Goal: Information Seeking & Learning: Check status

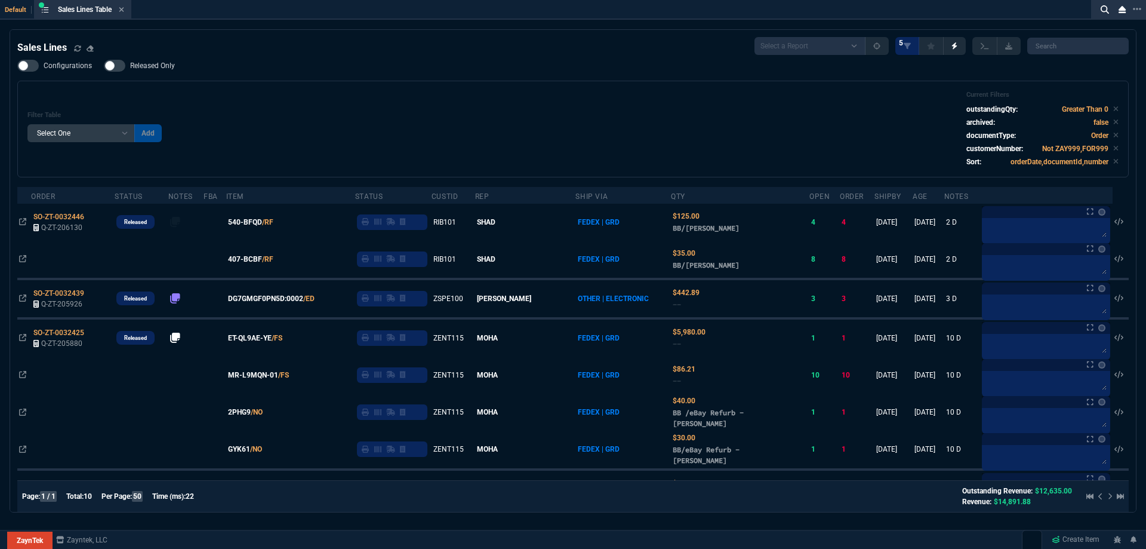
select select
click at [124, 14] on nx-icon at bounding box center [121, 10] width 5 height 10
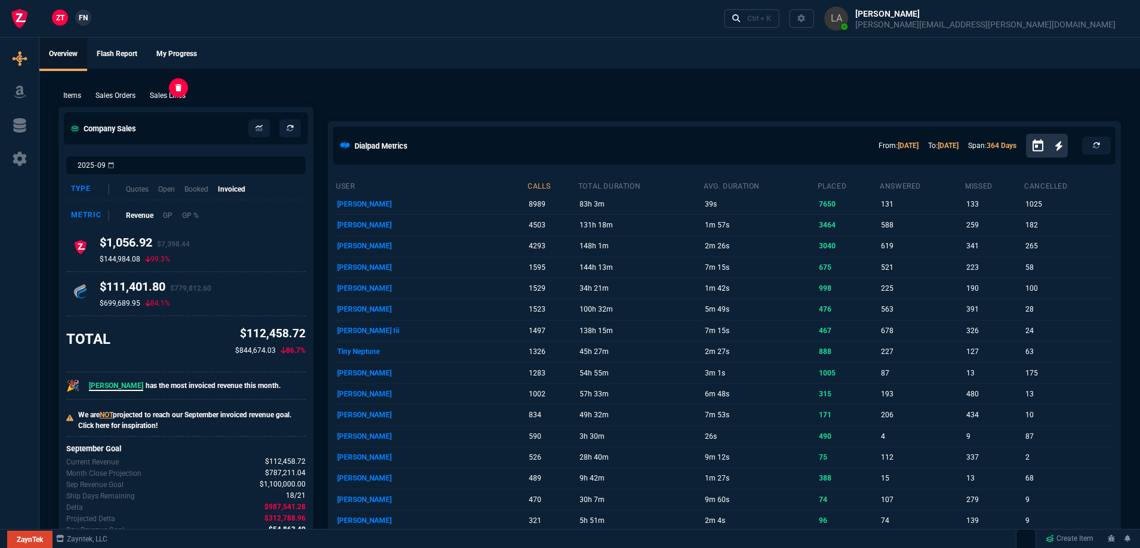
click at [173, 94] on p "Sales Lines" at bounding box center [168, 95] width 36 height 11
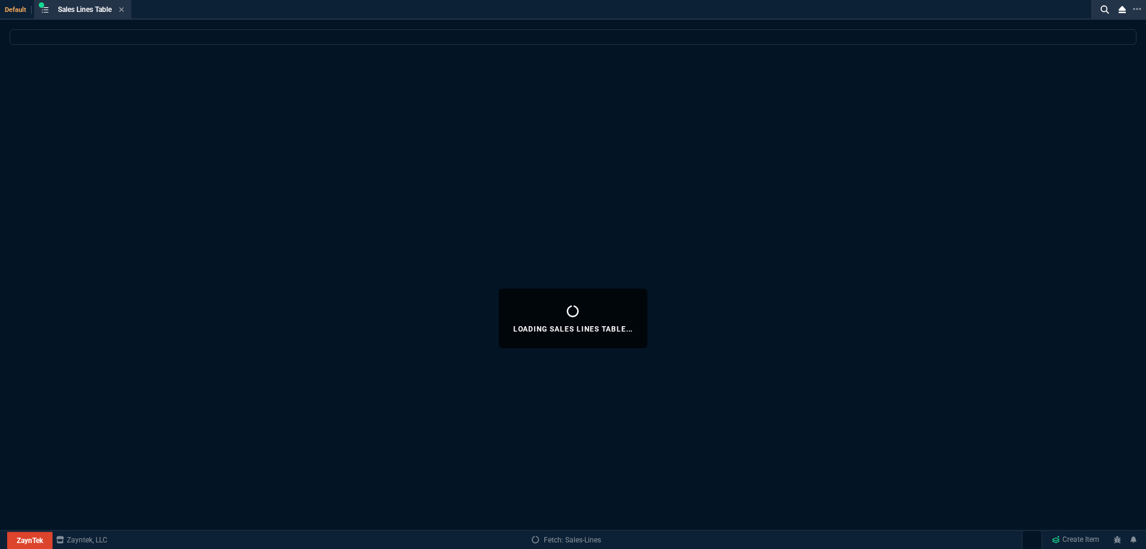
select select
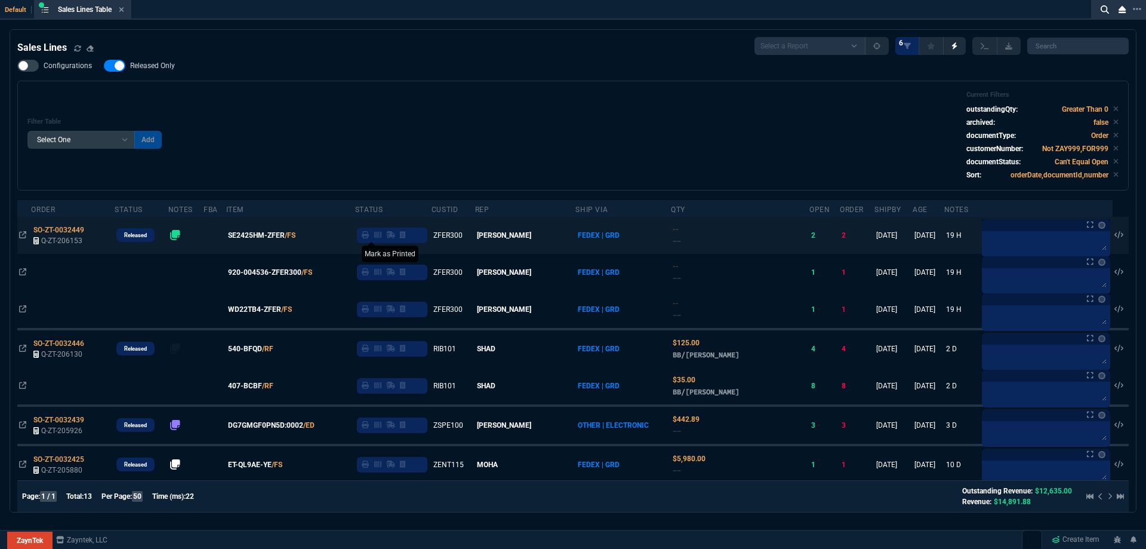
click at [369, 235] on icon at bounding box center [365, 234] width 7 height 7
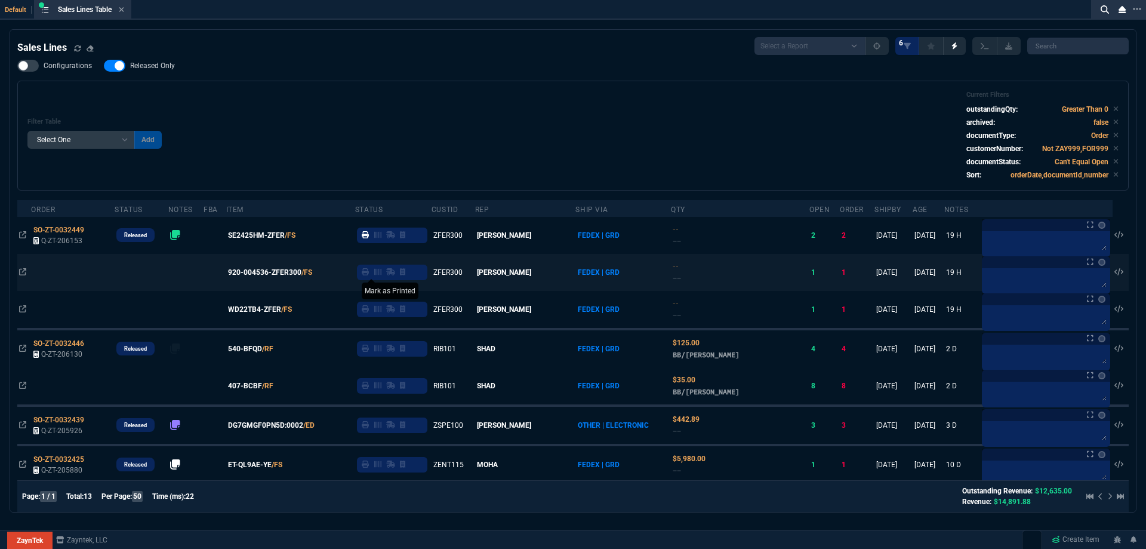
click at [369, 273] on icon at bounding box center [365, 271] width 7 height 7
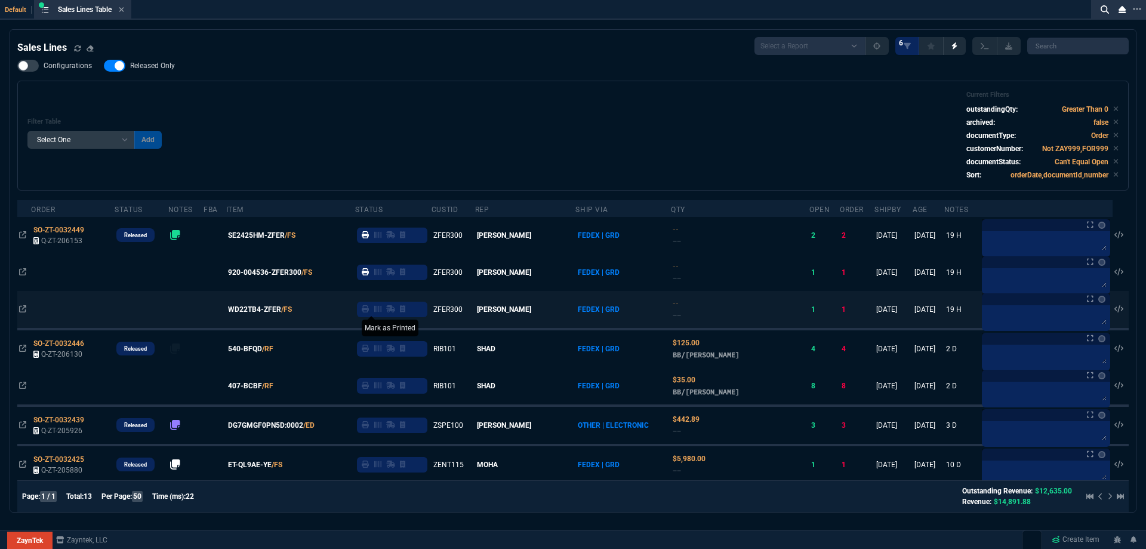
click at [369, 310] on icon at bounding box center [365, 308] width 7 height 7
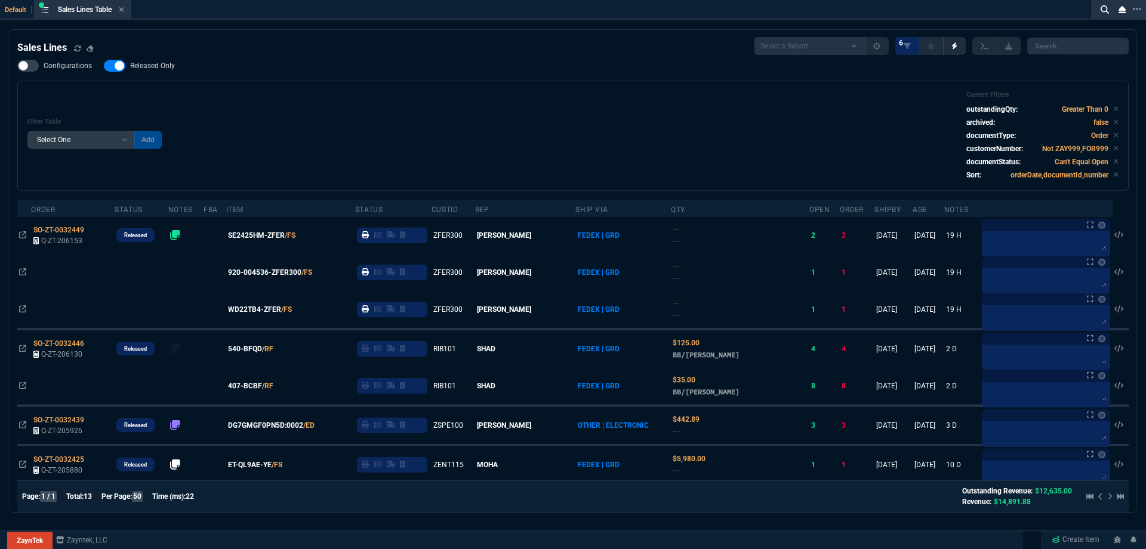
drag, startPoint x: 119, startPoint y: 63, endPoint x: 368, endPoint y: 84, distance: 250.4
click at [119, 63] on div at bounding box center [114, 66] width 21 height 12
click at [104, 66] on input "Released Only" at bounding box center [103, 66] width 1 height 1
checkbox input "false"
click at [368, 84] on div "Filter Table Select One Add Filter () Age () ATS () Cond (itemVariantCode) Cust…" at bounding box center [573, 136] width 1112 height 110
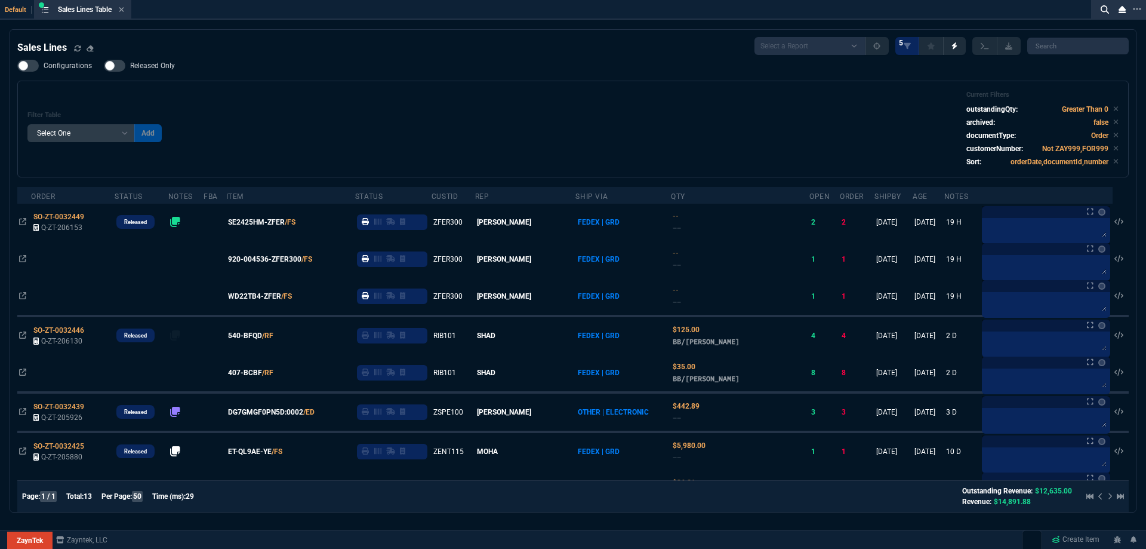
click at [123, 8] on icon at bounding box center [121, 9] width 5 height 5
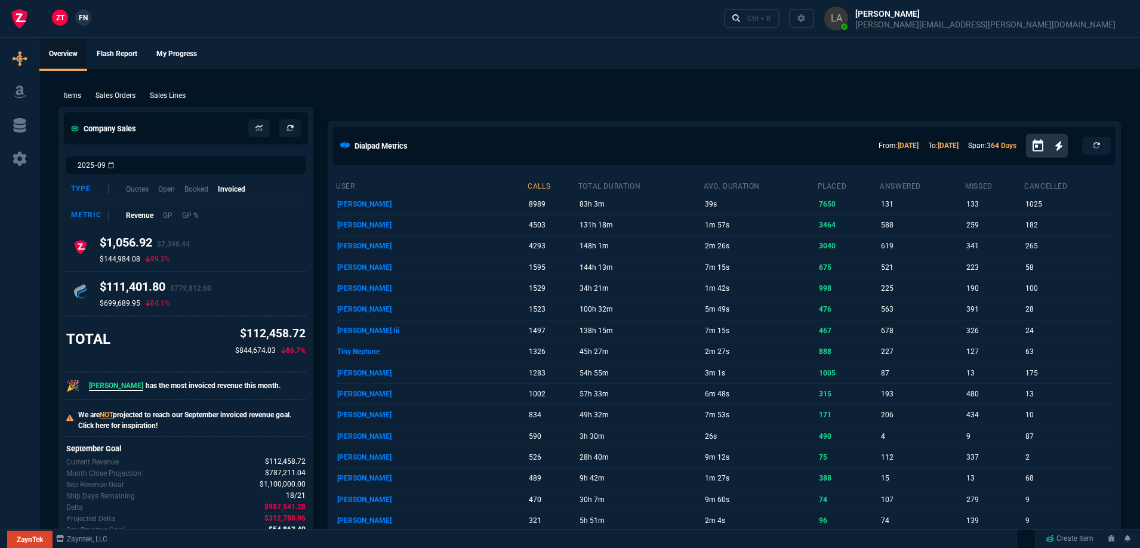
click at [81, 22] on span "FN" at bounding box center [83, 18] width 9 height 11
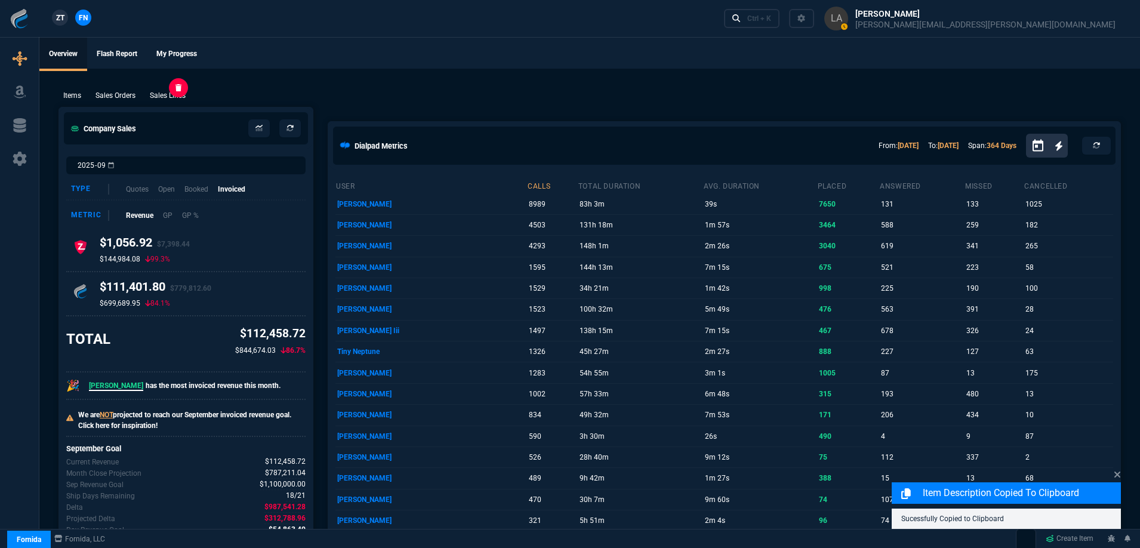
click at [160, 93] on p "Sales Lines" at bounding box center [168, 95] width 36 height 11
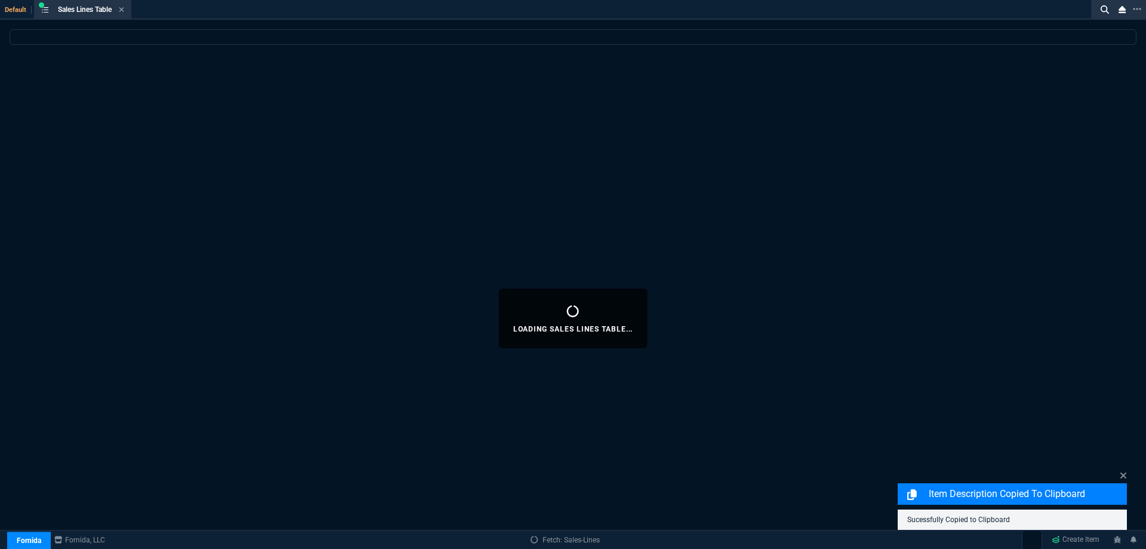
select select
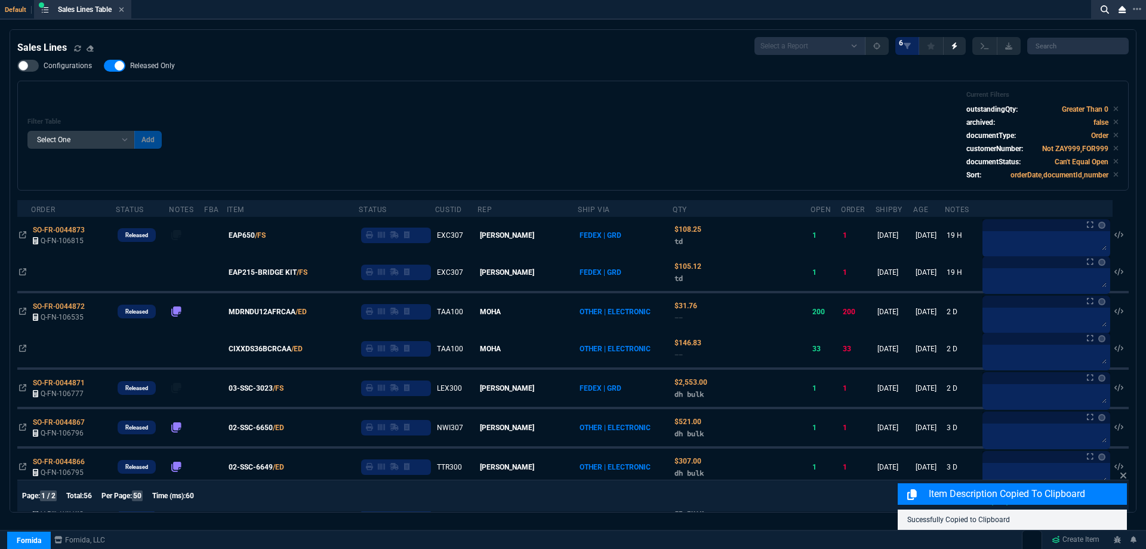
click at [161, 70] on span "Released Only" at bounding box center [152, 66] width 45 height 10
click at [104, 66] on input "Released Only" at bounding box center [103, 66] width 1 height 1
checkbox input "false"
click at [497, 102] on div "Filter Table Select One Add Filter () Age () ATS () Cond (itemVariantCode) Cust…" at bounding box center [572, 136] width 1091 height 90
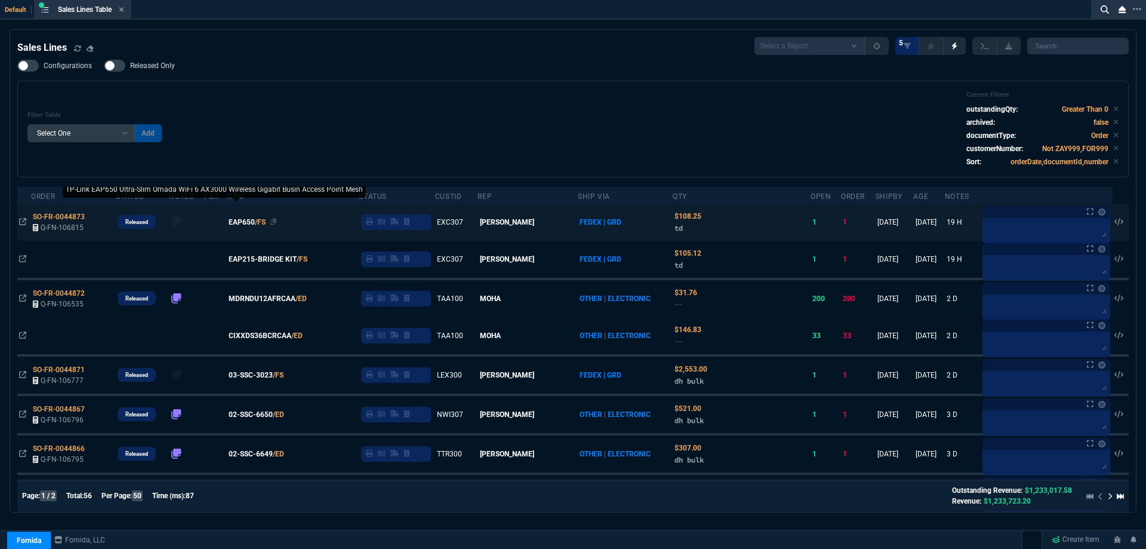
click at [255, 223] on span "EAP650" at bounding box center [242, 222] width 26 height 11
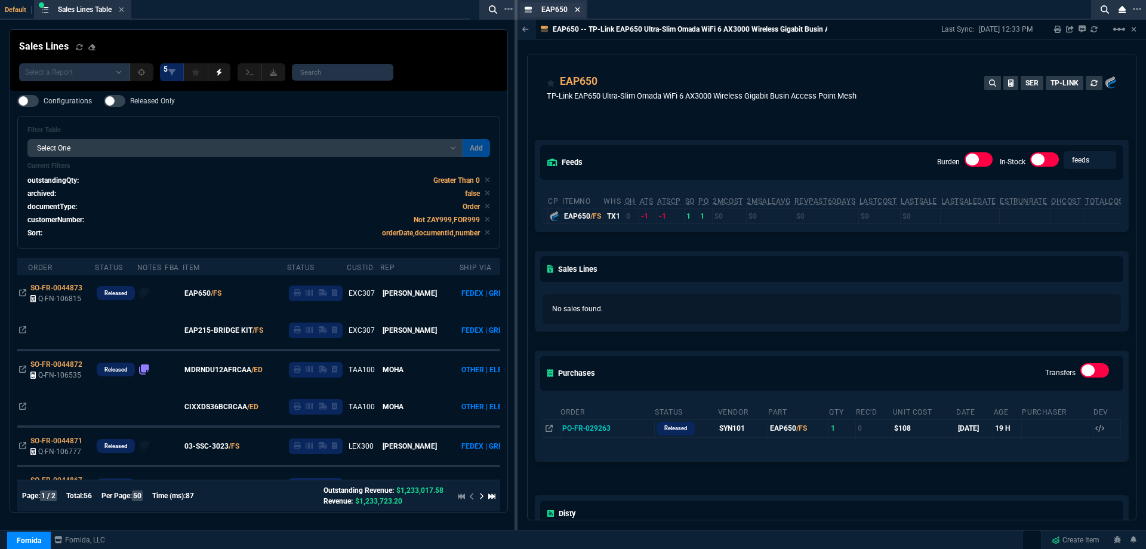
click at [579, 11] on icon at bounding box center [577, 9] width 5 height 5
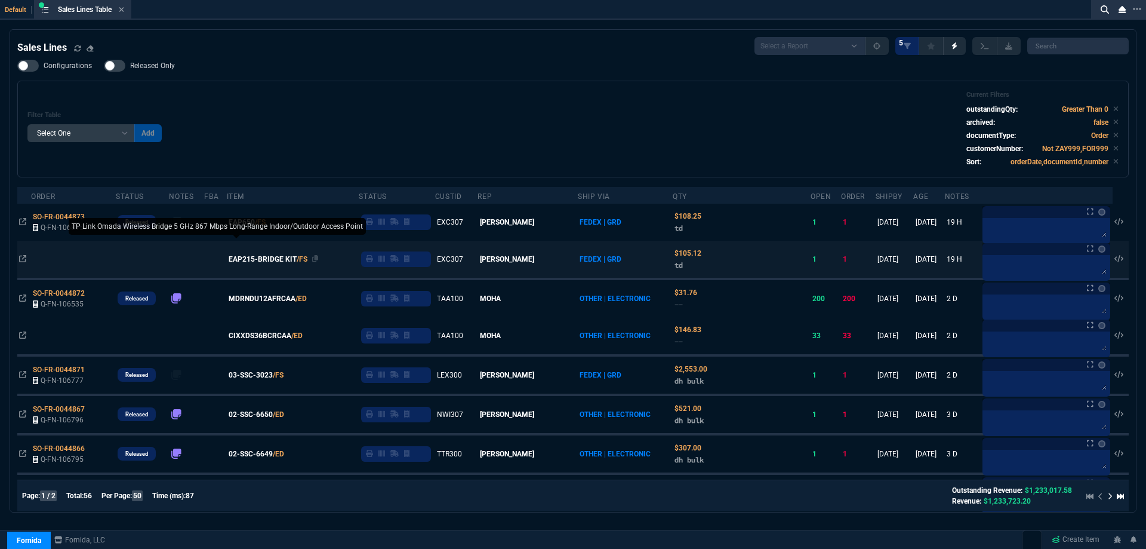
click at [275, 261] on span "EAP215-BRIDGE KIT" at bounding box center [263, 259] width 68 height 11
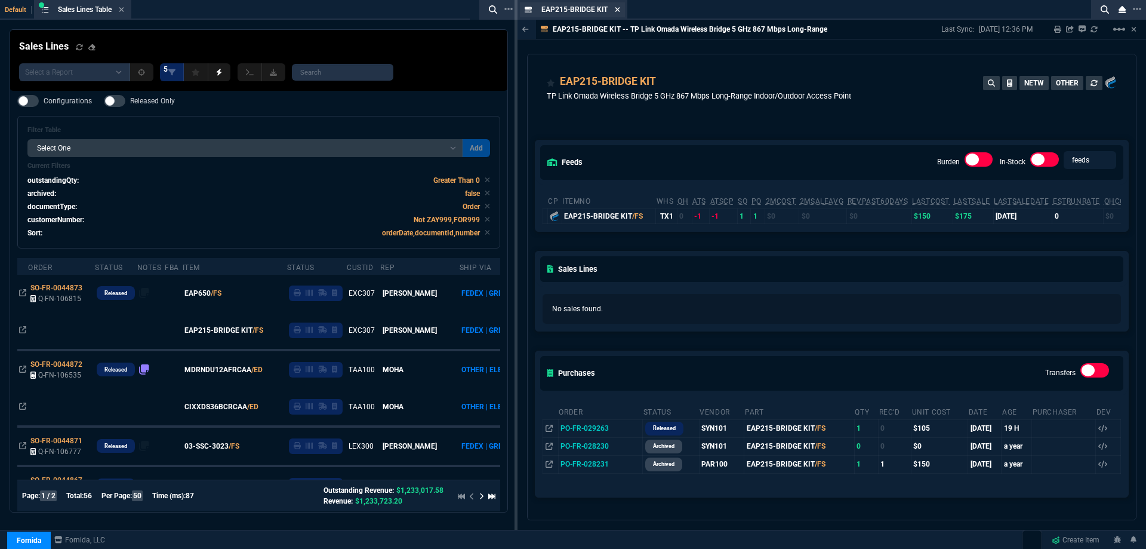
click at [620, 13] on fa-icon at bounding box center [617, 10] width 5 height 8
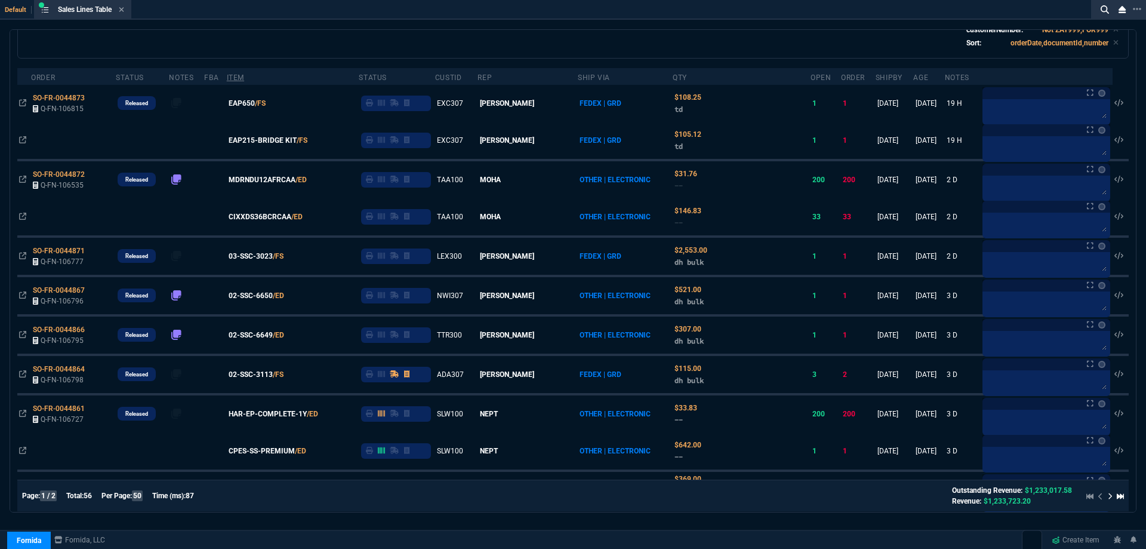
scroll to position [119, 0]
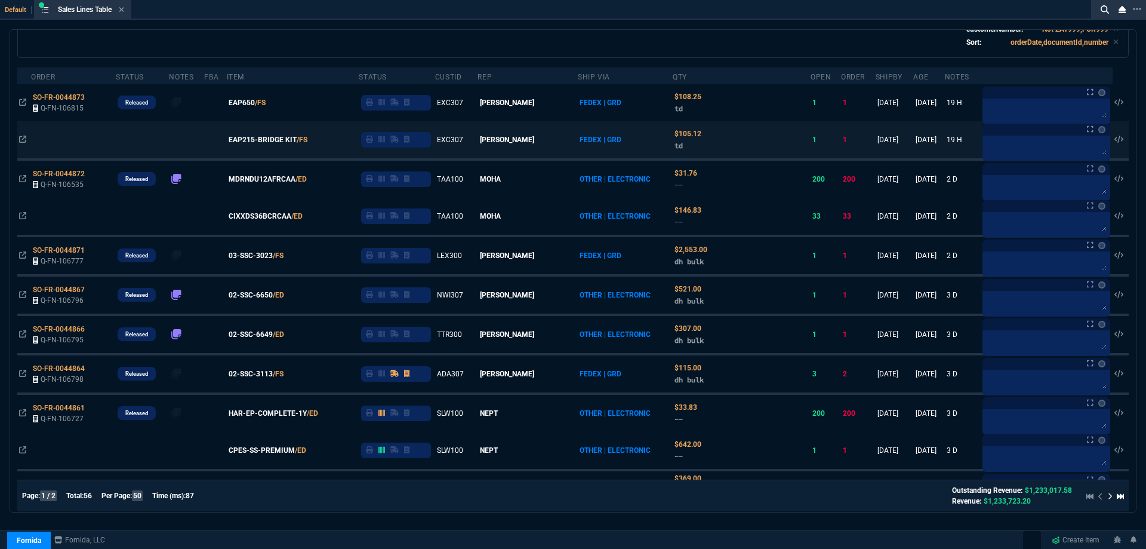
drag, startPoint x: 266, startPoint y: 257, endPoint x: 325, endPoint y: 229, distance: 65.4
click at [266, 257] on span "03-SSC-3023" at bounding box center [251, 255] width 44 height 11
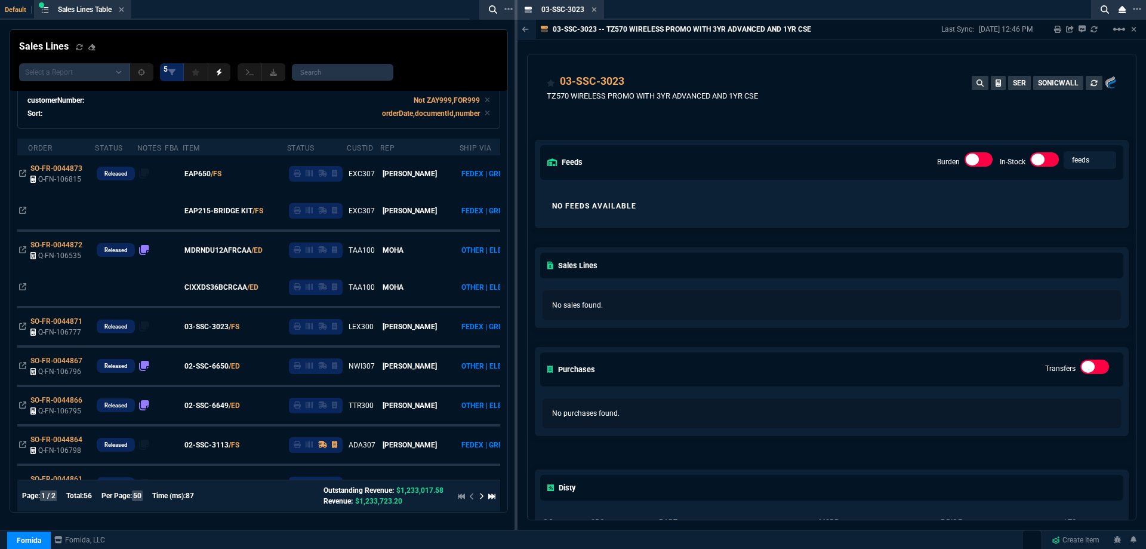
scroll to position [0, 0]
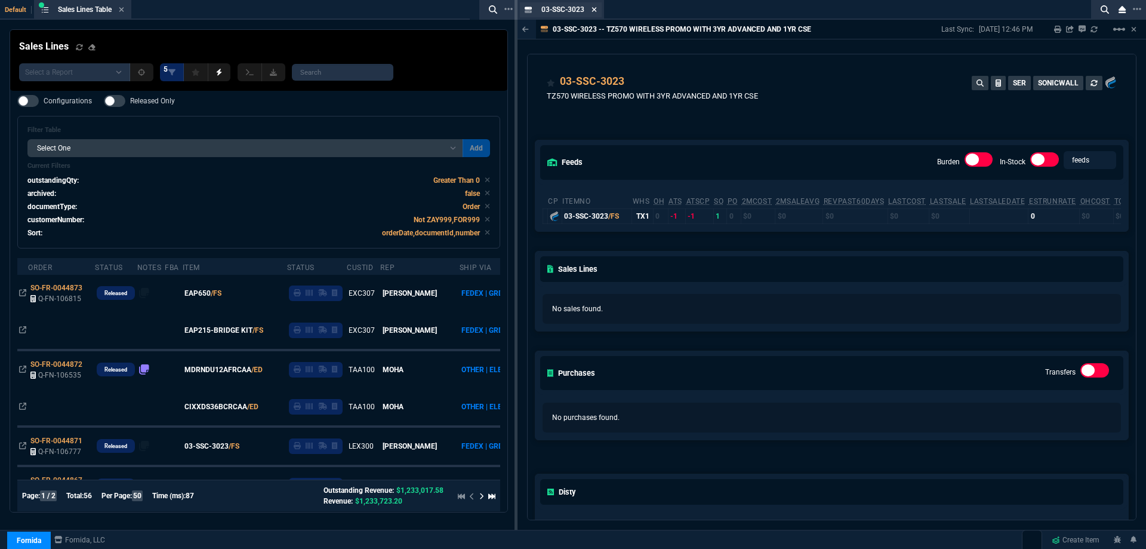
click at [597, 13] on icon at bounding box center [594, 9] width 5 height 7
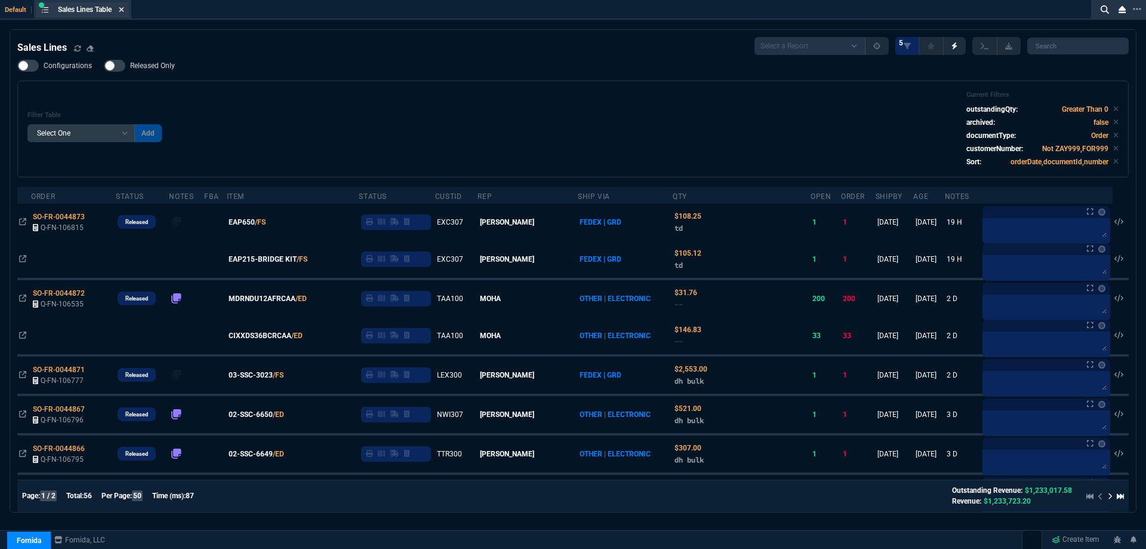
click at [124, 9] on icon at bounding box center [121, 9] width 5 height 5
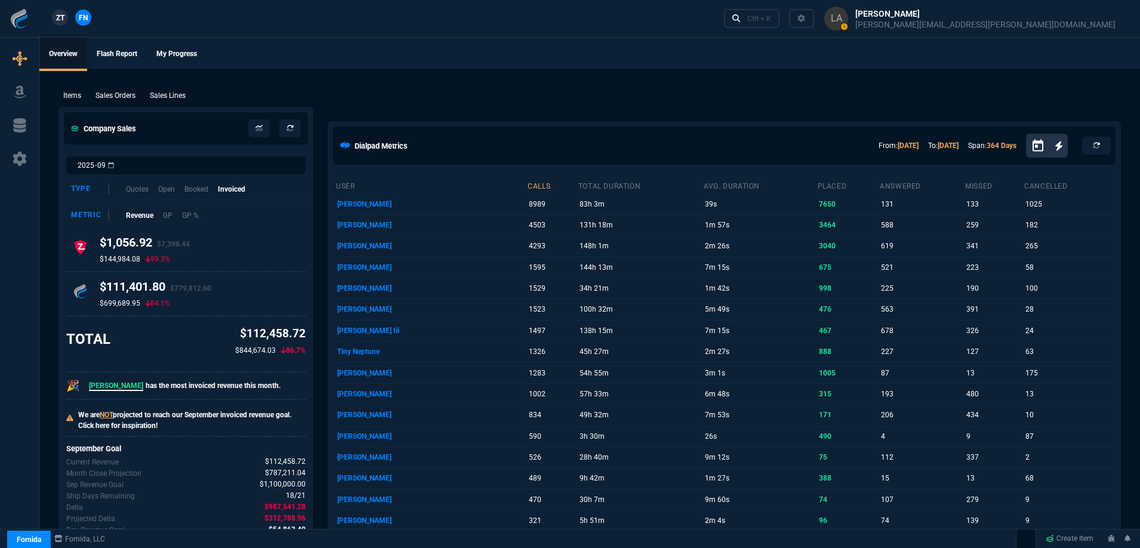
click at [63, 19] on span "ZT" at bounding box center [60, 18] width 8 height 11
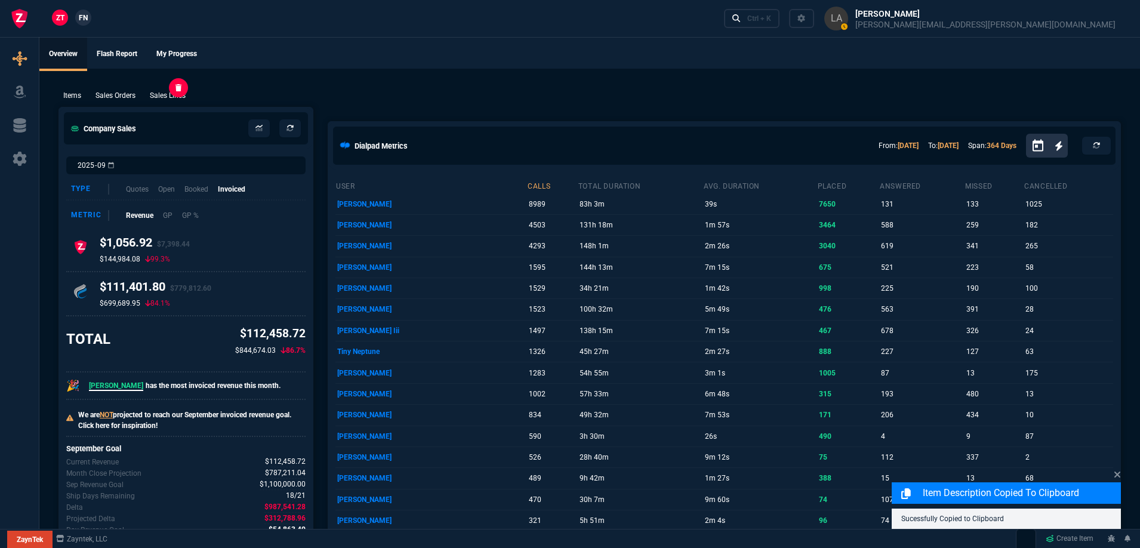
click at [164, 99] on p "Sales Lines" at bounding box center [168, 95] width 36 height 11
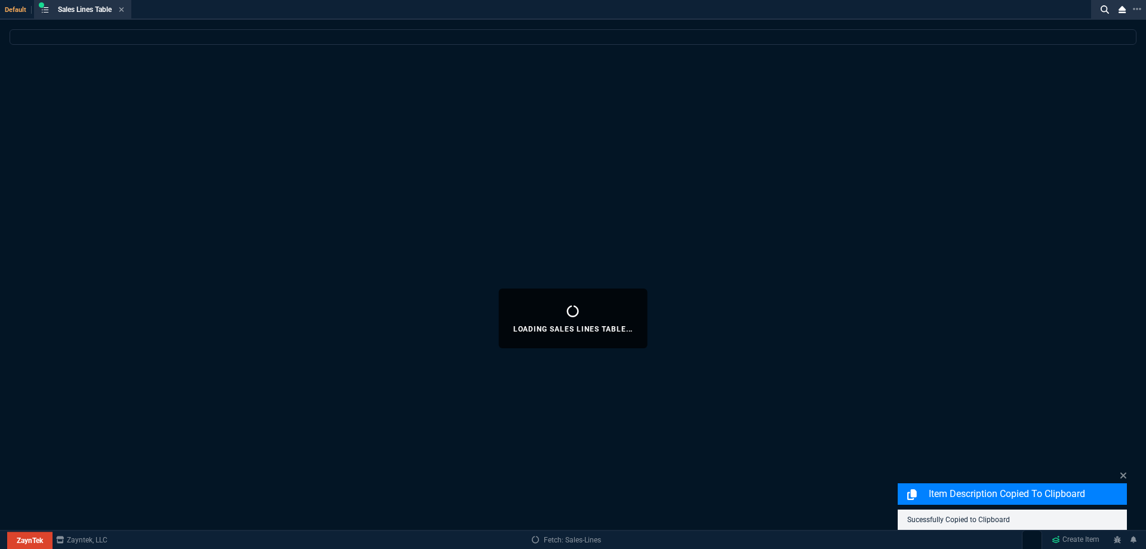
select select
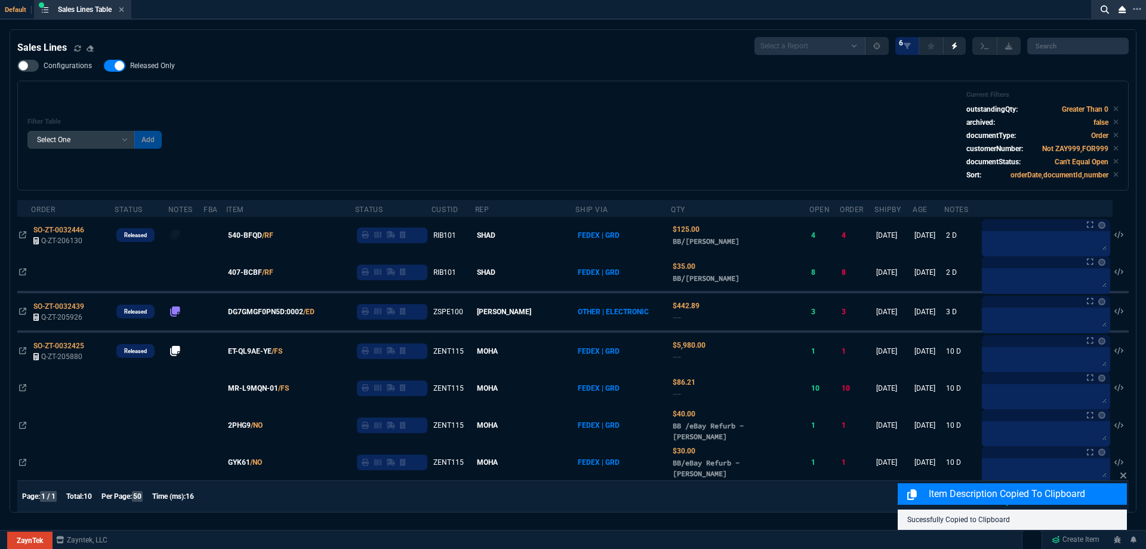
click at [162, 68] on span "Released Only" at bounding box center [152, 66] width 45 height 10
click at [104, 66] on input "Released Only" at bounding box center [103, 66] width 1 height 1
checkbox input "false"
click at [302, 85] on div "Filter Table Select One Add Filter () Age () ATS () Cond (itemVariantCode) Cust…" at bounding box center [573, 136] width 1112 height 110
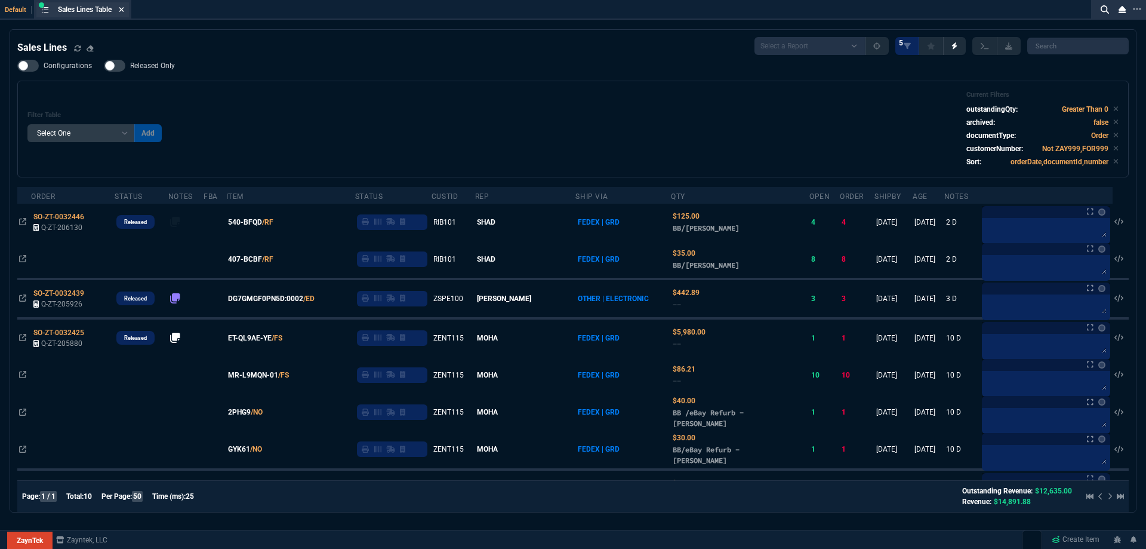
click at [124, 5] on nx-icon at bounding box center [121, 10] width 5 height 10
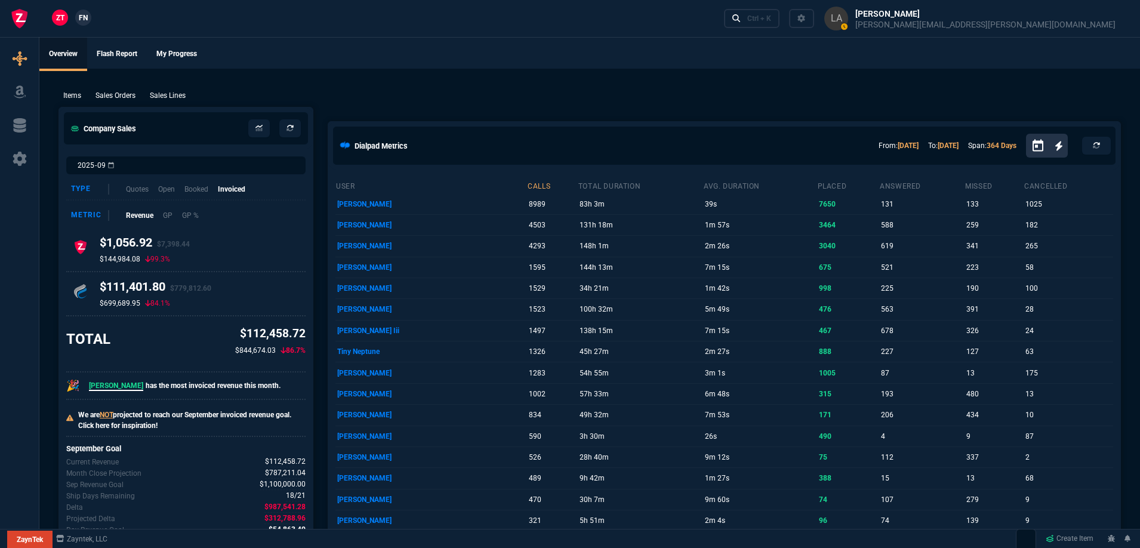
click at [79, 13] on span "FN" at bounding box center [83, 18] width 9 height 11
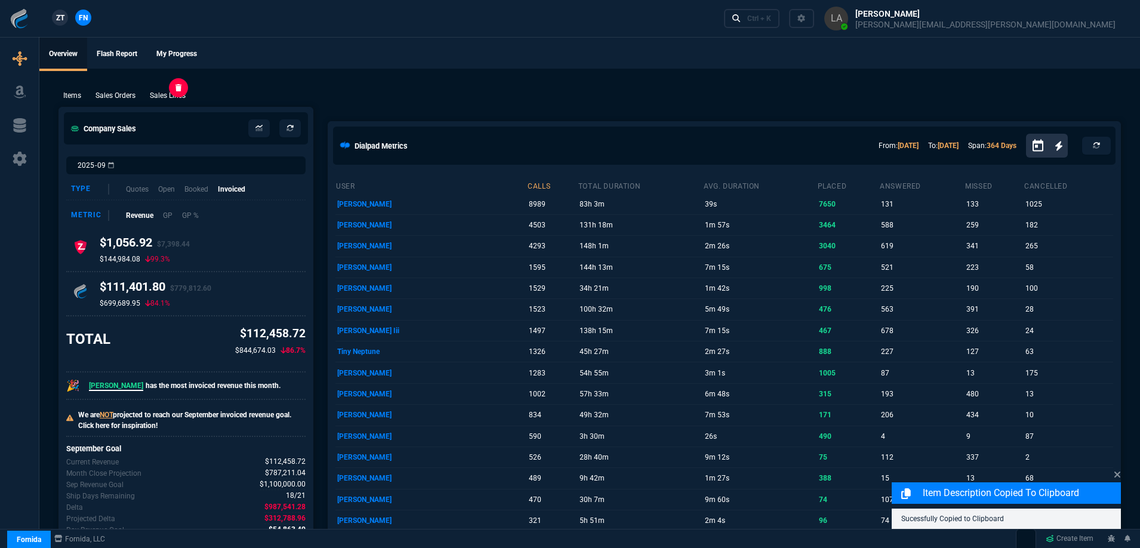
click at [184, 96] on p "Sales Lines" at bounding box center [168, 95] width 36 height 11
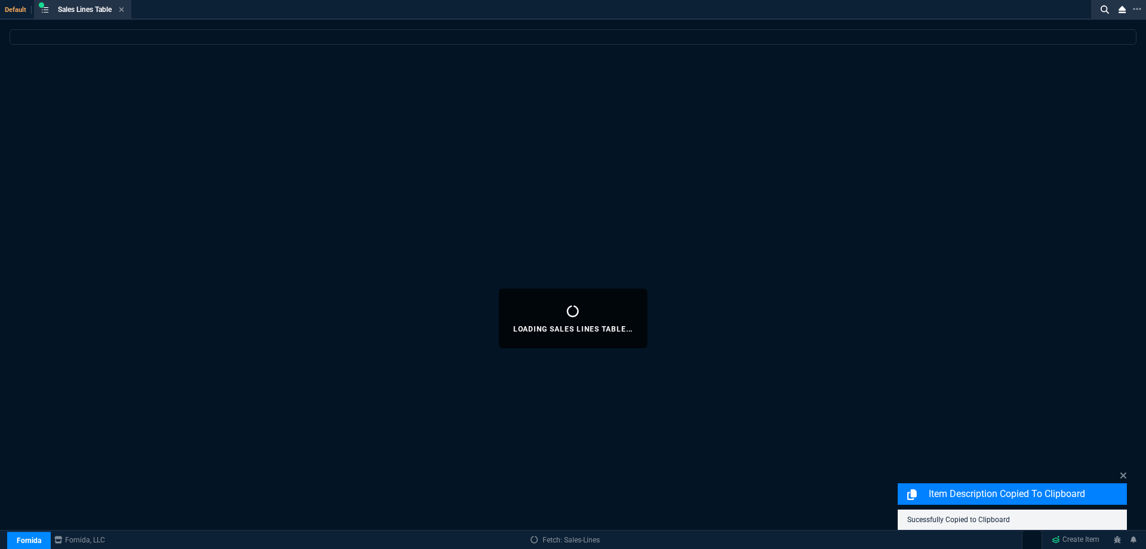
select select
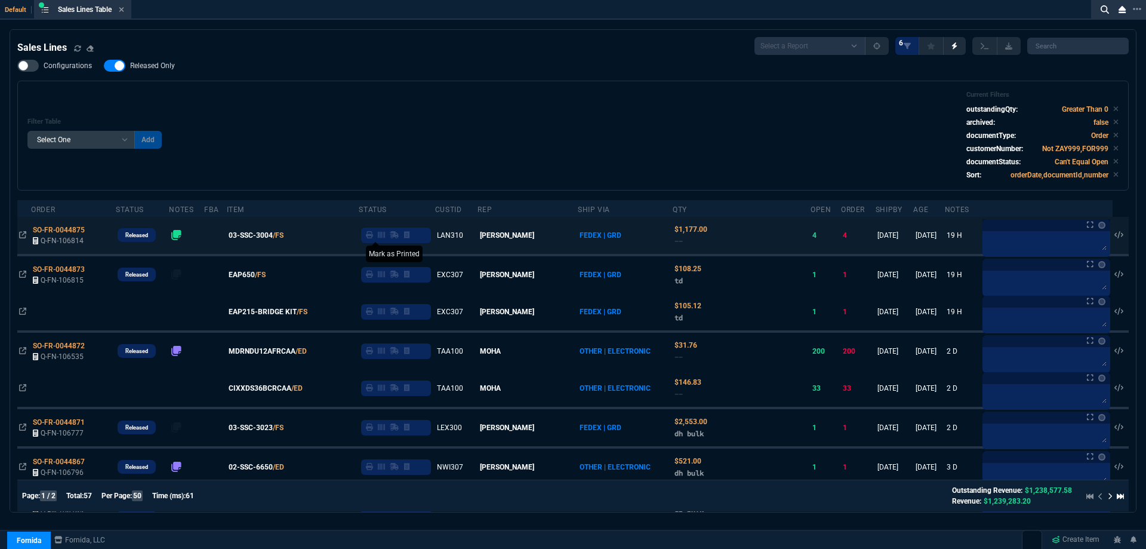
click at [373, 237] on icon at bounding box center [369, 234] width 7 height 7
click at [124, 8] on icon at bounding box center [121, 9] width 5 height 5
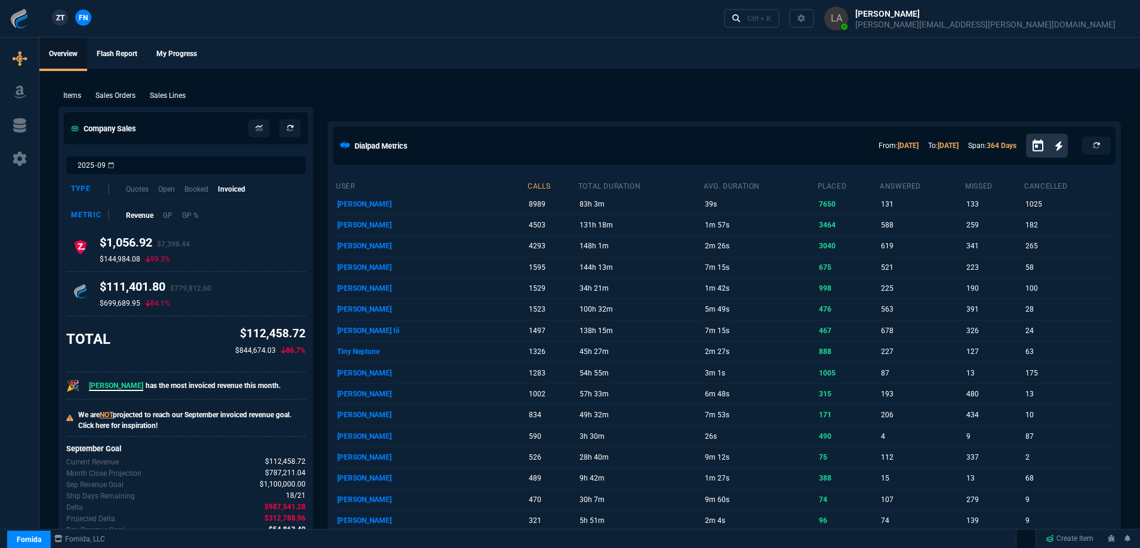
click at [59, 22] on span "ZT" at bounding box center [60, 18] width 8 height 11
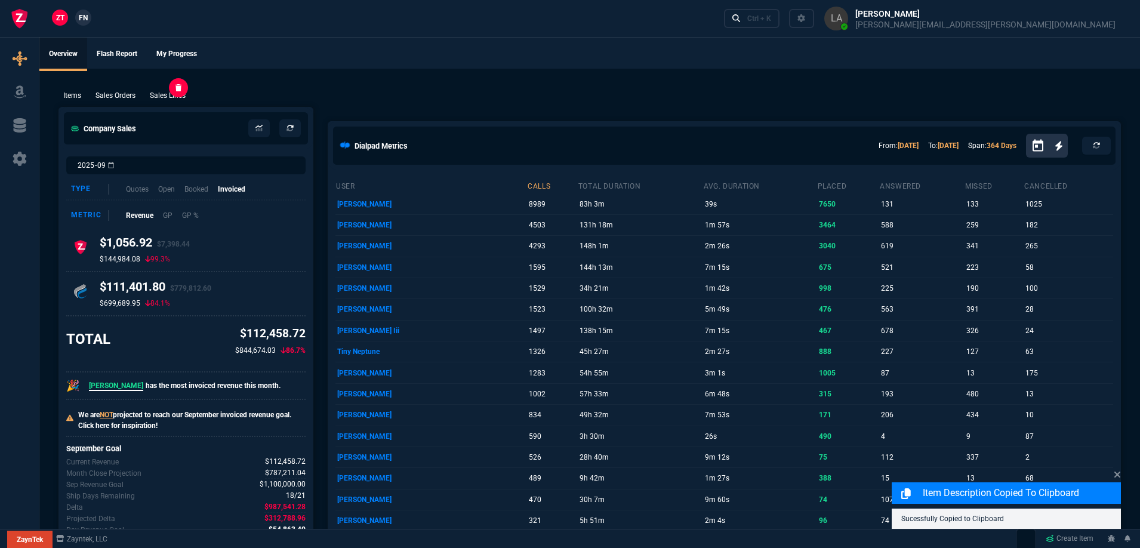
click at [186, 96] on p "Sales Lines" at bounding box center [168, 95] width 36 height 11
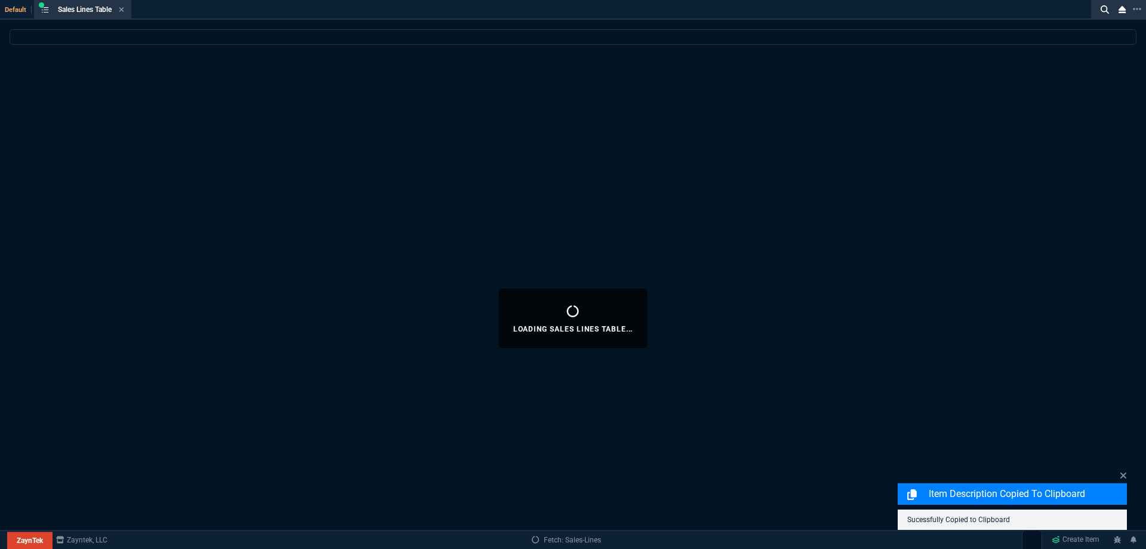
select select
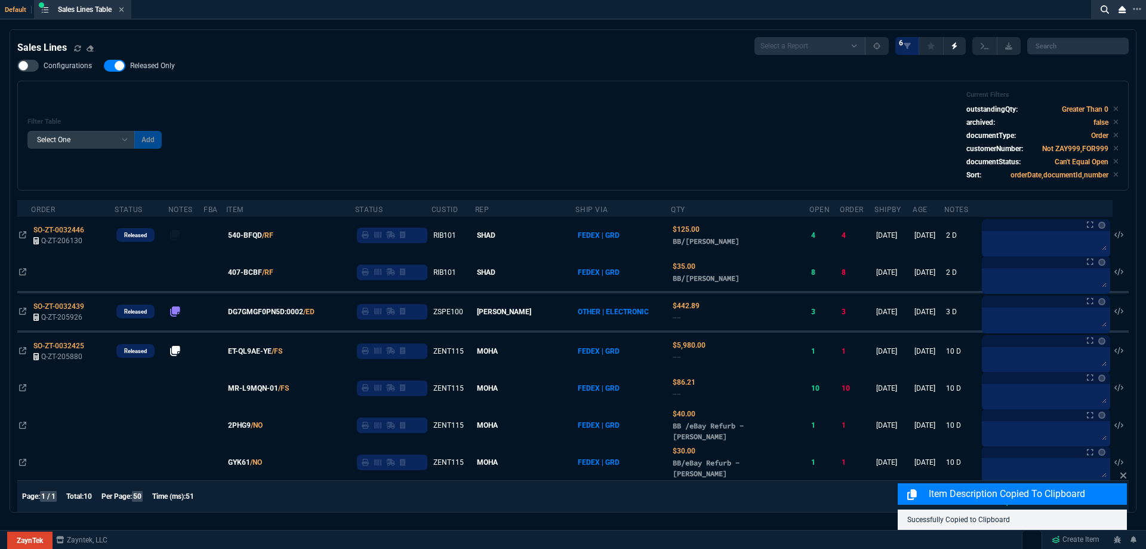
click at [158, 69] on span "Released Only" at bounding box center [152, 66] width 45 height 10
click at [104, 66] on input "Released Only" at bounding box center [103, 66] width 1 height 1
checkbox input "false"
click at [298, 96] on div "Filter Table Select One Add Filter () Age () ATS () Cond (itemVariantCode) Cust…" at bounding box center [572, 136] width 1091 height 90
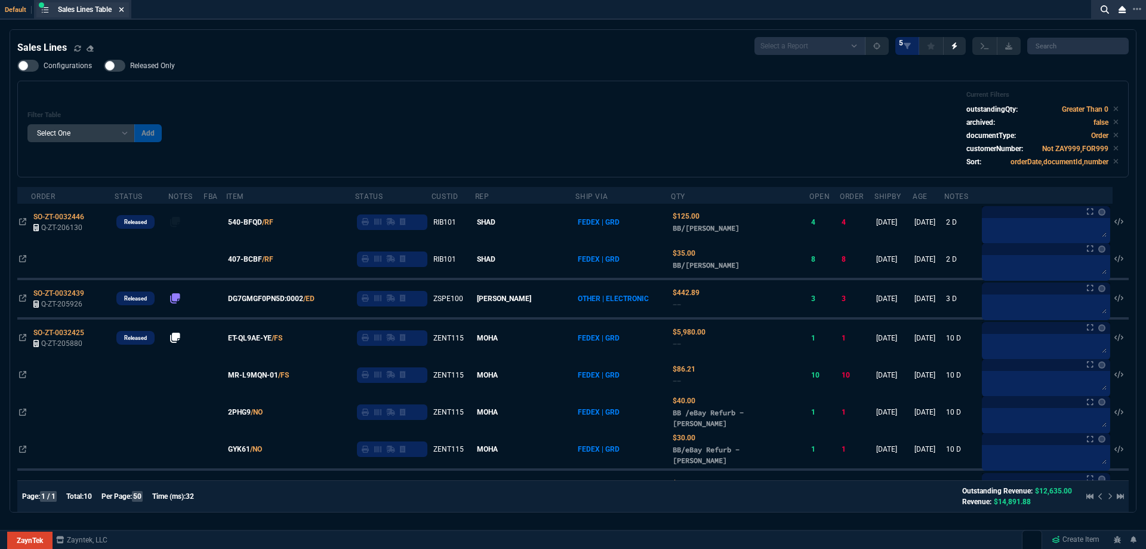
click at [121, 9] on icon at bounding box center [121, 9] width 5 height 7
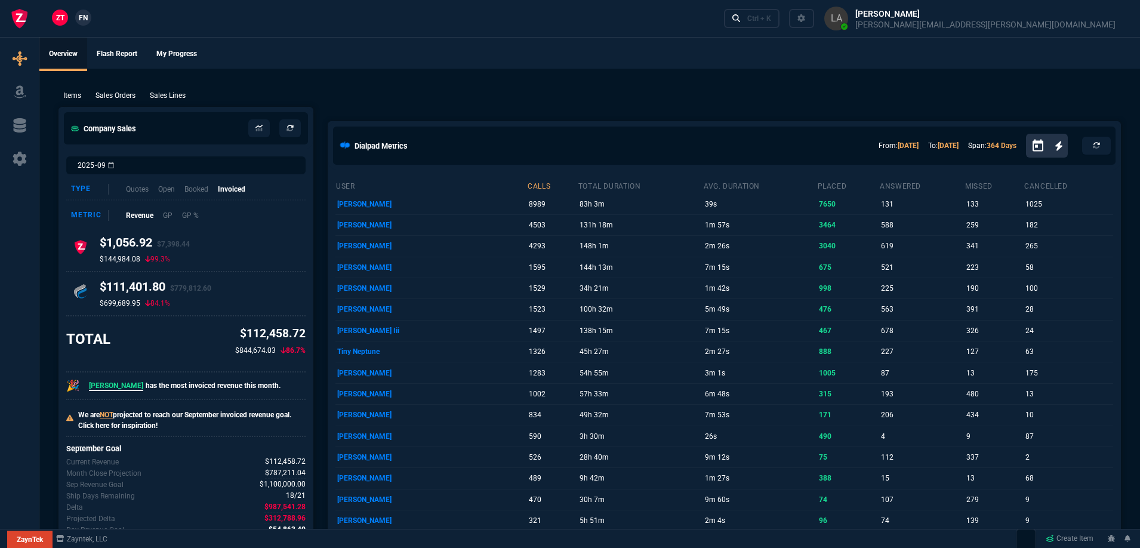
click at [87, 15] on span "FN" at bounding box center [83, 18] width 9 height 11
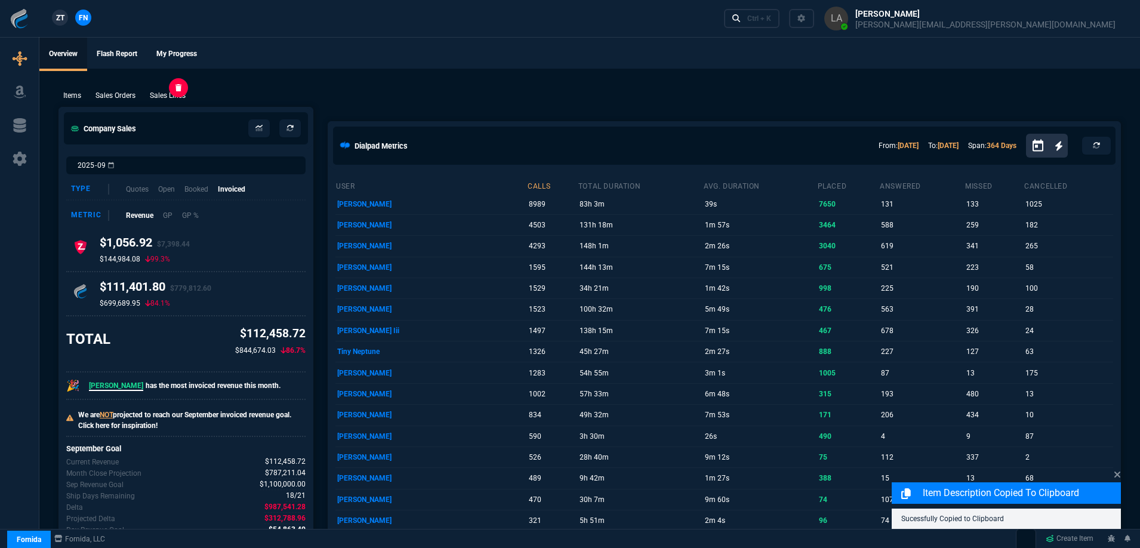
click at [187, 94] on div "Sales Lines" at bounding box center [167, 95] width 45 height 11
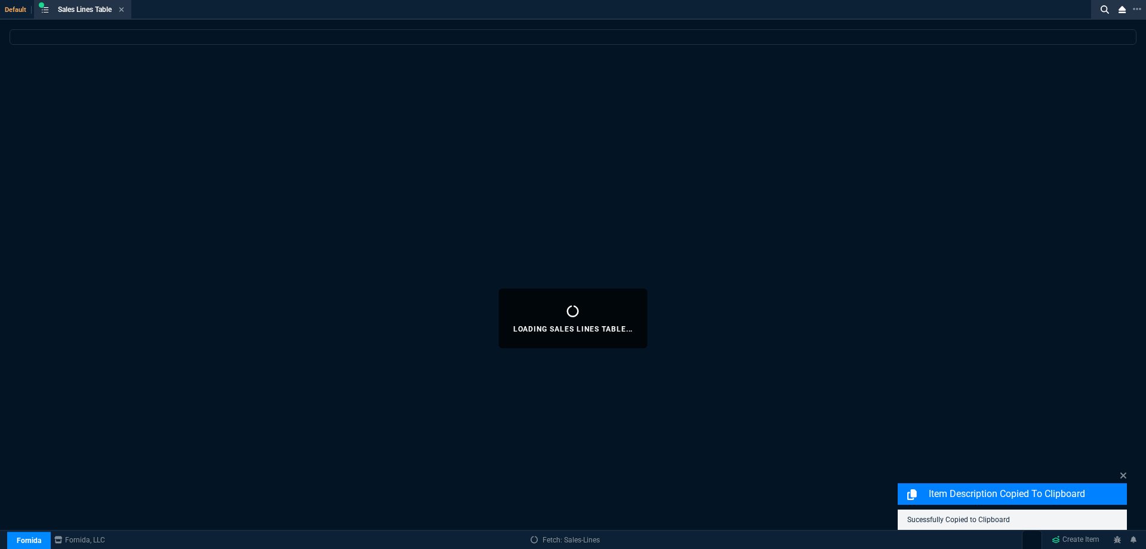
select select
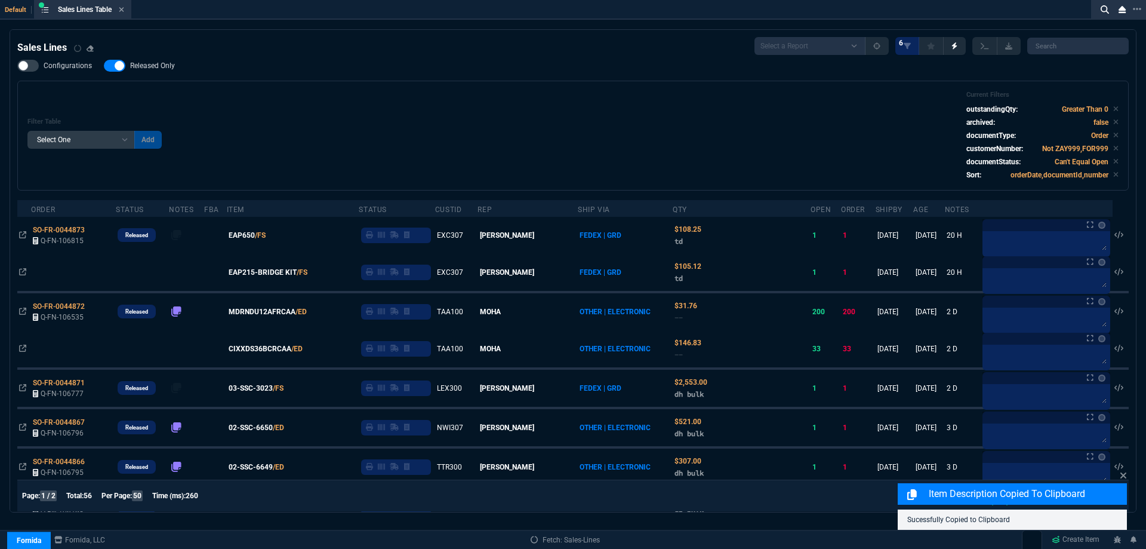
click at [150, 67] on span "Released Only" at bounding box center [152, 66] width 45 height 10
click at [104, 66] on input "Released Only" at bounding box center [103, 66] width 1 height 1
click at [423, 125] on div "Filter Table Select One Add Filter () Age () ATS () Cond (itemVariantCode) Cust…" at bounding box center [572, 136] width 1091 height 90
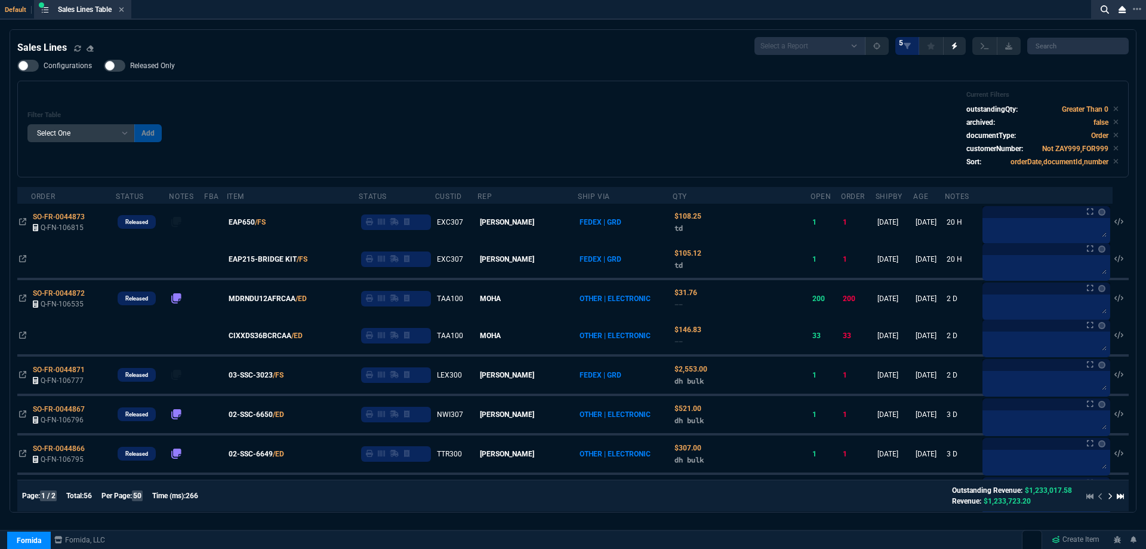
click at [144, 67] on span "Released Only" at bounding box center [152, 66] width 45 height 10
click at [104, 66] on input "Released Only" at bounding box center [103, 66] width 1 height 1
click at [422, 90] on div "Filter Table Select One Add Filter () Age () ATS () Cond (itemVariantCode) Cust…" at bounding box center [573, 129] width 1112 height 97
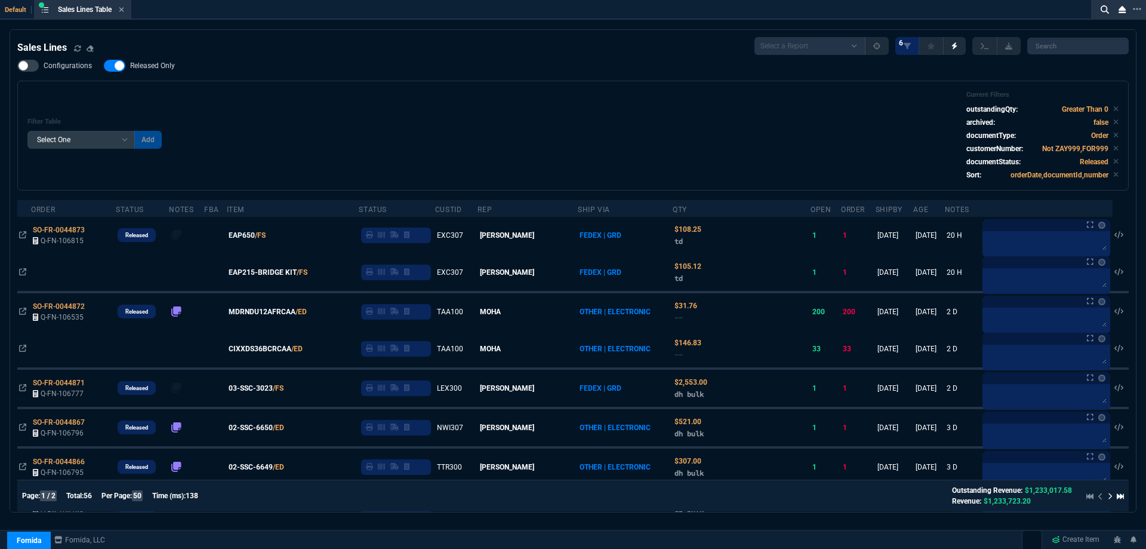
click at [159, 63] on span "Released Only" at bounding box center [152, 66] width 45 height 10
click at [104, 66] on input "Released Only" at bounding box center [103, 66] width 1 height 1
checkbox input "false"
click at [464, 96] on div "Filter Table Select One Add Filter () Age () ATS () Cond (itemVariantCode) Cust…" at bounding box center [572, 136] width 1091 height 90
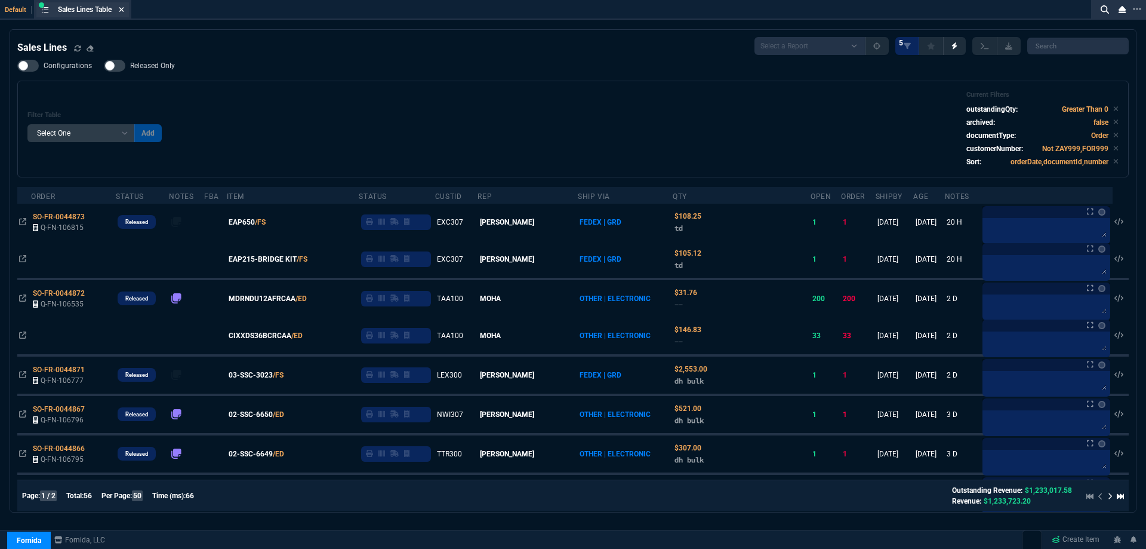
click at [122, 8] on icon at bounding box center [121, 9] width 5 height 5
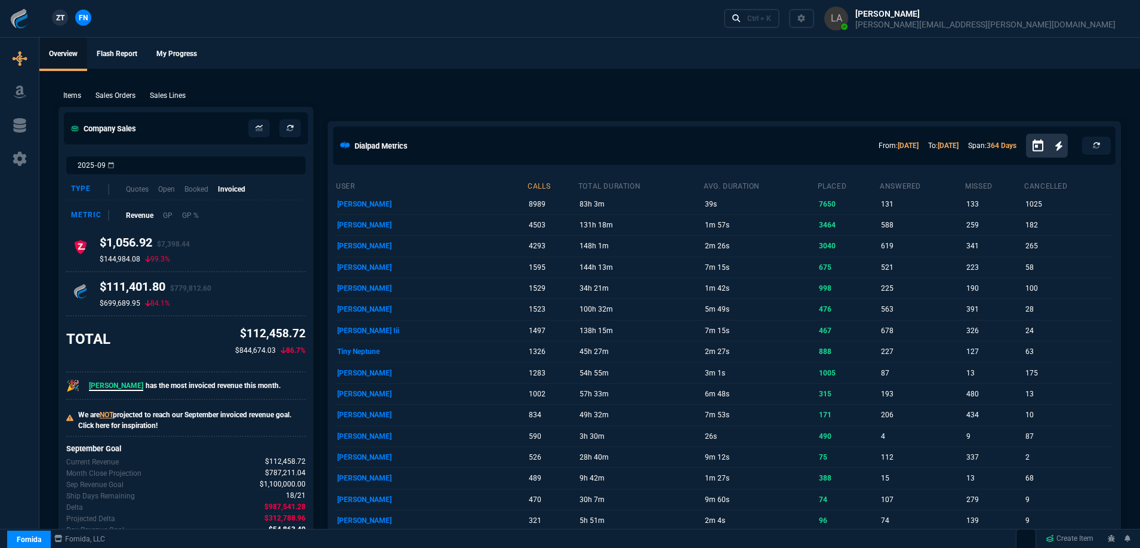
click at [186, 99] on p "Sales Lines" at bounding box center [168, 95] width 36 height 11
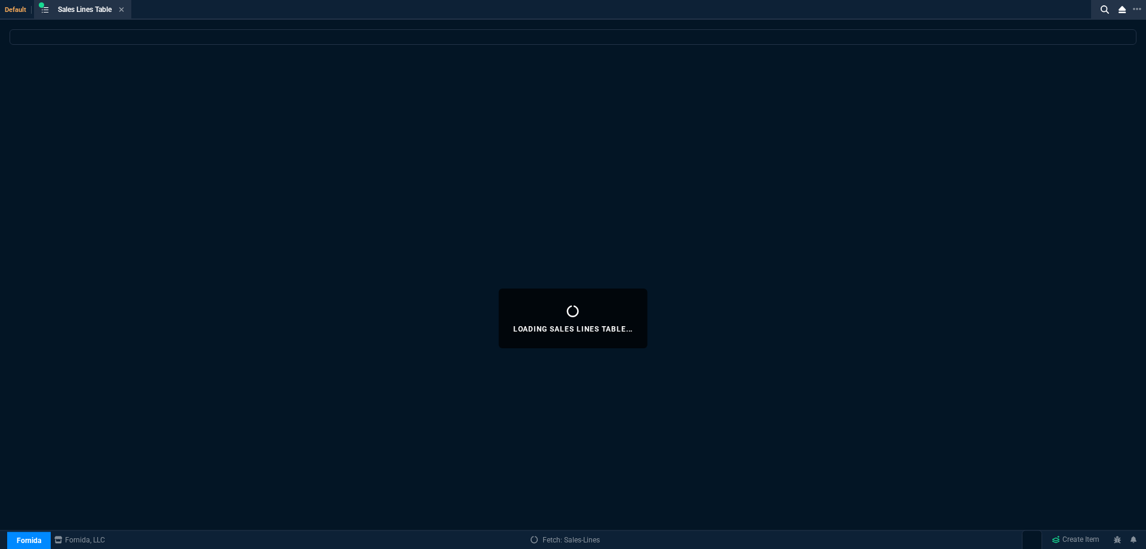
select select
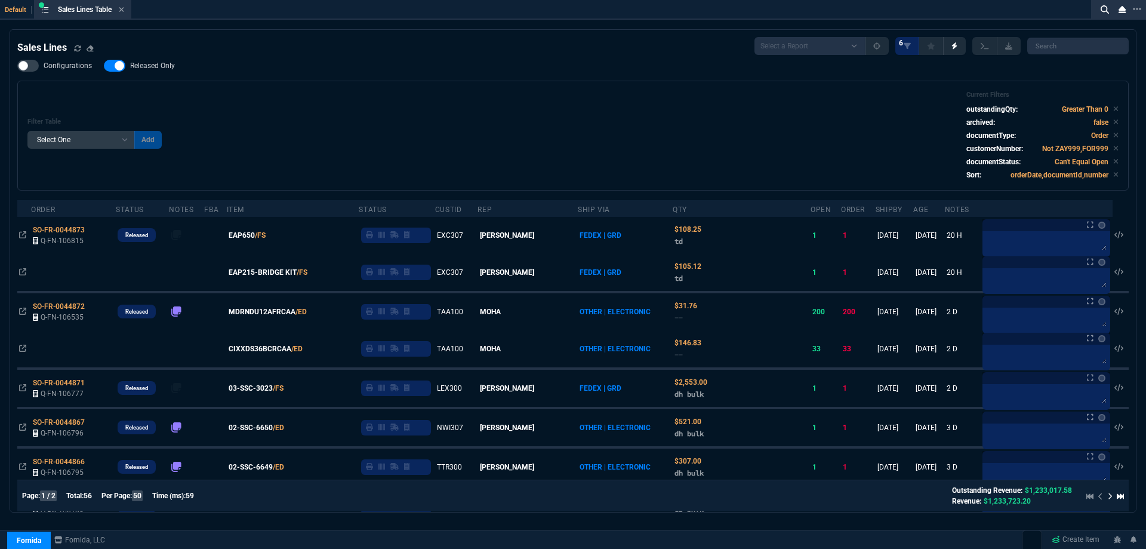
click at [155, 69] on span "Released Only" at bounding box center [152, 66] width 45 height 10
click at [104, 66] on input "Released Only" at bounding box center [103, 66] width 1 height 1
checkbox input "false"
click at [433, 90] on div "Filter Table Select One Add Filter () Age () ATS () Cond (itemVariantCode) Cust…" at bounding box center [573, 136] width 1112 height 110
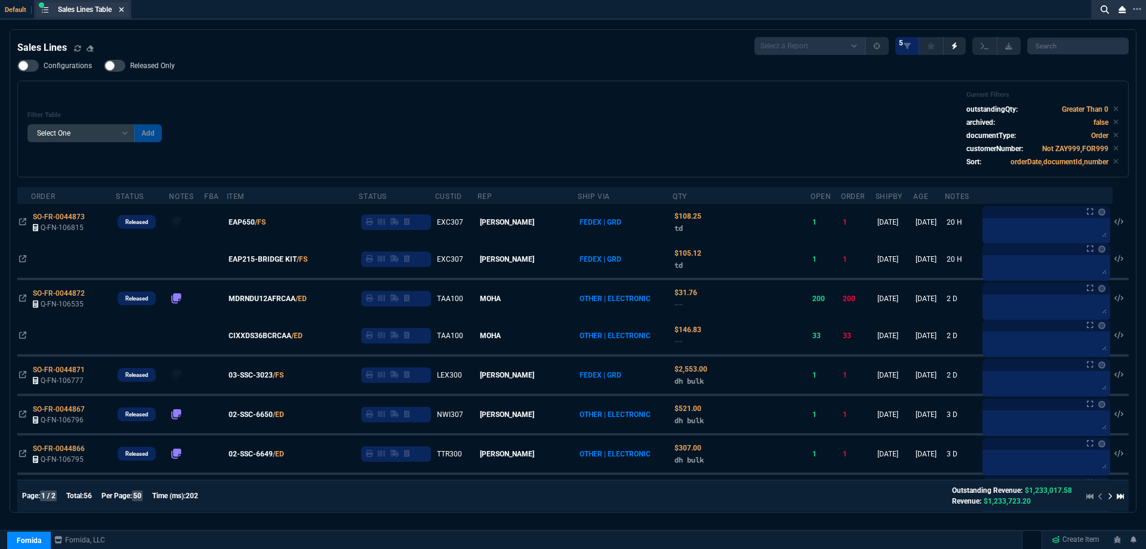
click at [124, 13] on icon at bounding box center [121, 9] width 5 height 7
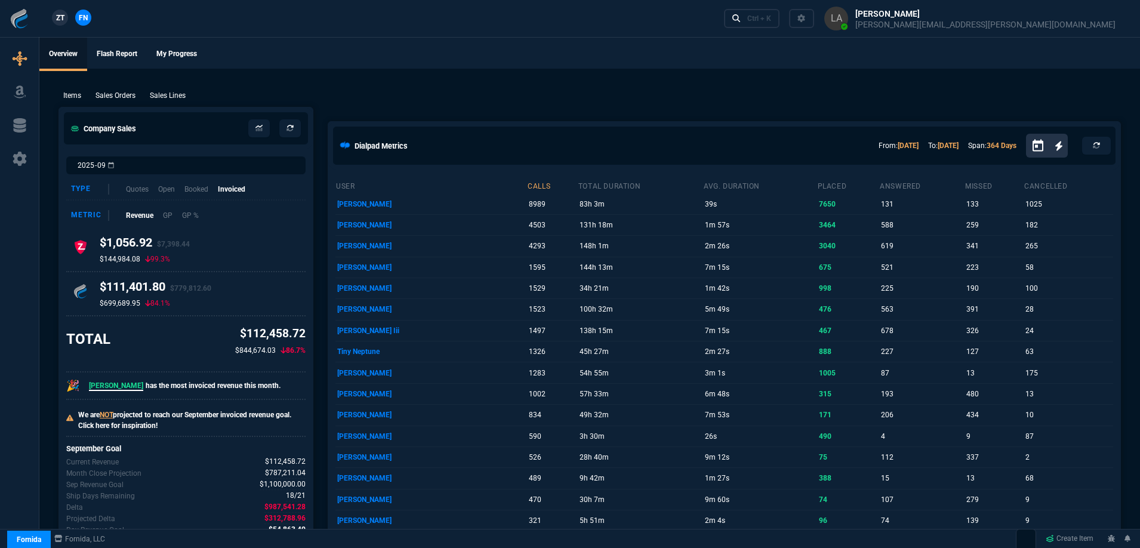
click at [66, 19] on link "ZT" at bounding box center [60, 18] width 16 height 16
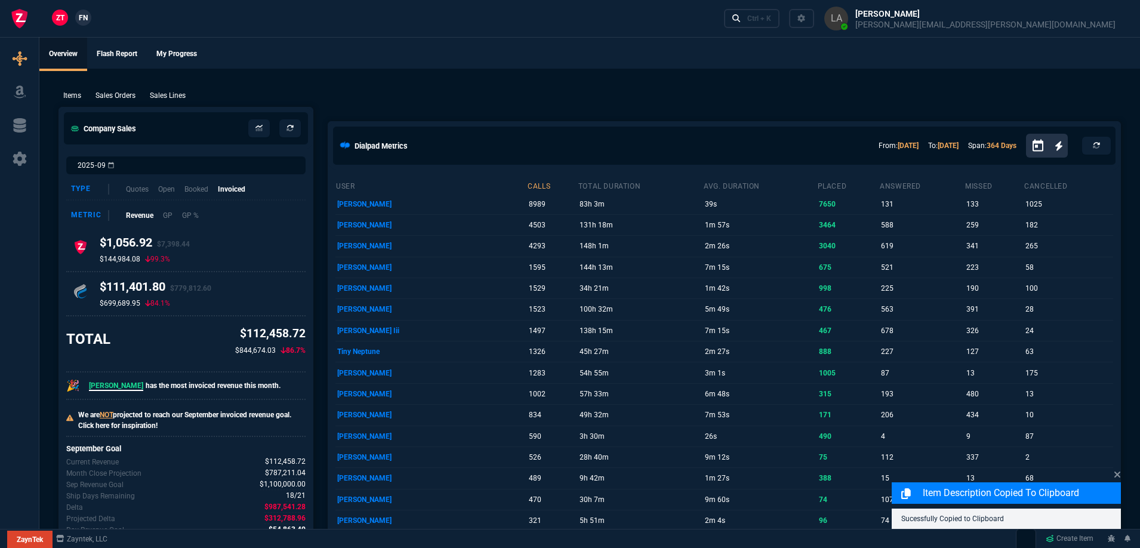
click at [169, 100] on p "Sales Lines" at bounding box center [168, 95] width 36 height 11
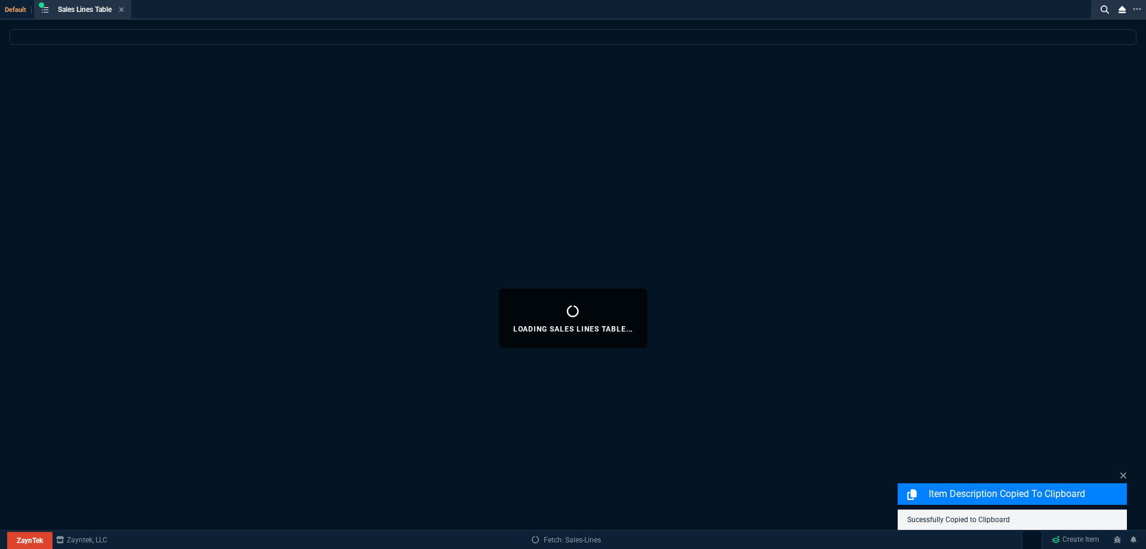
select select
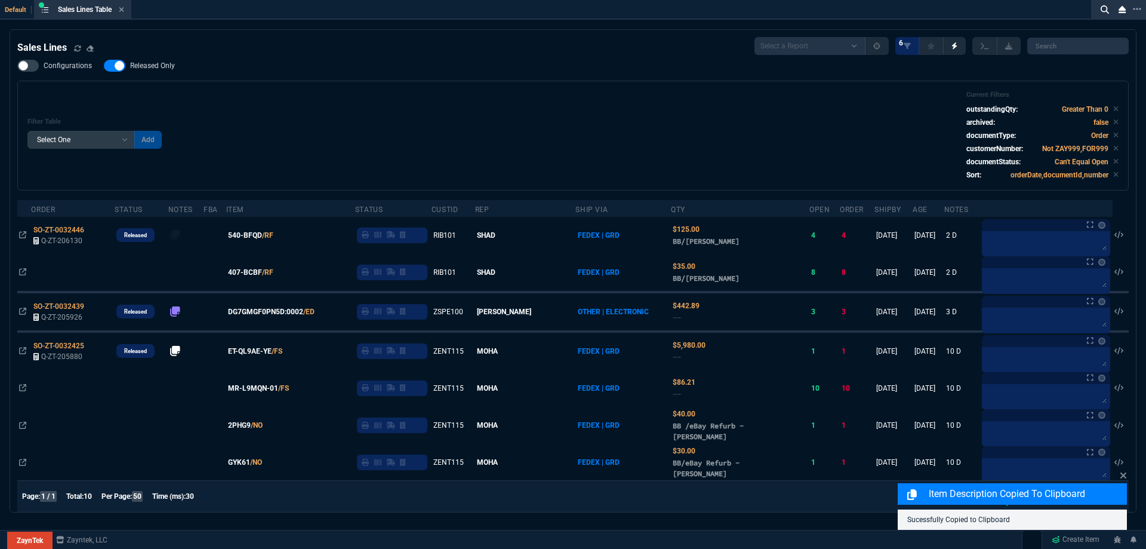
click at [168, 71] on label "Released Only" at bounding box center [145, 66] width 83 height 12
click at [104, 66] on input "Released Only" at bounding box center [103, 66] width 1 height 1
click at [336, 110] on div "Filter Table Select One Add Filter () Age () ATS () Cond (itemVariantCode) Cust…" at bounding box center [572, 136] width 1091 height 90
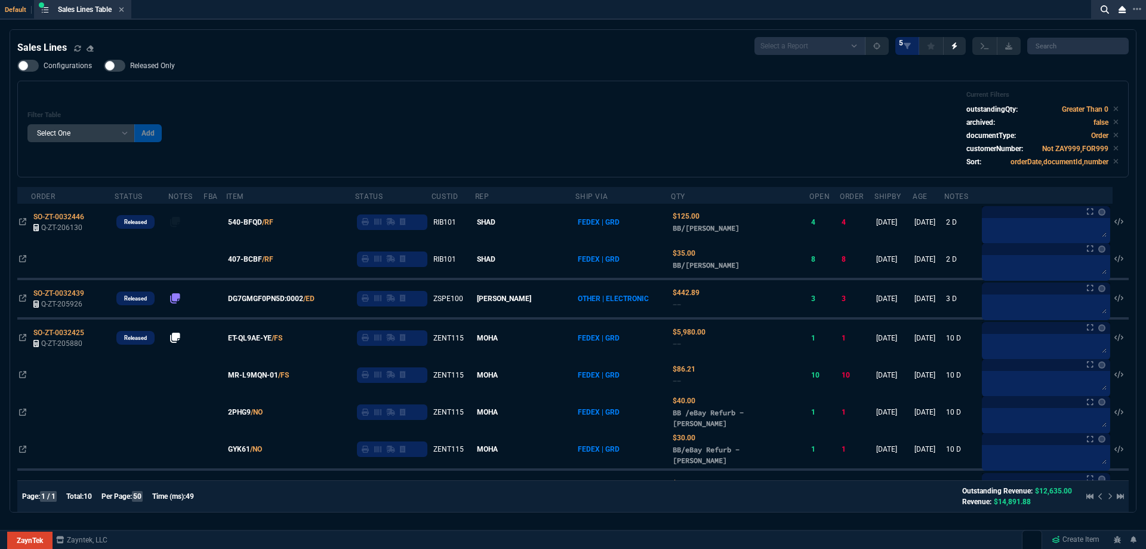
click at [171, 69] on span "Released Only" at bounding box center [152, 66] width 45 height 10
click at [104, 66] on input "Released Only" at bounding box center [103, 66] width 1 height 1
click at [485, 84] on div "Filter Table Select One Add Filter () Age () ATS () Cond (itemVariantCode) Cust…" at bounding box center [573, 129] width 1112 height 97
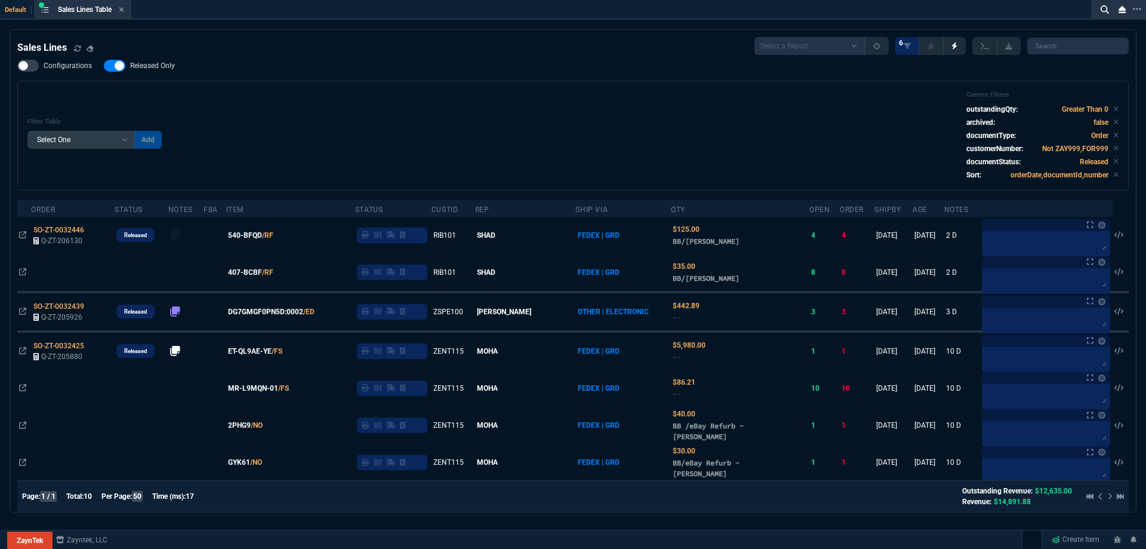
click at [164, 73] on nx-fornida-field-switch-one "Released Only" at bounding box center [145, 68] width 83 height 11
click at [168, 70] on span "Released Only" at bounding box center [152, 66] width 45 height 10
click at [104, 66] on input "Released Only" at bounding box center [103, 66] width 1 height 1
checkbox input "false"
click at [369, 88] on div "Filter Table Select One Add Filter () Age () ATS () Cond (itemVariantCode) Cust…" at bounding box center [573, 136] width 1112 height 110
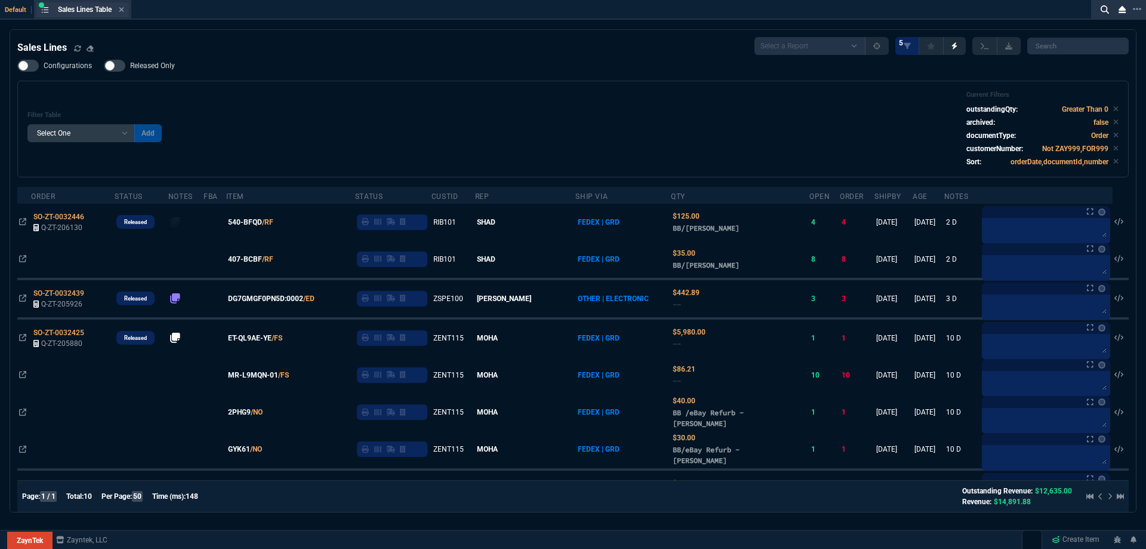
click at [127, 8] on div "Sales Lines Table Sales Line" at bounding box center [82, 9] width 93 height 15
click at [122, 16] on div "Sales Lines Table Sales Line" at bounding box center [82, 9] width 93 height 15
click at [124, 7] on icon at bounding box center [121, 9] width 5 height 7
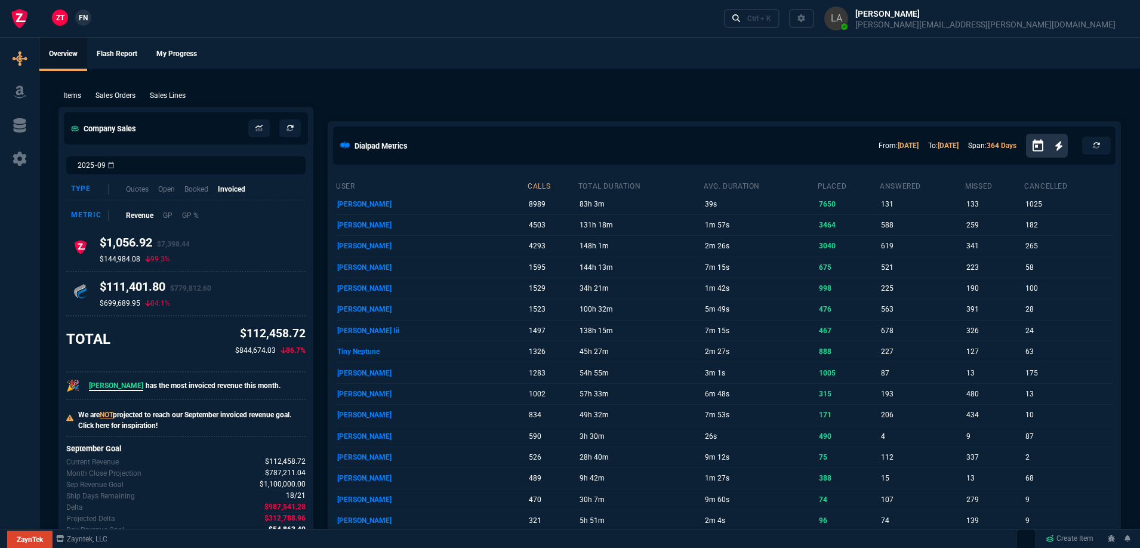
click at [83, 24] on link "FN" at bounding box center [83, 18] width 16 height 16
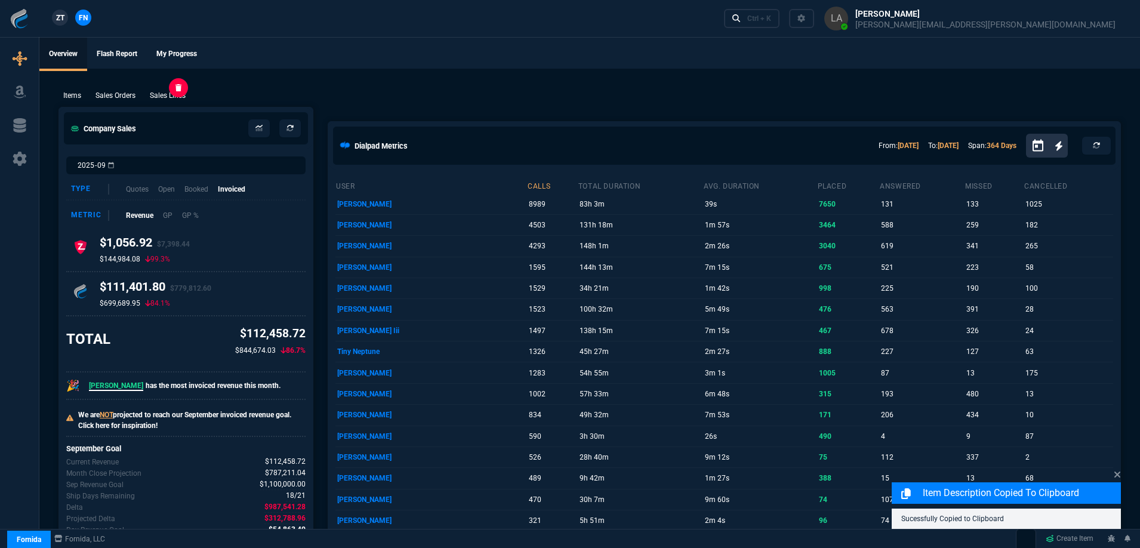
click at [171, 95] on p "Sales Lines" at bounding box center [168, 95] width 36 height 11
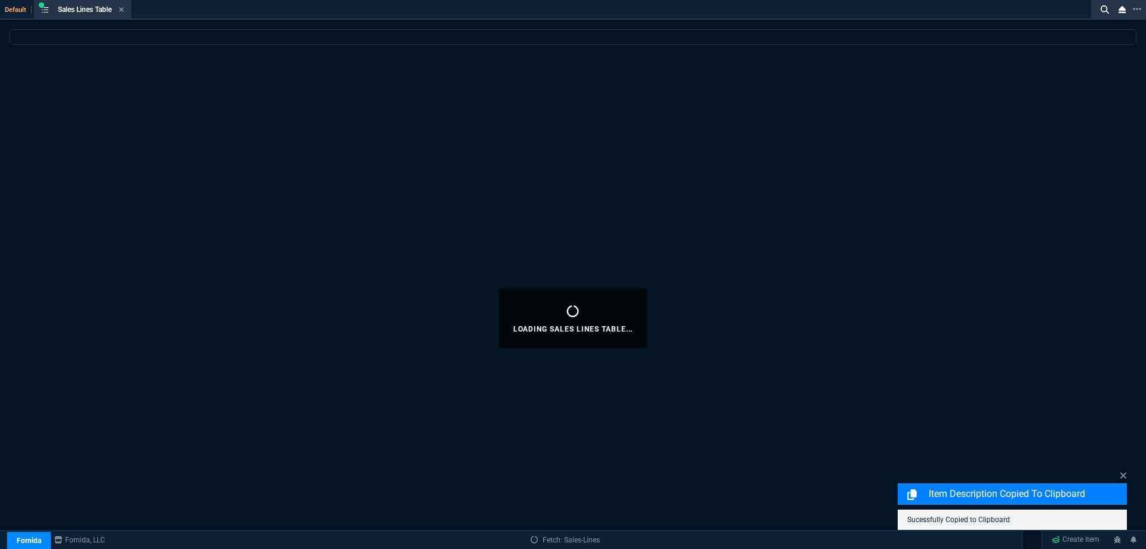
select select
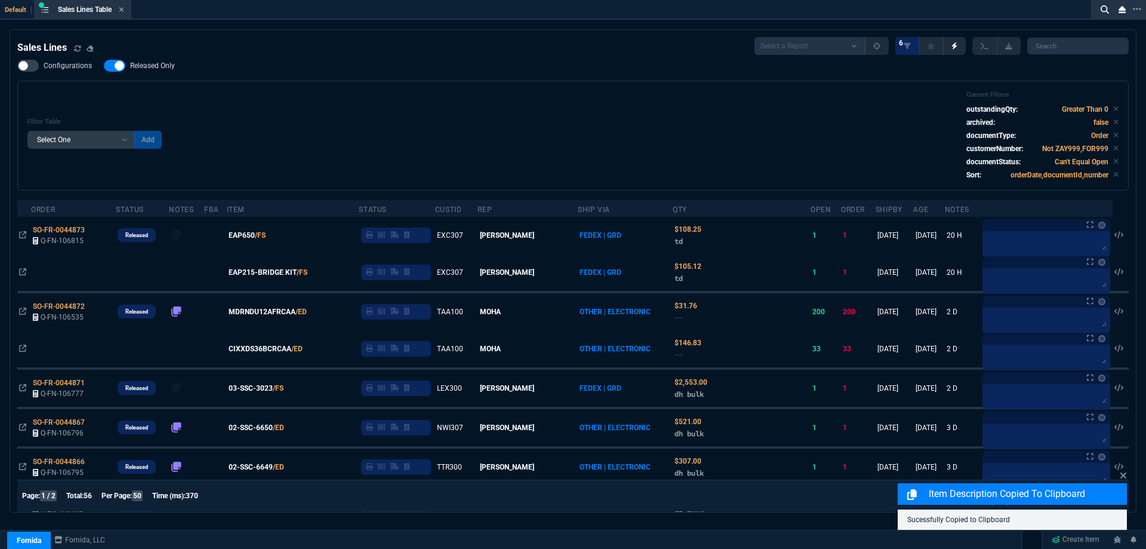
click at [152, 69] on span "Released Only" at bounding box center [152, 66] width 45 height 10
click at [104, 66] on input "Released Only" at bounding box center [103, 66] width 1 height 1
checkbox input "false"
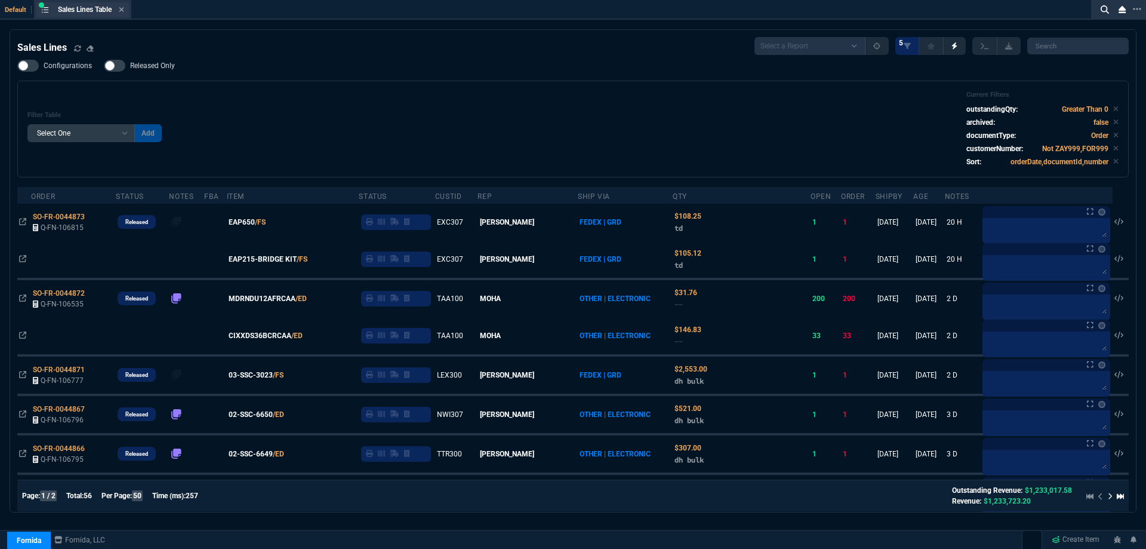
click at [128, 10] on div "Sales Lines Table Sales Line" at bounding box center [82, 9] width 93 height 15
click at [123, 9] on icon at bounding box center [121, 9] width 5 height 5
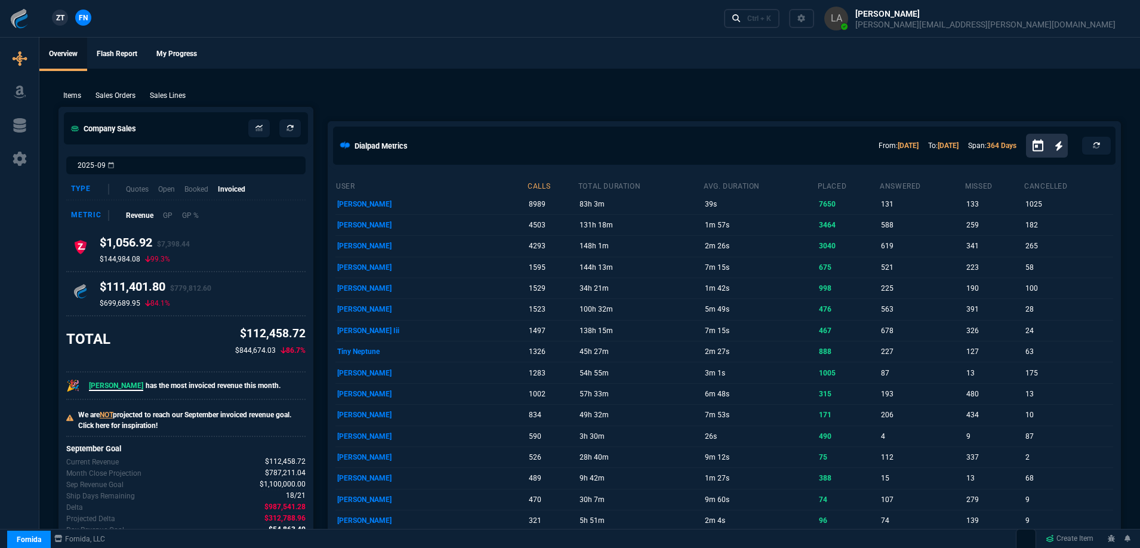
click at [56, 16] on span "ZT" at bounding box center [60, 18] width 8 height 11
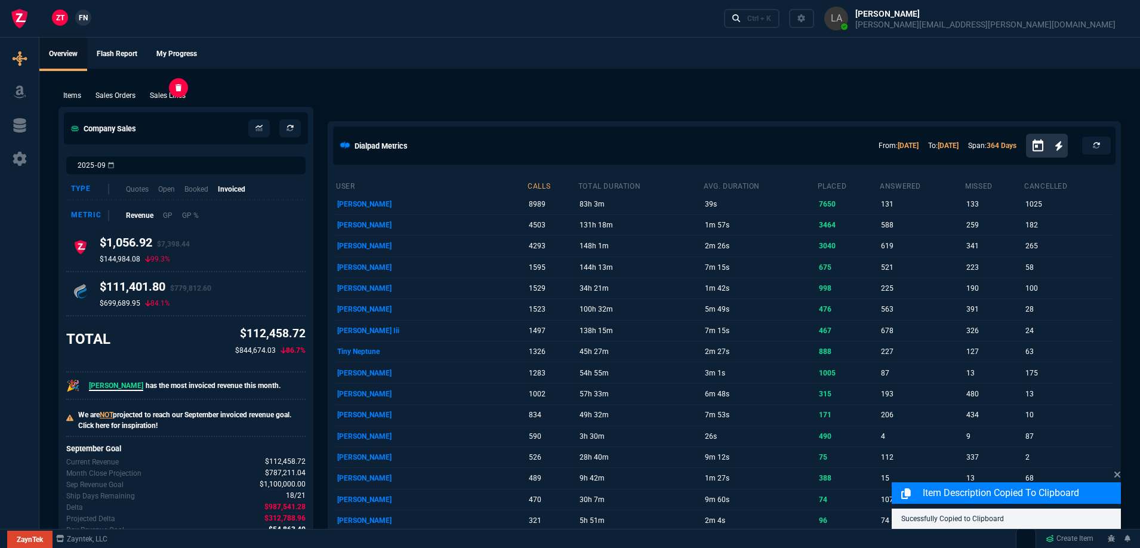
click at [168, 94] on p "Sales Lines" at bounding box center [168, 95] width 36 height 11
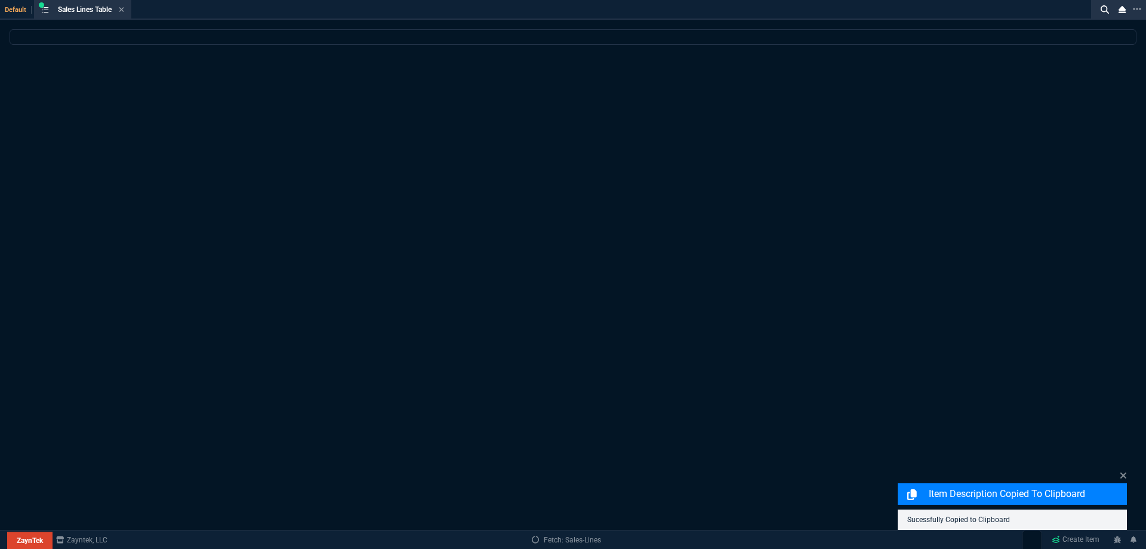
select select
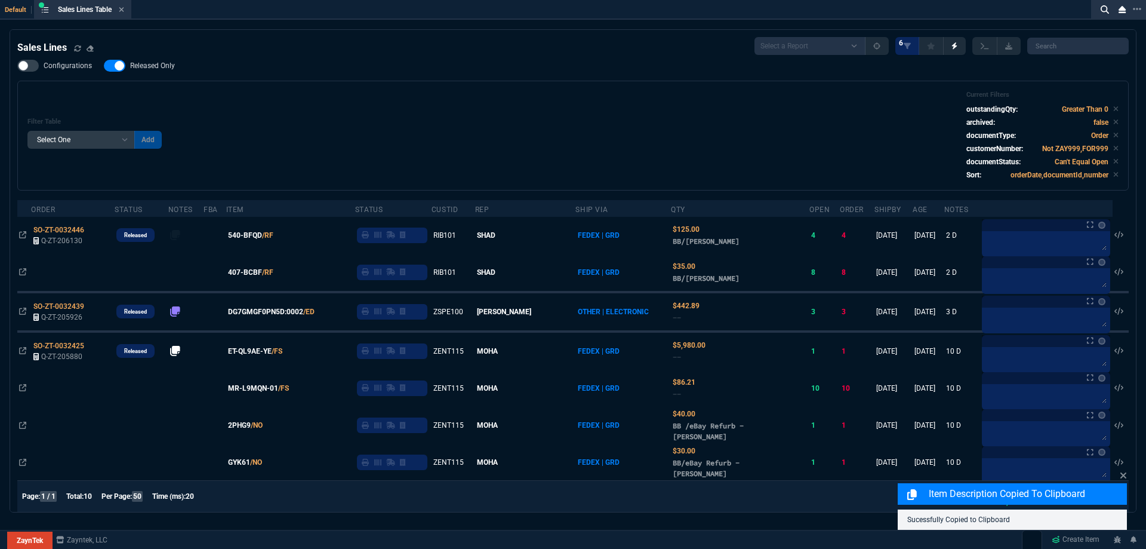
click at [127, 67] on label "Released Only" at bounding box center [145, 66] width 83 height 12
click at [104, 66] on input "Released Only" at bounding box center [103, 66] width 1 height 1
checkbox input "false"
click at [453, 82] on div "Filter Table Select One Add Filter () Age () ATS () Cond (itemVariantCode) Cust…" at bounding box center [573, 136] width 1112 height 110
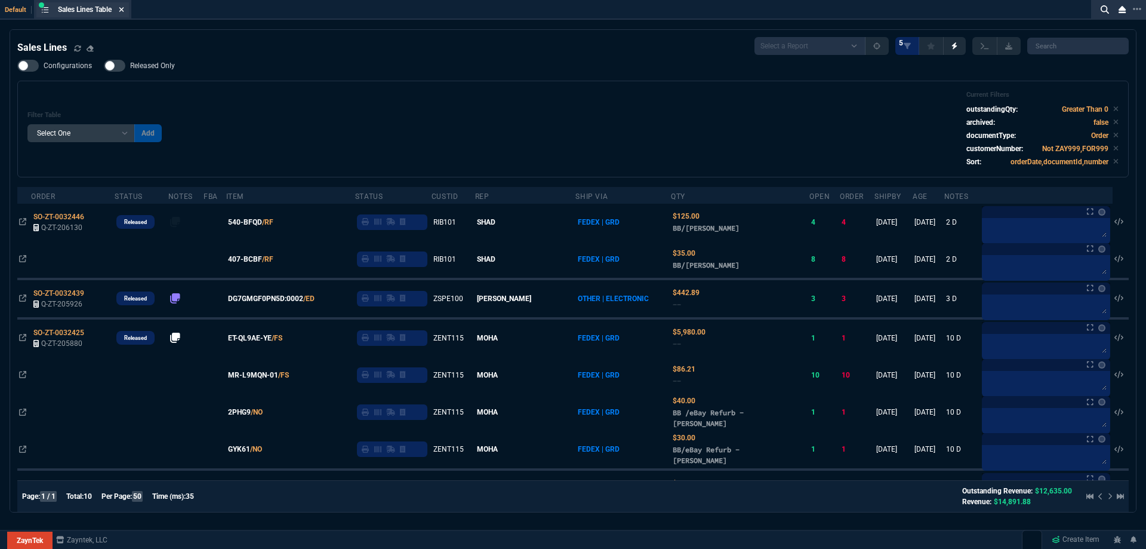
click at [122, 14] on nx-icon at bounding box center [121, 10] width 5 height 10
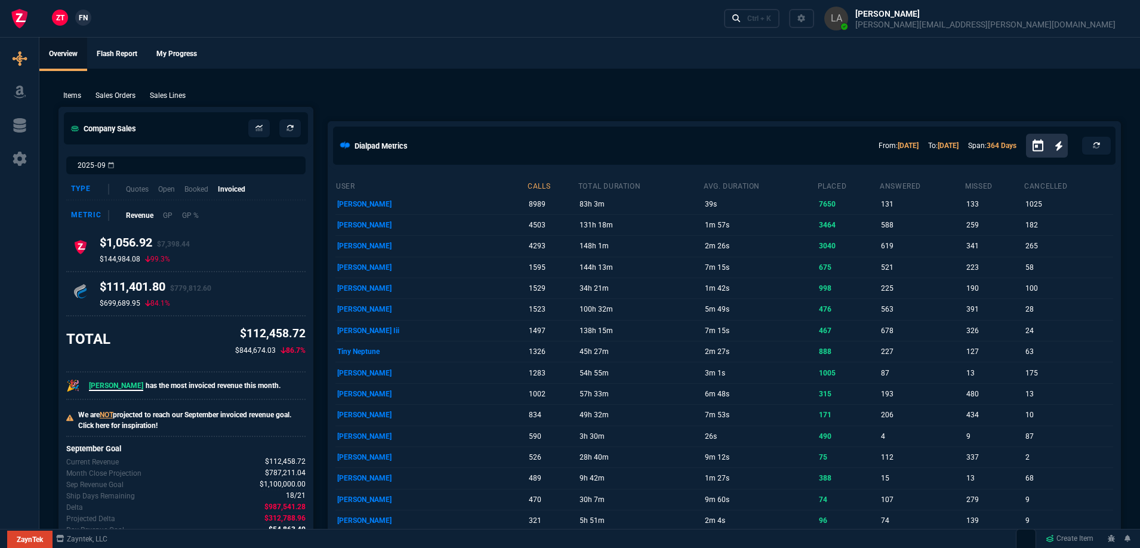
click at [81, 20] on span "FN" at bounding box center [83, 18] width 9 height 11
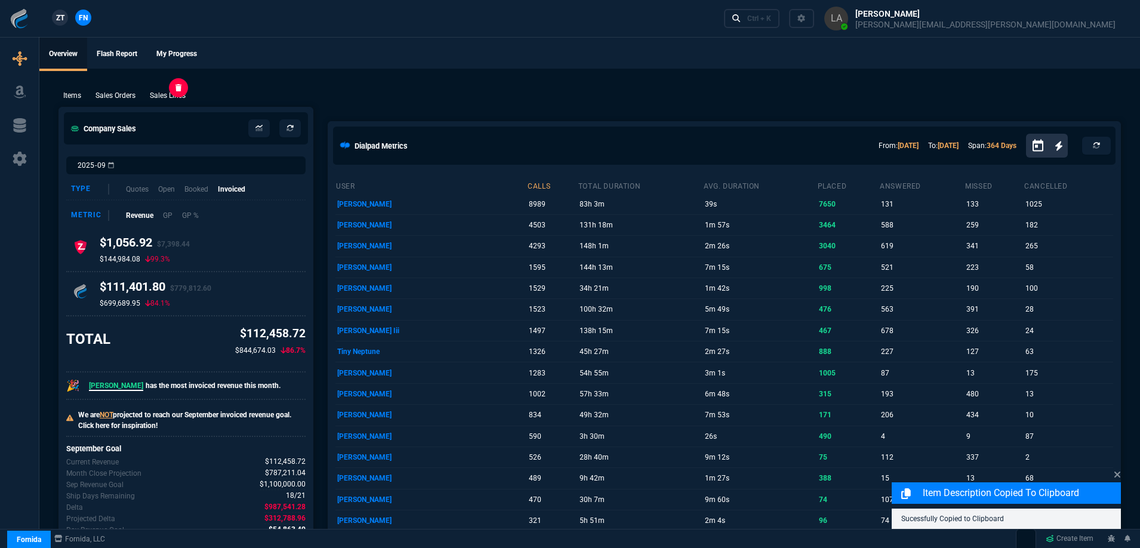
click at [173, 95] on p "Sales Lines" at bounding box center [168, 95] width 36 height 11
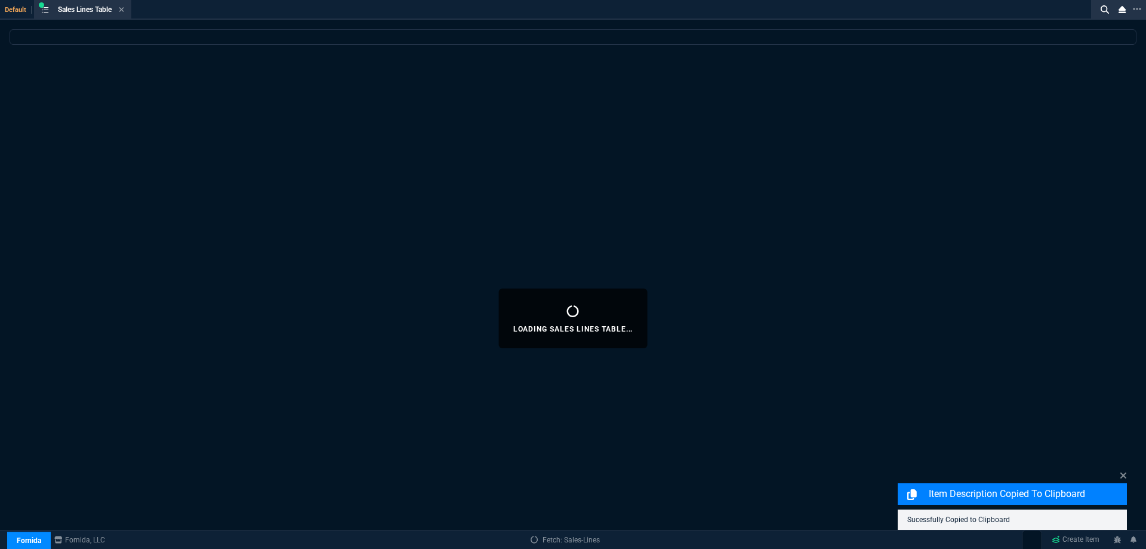
select select
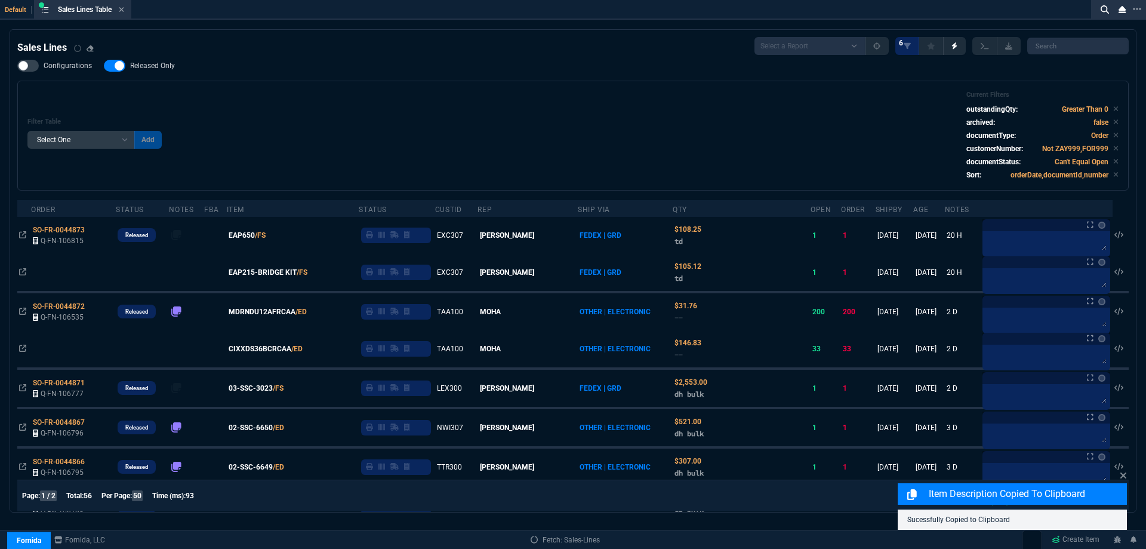
click at [159, 66] on span "Released Only" at bounding box center [152, 66] width 45 height 10
click at [104, 66] on input "Released Only" at bounding box center [103, 66] width 1 height 1
click at [392, 112] on div "Filter Table Select One Add Filter () Age () ATS () Cond (itemVariantCode) Cust…" at bounding box center [572, 136] width 1091 height 90
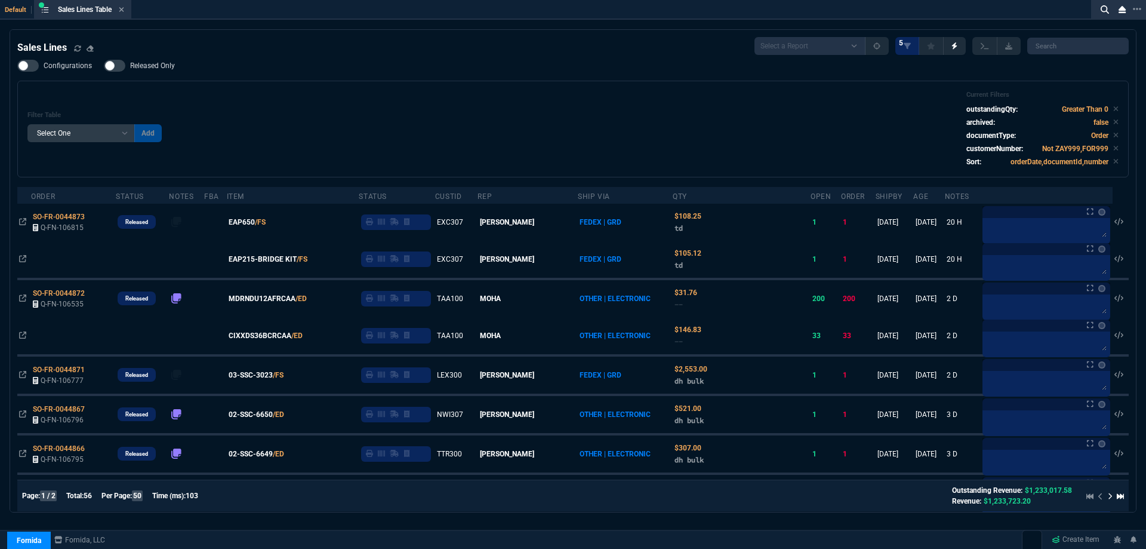
drag, startPoint x: 165, startPoint y: 70, endPoint x: 192, endPoint y: 78, distance: 27.4
click at [165, 70] on span "Released Only" at bounding box center [152, 66] width 45 height 10
click at [104, 66] on input "Released Only" at bounding box center [103, 66] width 1 height 1
checkbox input "true"
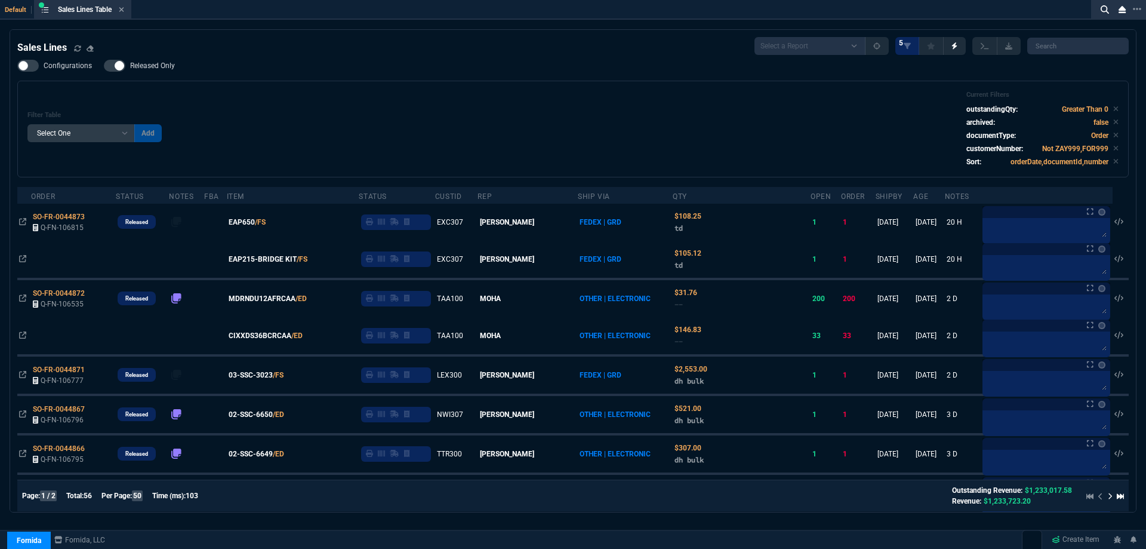
click at [192, 78] on div "Configurations Released Only Filter Table Select One Add Filter () Age () ATS (…" at bounding box center [573, 119] width 1112 height 118
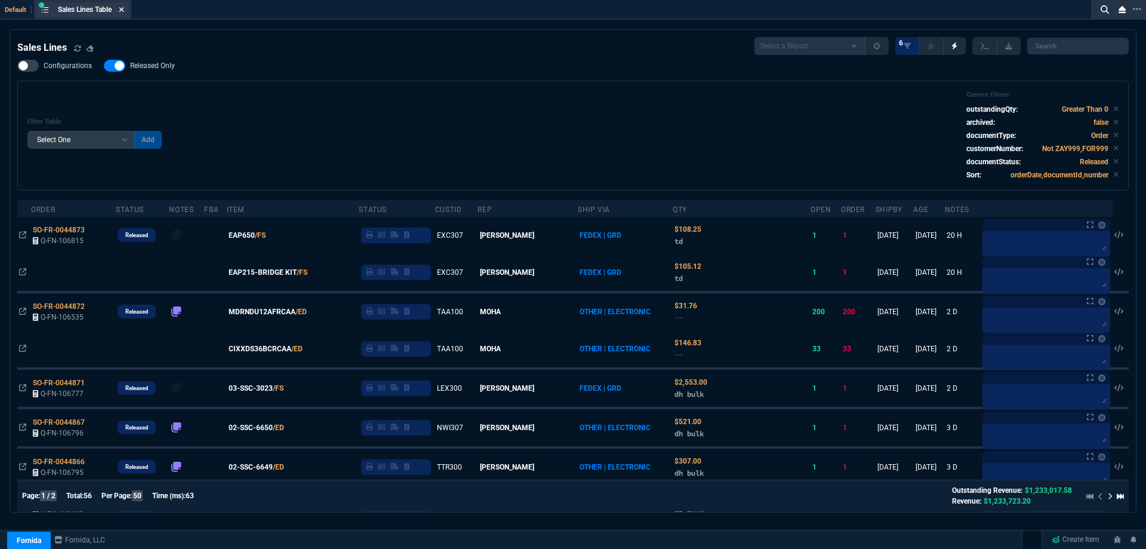
click at [124, 11] on icon at bounding box center [121, 9] width 5 height 7
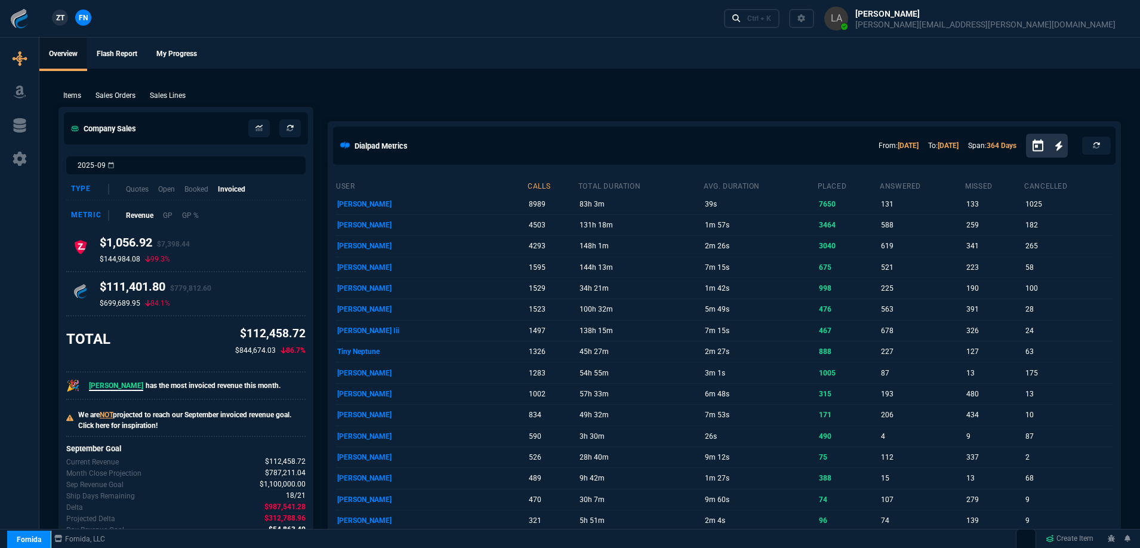
click at [60, 17] on span "ZT" at bounding box center [60, 18] width 8 height 11
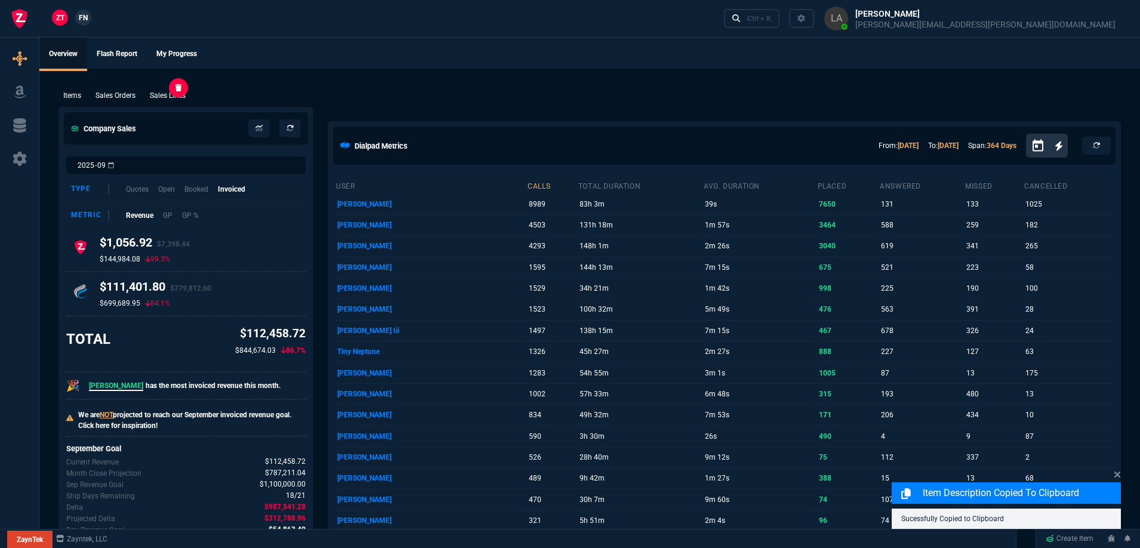
click at [162, 91] on p "Sales Lines" at bounding box center [168, 95] width 36 height 11
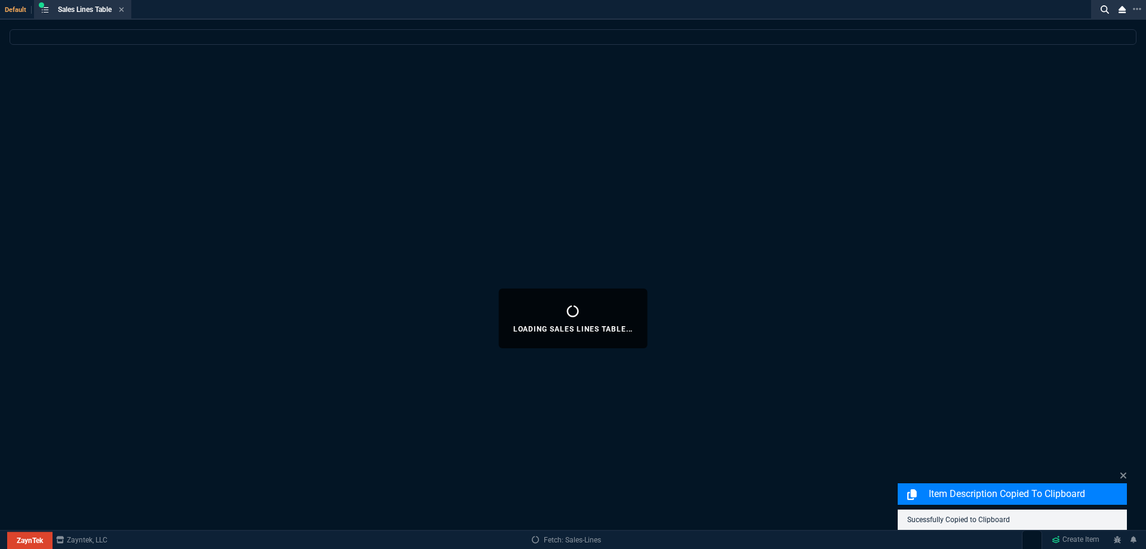
select select
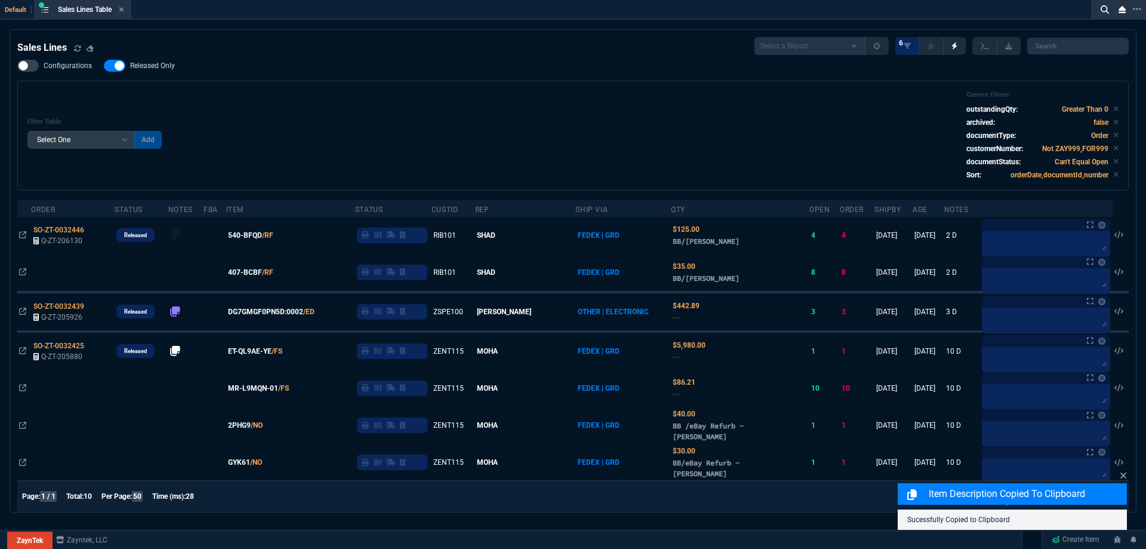
click at [158, 63] on span "Released Only" at bounding box center [152, 66] width 45 height 10
click at [104, 66] on input "Released Only" at bounding box center [103, 66] width 1 height 1
checkbox input "false"
click at [388, 102] on div "Filter Table Select One Add Filter () Age () ATS () Cond (itemVariantCode) Cust…" at bounding box center [572, 136] width 1091 height 90
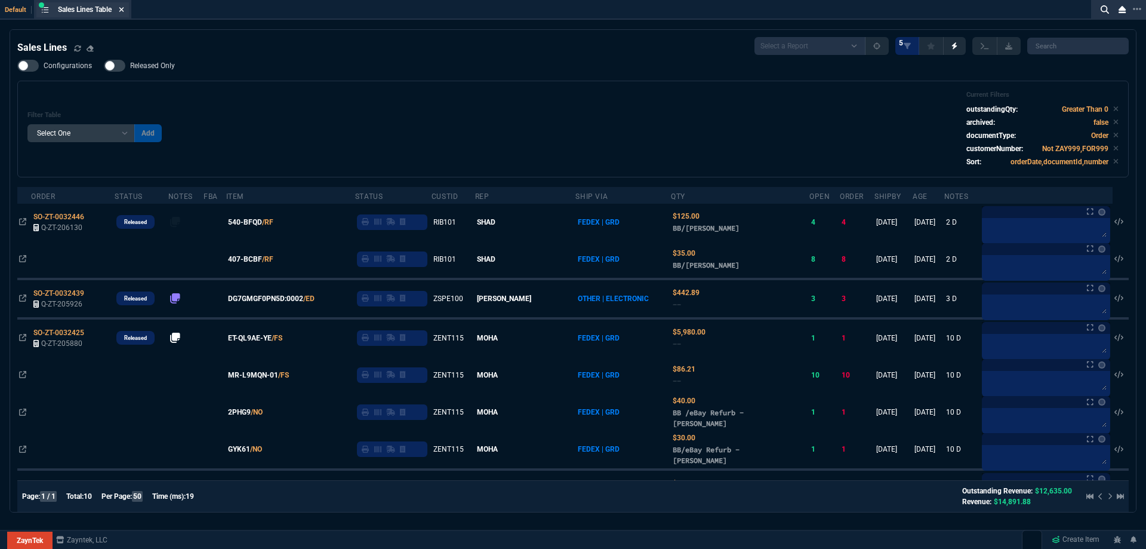
click at [124, 6] on icon at bounding box center [121, 9] width 5 height 7
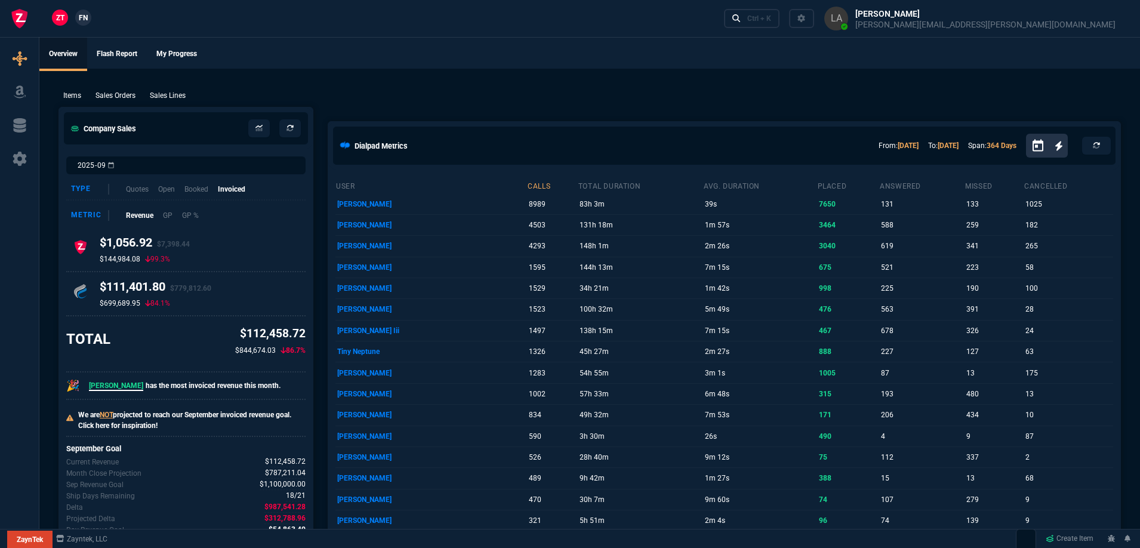
click at [84, 14] on span "FN" at bounding box center [83, 18] width 9 height 11
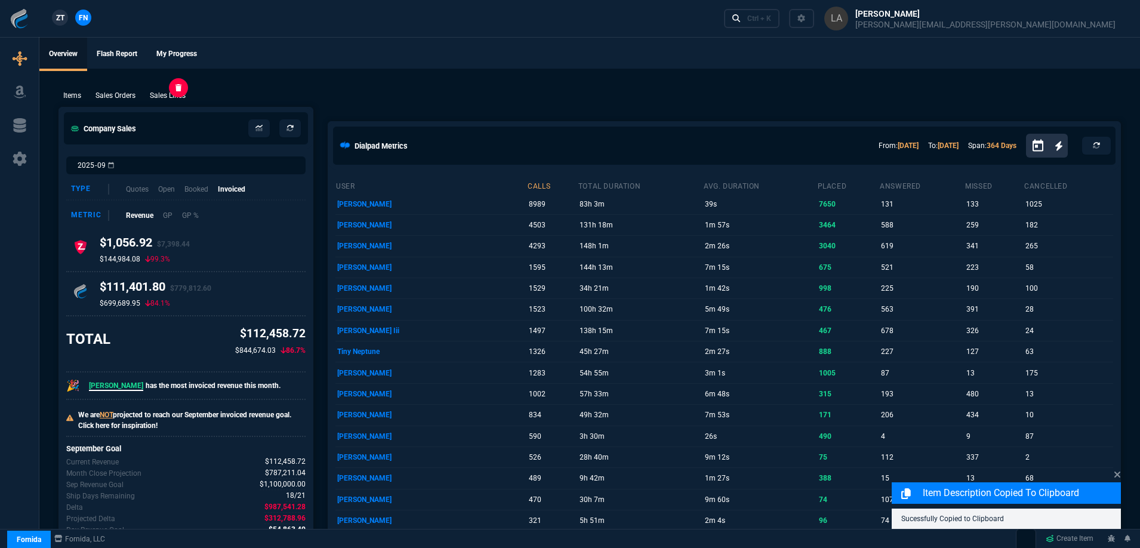
click at [179, 93] on p "Sales Lines" at bounding box center [168, 95] width 36 height 11
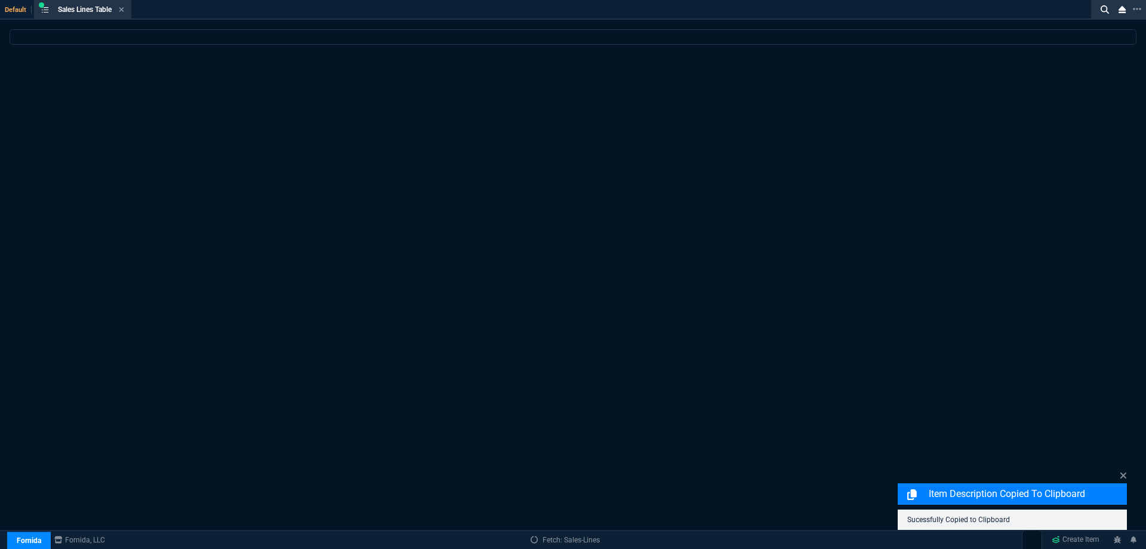
select select
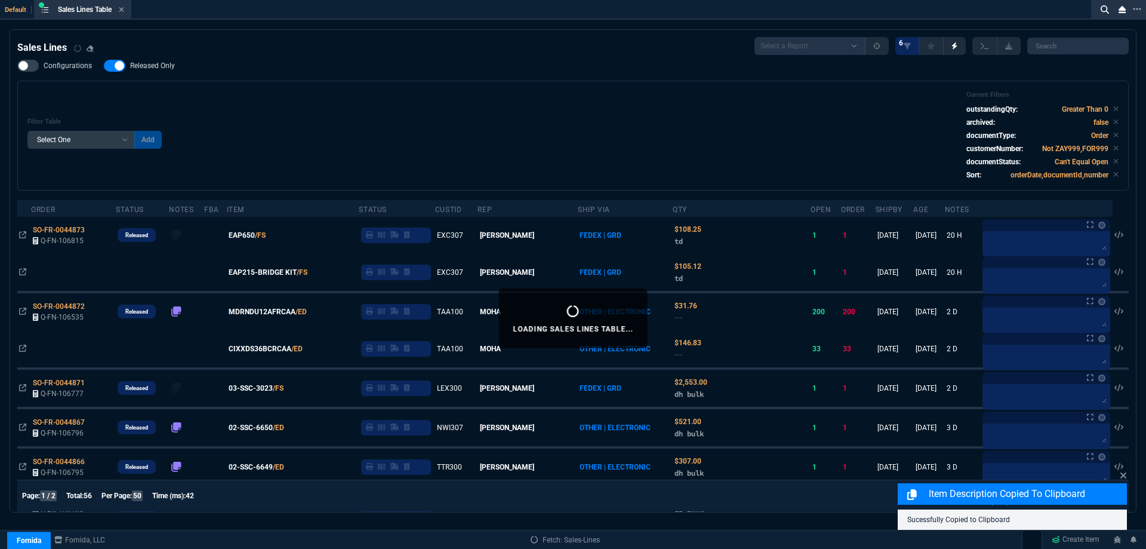
click at [153, 70] on span "Released Only" at bounding box center [152, 66] width 45 height 10
click at [104, 66] on input "Released Only" at bounding box center [103, 66] width 1 height 1
click at [152, 67] on span "Released Only" at bounding box center [152, 66] width 45 height 10
click at [104, 66] on input "Released Only" at bounding box center [103, 66] width 1 height 1
click at [450, 119] on div "Filter Table Select One Add Filter () Age () ATS () Cond (itemVariantCode) Cust…" at bounding box center [572, 136] width 1091 height 90
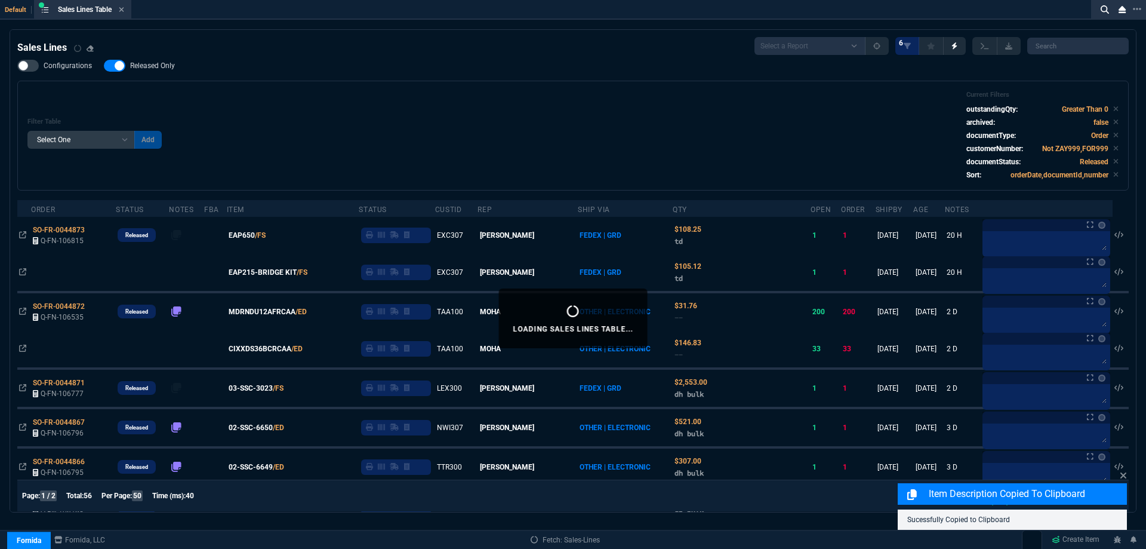
click at [137, 64] on span "Released Only" at bounding box center [152, 66] width 45 height 10
click at [104, 66] on input "Released Only" at bounding box center [103, 66] width 1 height 1
click at [273, 84] on div "Filter Table Select One Add Filter () Age () ATS () Cond (itemVariantCode) Cust…" at bounding box center [573, 136] width 1112 height 110
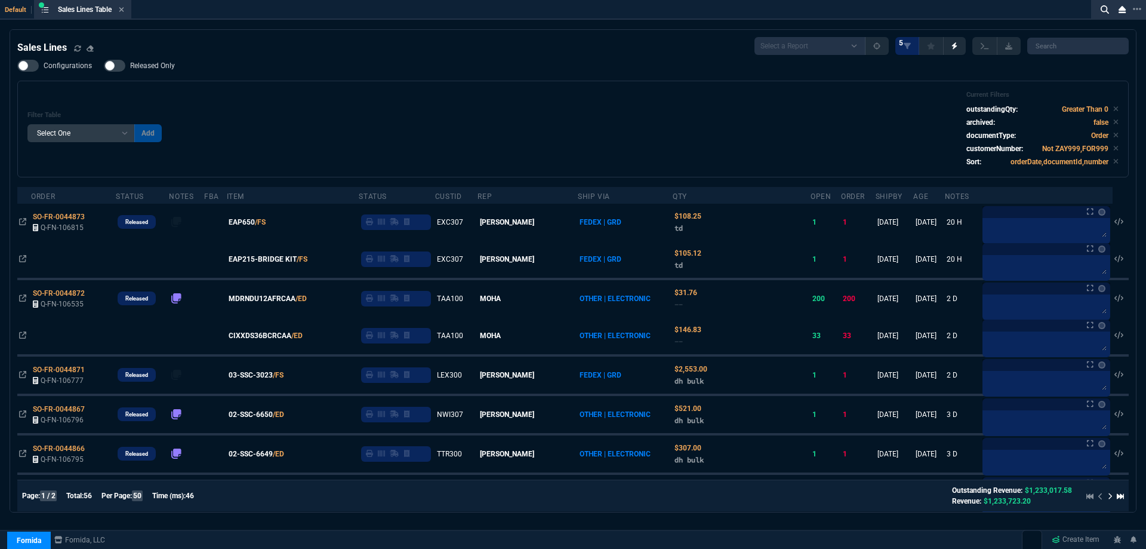
drag, startPoint x: 260, startPoint y: 64, endPoint x: 1095, endPoint y: 201, distance: 846.9
click at [582, 102] on div "Filter Table Select One Add Filter () Age () ATS () Cond (itemVariantCode) Cust…" at bounding box center [572, 129] width 1091 height 76
click at [165, 67] on span "Released Only" at bounding box center [152, 66] width 45 height 10
click at [104, 66] on input "Released Only" at bounding box center [103, 66] width 1 height 1
click at [581, 82] on div "Filter Table Select One Add Filter () Age () ATS () Cond (itemVariantCode) Cust…" at bounding box center [573, 129] width 1112 height 97
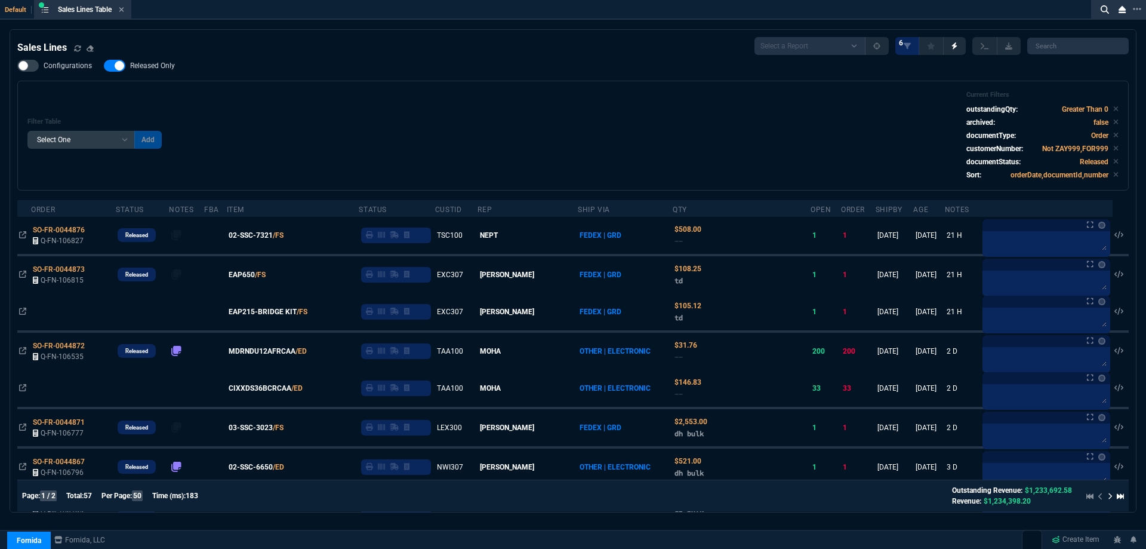
click at [150, 63] on span "Released Only" at bounding box center [152, 66] width 45 height 10
click at [104, 66] on input "Released Only" at bounding box center [103, 66] width 1 height 1
checkbox input "false"
click at [488, 108] on div "Filter Table Select One Add Filter () Age () ATS () Cond (itemVariantCode) Cust…" at bounding box center [572, 136] width 1091 height 90
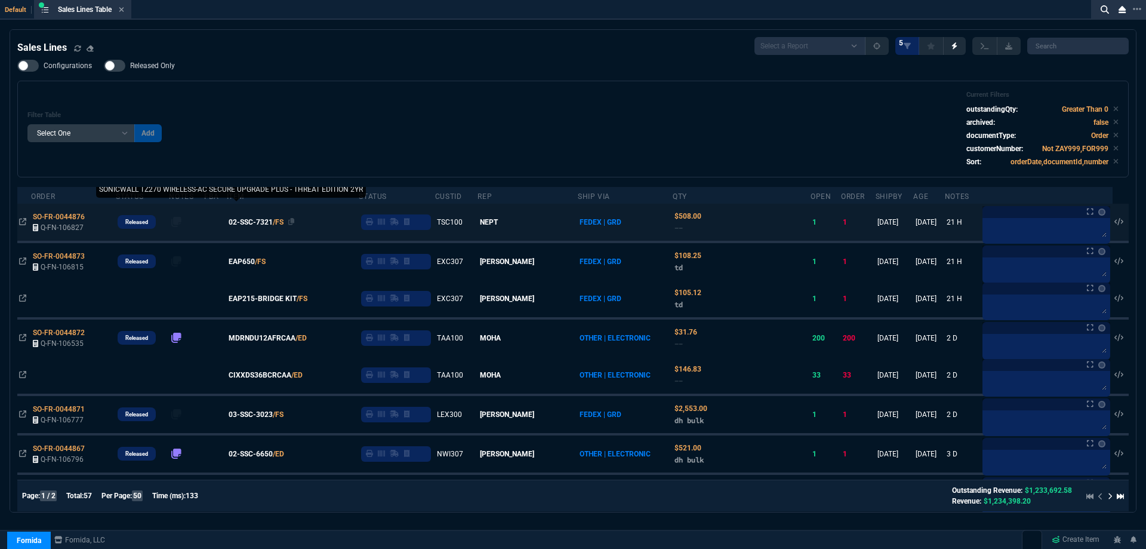
click at [273, 225] on span "02-SSC-7321" at bounding box center [251, 222] width 44 height 11
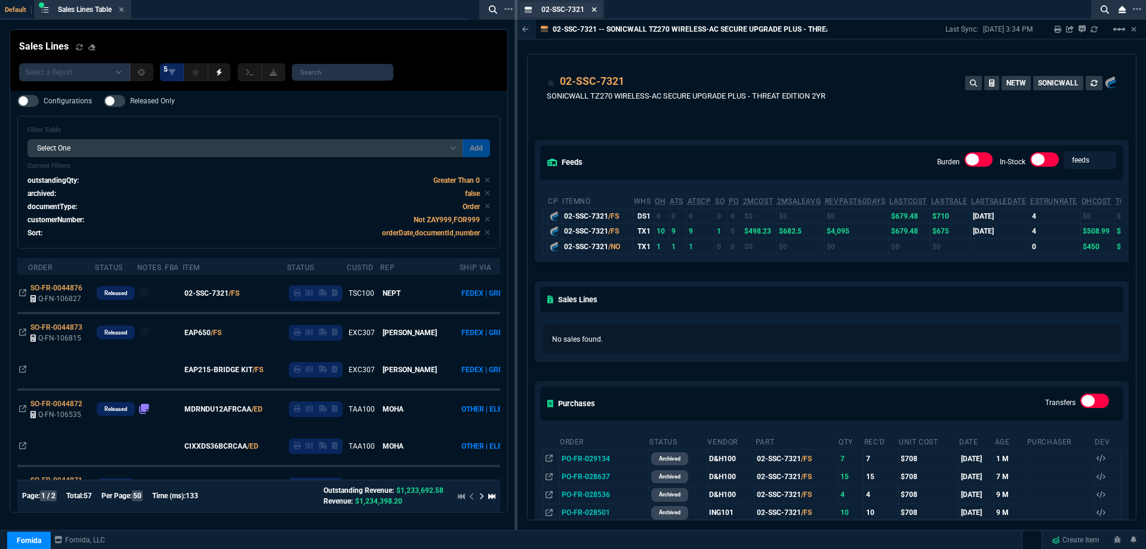
click at [594, 8] on icon at bounding box center [594, 9] width 5 height 5
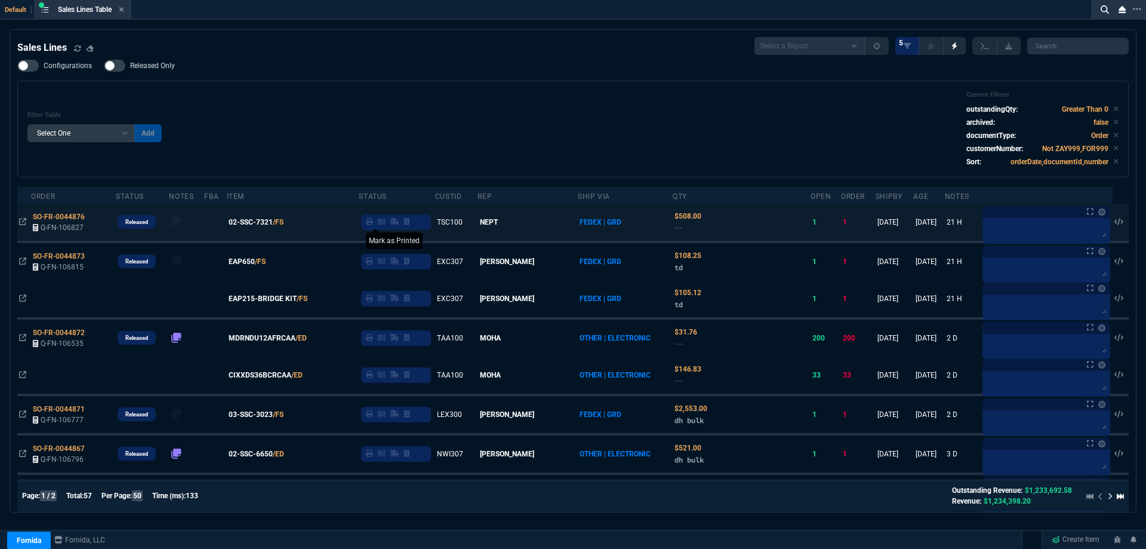
click at [373, 223] on icon at bounding box center [369, 221] width 7 height 7
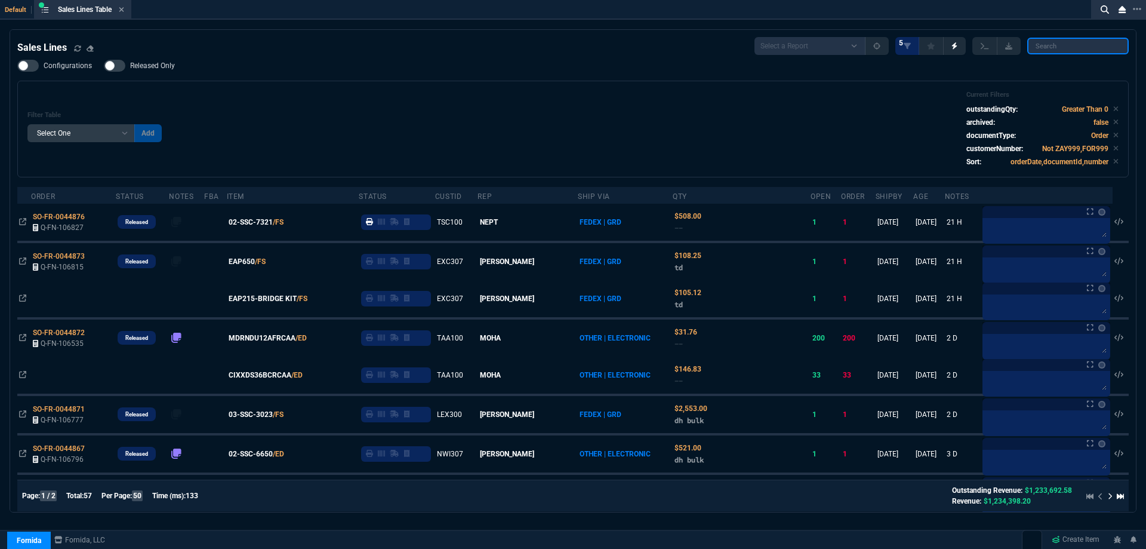
drag, startPoint x: 1040, startPoint y: 47, endPoint x: 907, endPoint y: 72, distance: 135.0
click at [1040, 47] on input "search" at bounding box center [1077, 46] width 101 height 17
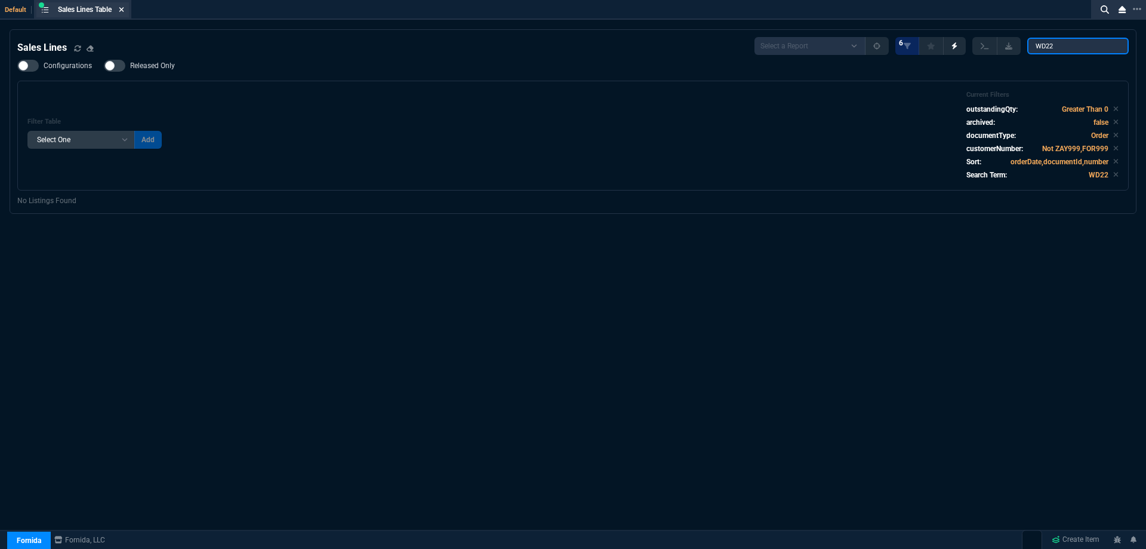
type input "WD22"
click at [124, 11] on icon at bounding box center [121, 9] width 5 height 7
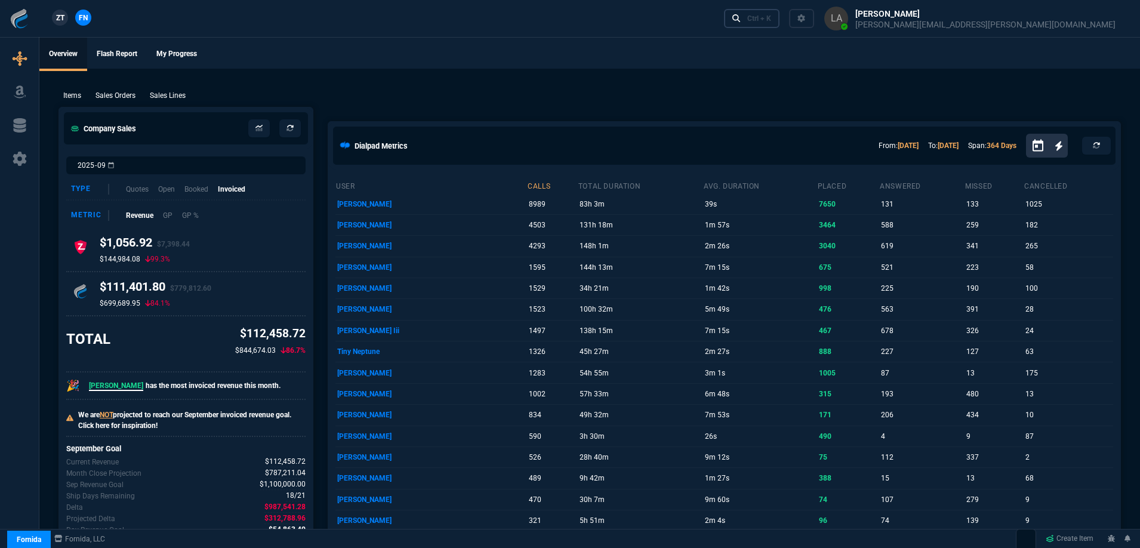
click at [741, 23] on fa-icon at bounding box center [736, 19] width 8 height 10
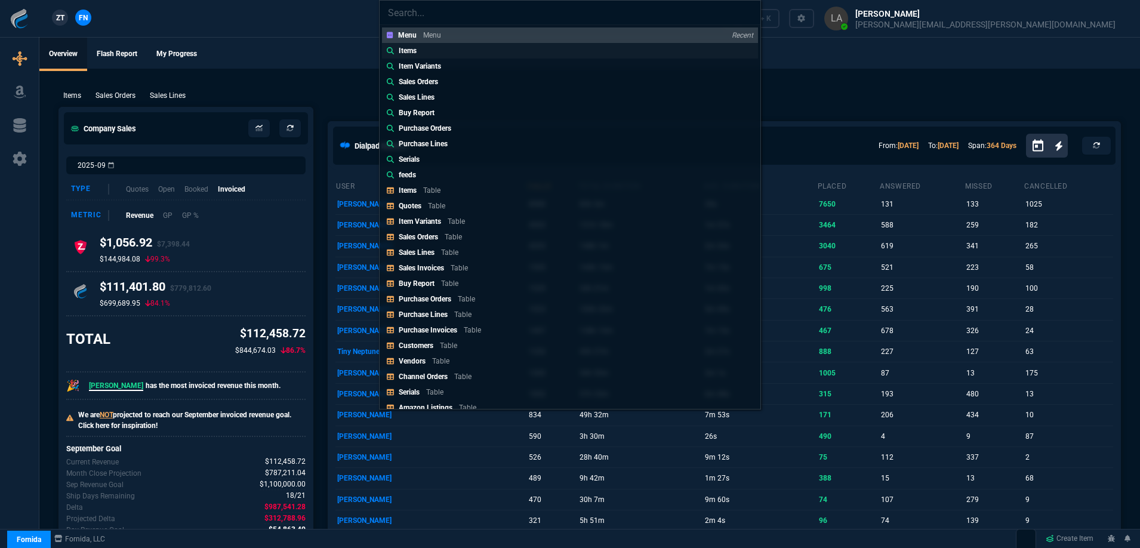
click at [441, 54] on link "Items" at bounding box center [570, 51] width 376 height 16
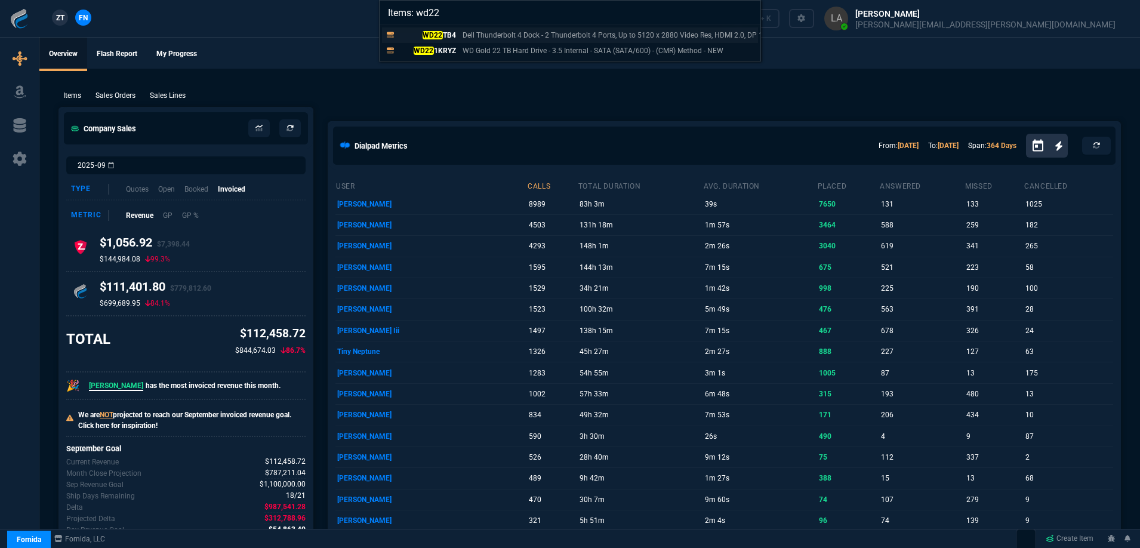
type input "Items: wd22"
click at [453, 37] on p "WD22 TB4" at bounding box center [427, 35] width 57 height 11
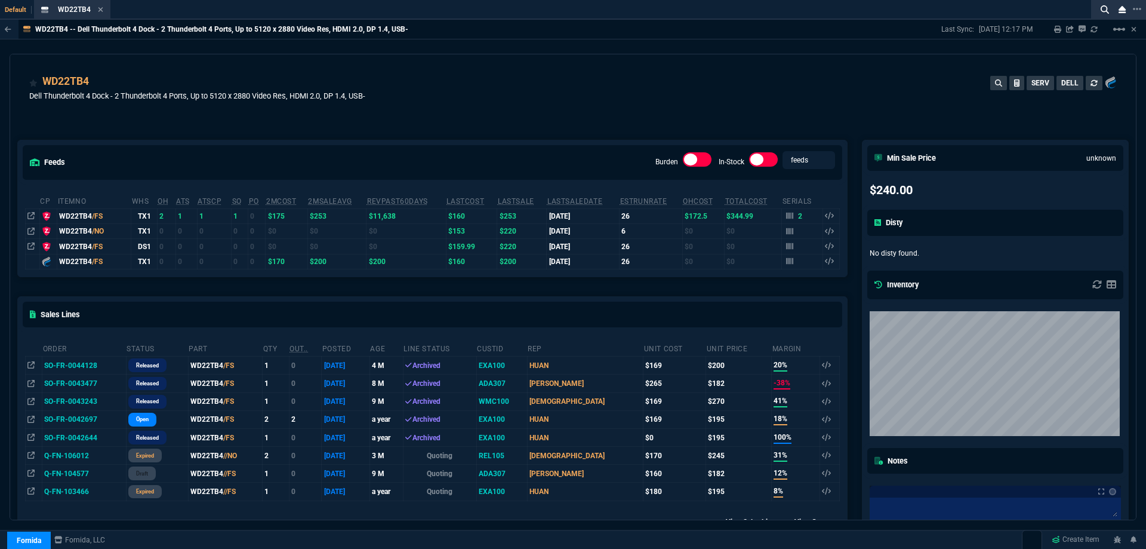
click at [506, 107] on div "WD22TB4 Dell Thunderbolt 4 Dock - 2 Thunderbolt 4 Ports, Up to 5120 x 2880 Vide…" at bounding box center [573, 94] width 1088 height 42
click at [506, 103] on div "WD22TB4 Dell Thunderbolt 4 Dock - 2 Thunderbolt 4 Ports, Up to 5120 x 2880 Vide…" at bounding box center [573, 94] width 1088 height 42
click at [503, 102] on div "WD22TB4 Dell Thunderbolt 4 Dock - 2 Thunderbolt 4 Ports, Up to 5120 x 2880 Vide…" at bounding box center [573, 94] width 1088 height 42
click at [1103, 7] on icon at bounding box center [1105, 9] width 8 height 8
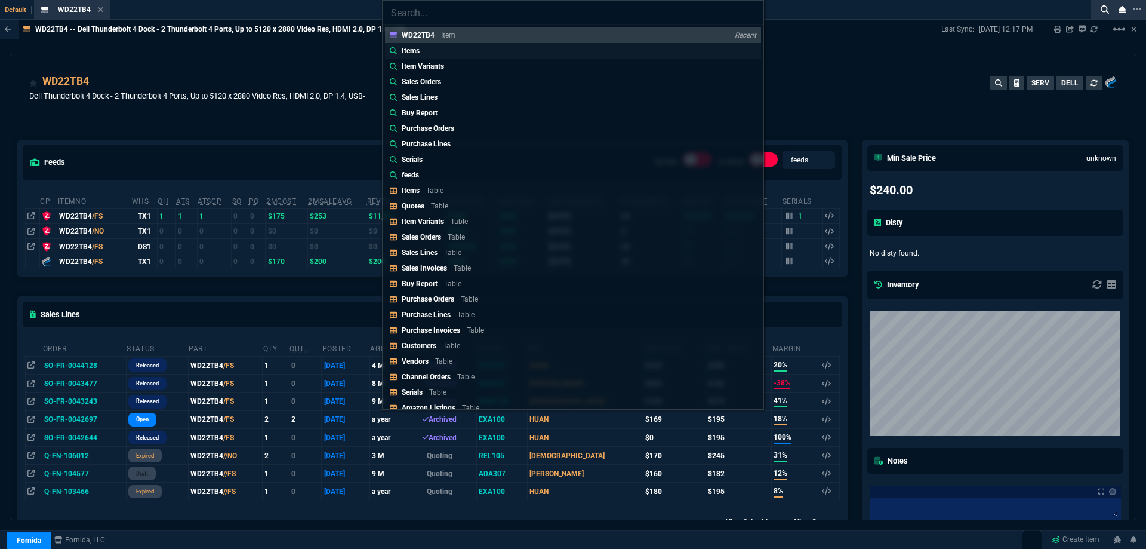
click at [448, 52] on link "Items" at bounding box center [573, 51] width 376 height 16
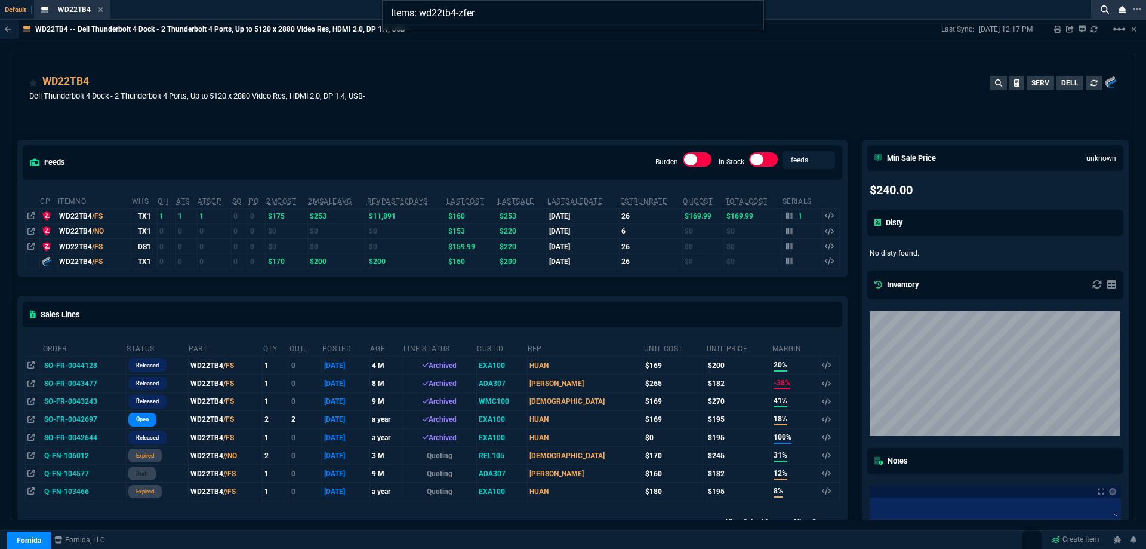
type input "Items: wd22tb4-zfer"
click at [99, 8] on div "Items: wd22tb4-zfer" at bounding box center [573, 274] width 1146 height 549
click at [99, 8] on icon at bounding box center [101, 9] width 5 height 5
click at [99, 8] on div "ZT FN Ctrl + K" at bounding box center [573, 18] width 1146 height 36
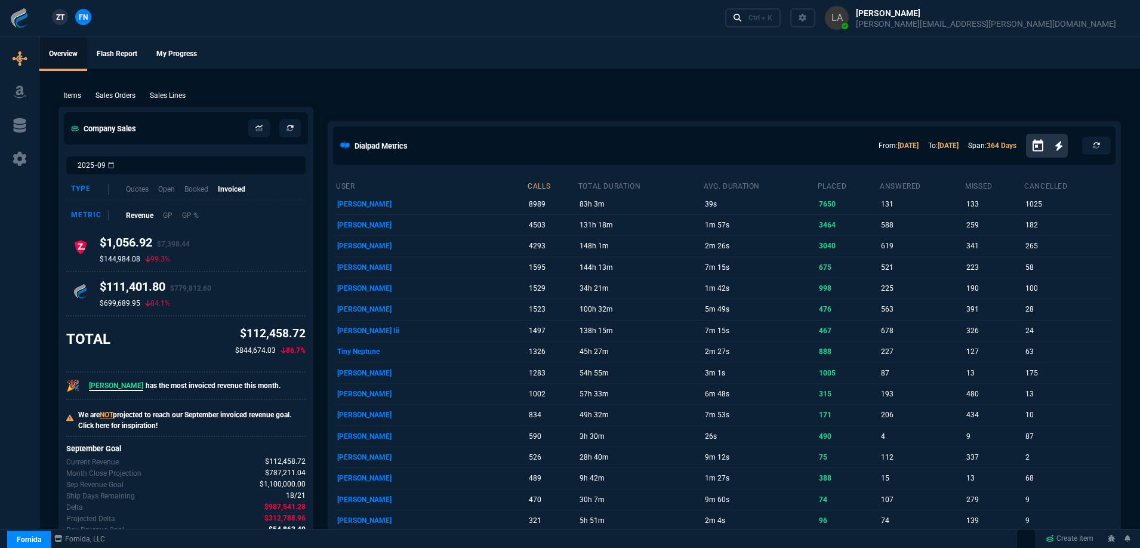
click at [63, 17] on span "ZT" at bounding box center [60, 17] width 8 height 11
click at [781, 23] on link "Ctrl + K" at bounding box center [753, 17] width 56 height 19
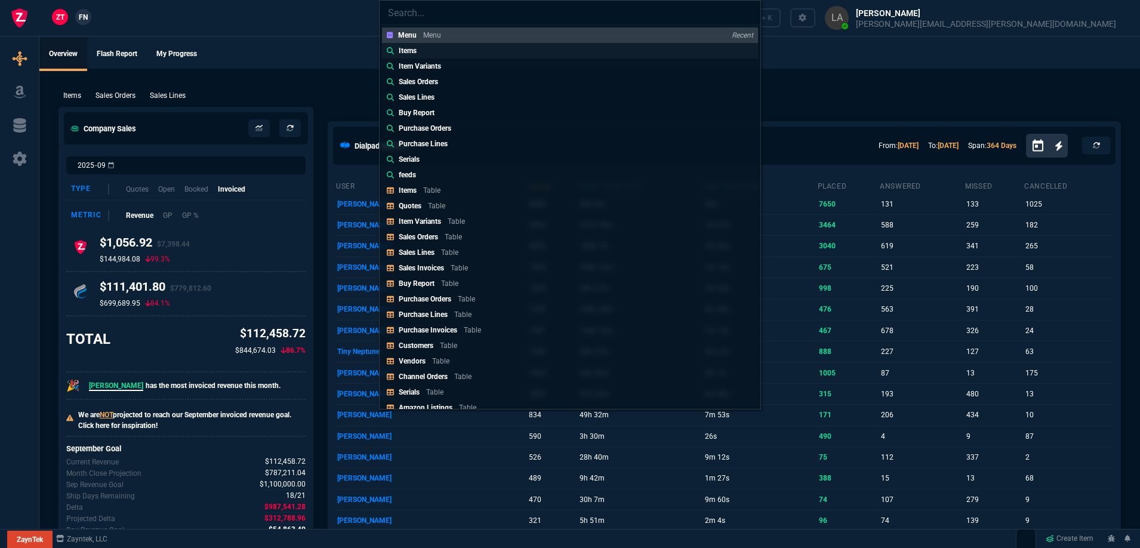
click at [432, 50] on link "Items" at bounding box center [570, 51] width 376 height 16
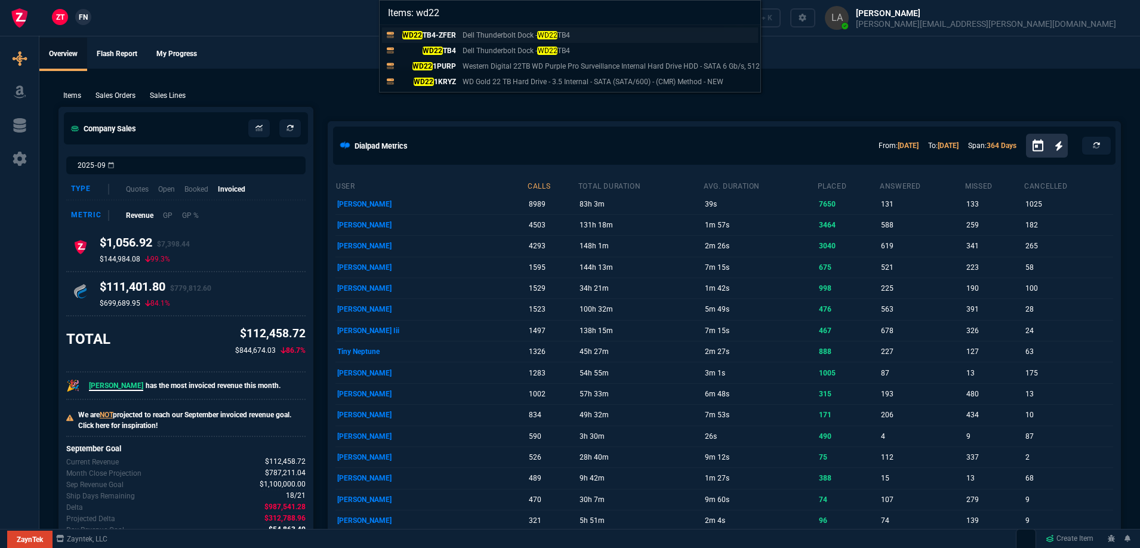
type input "Items: wd22"
click at [446, 35] on p "WD22 TB4-ZFER" at bounding box center [427, 35] width 57 height 11
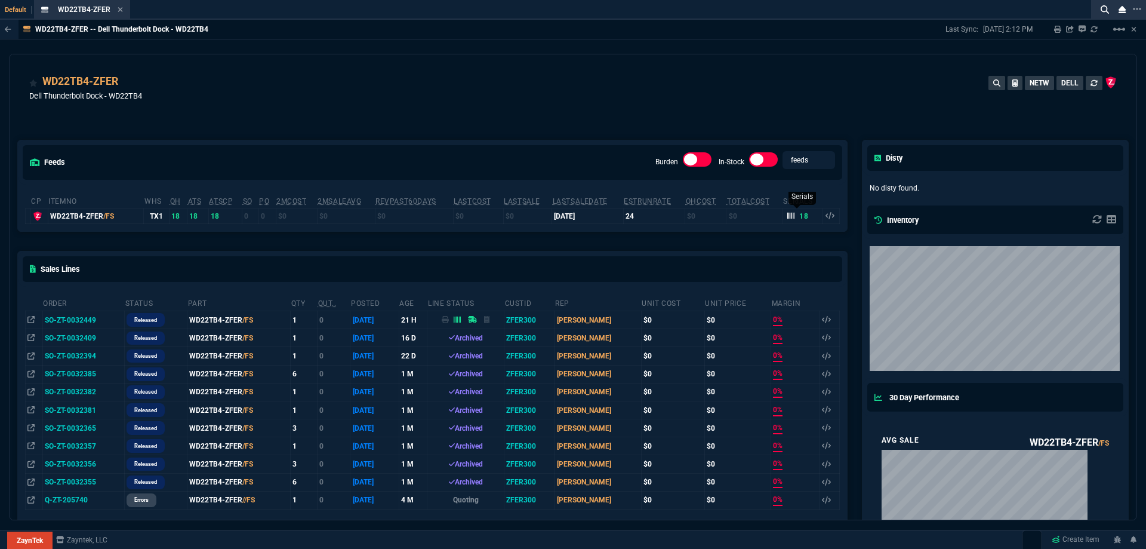
click at [790, 220] on nx-icon at bounding box center [790, 216] width 7 height 8
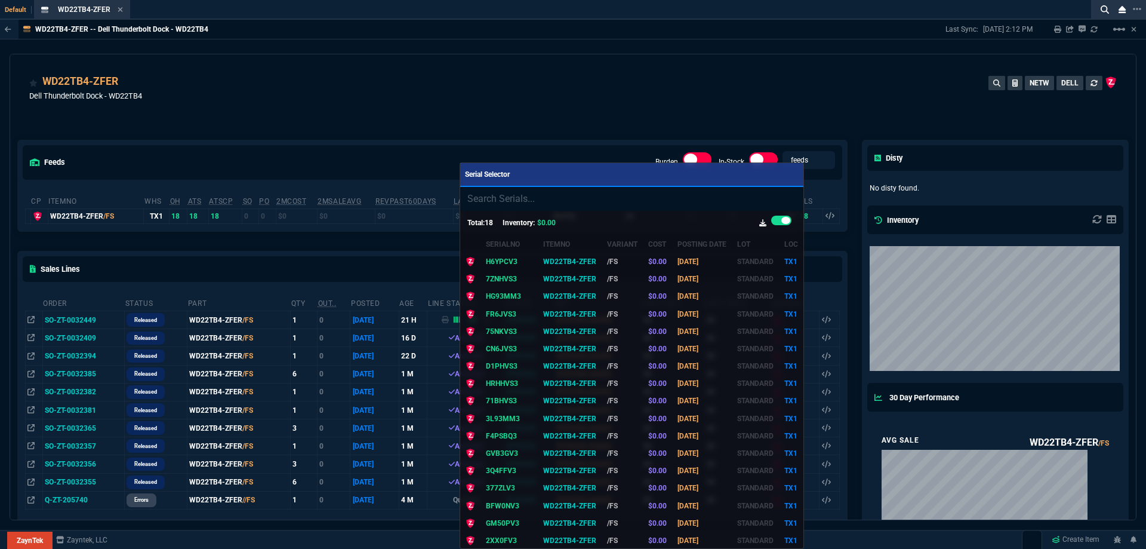
click at [677, 85] on div at bounding box center [573, 274] width 1146 height 549
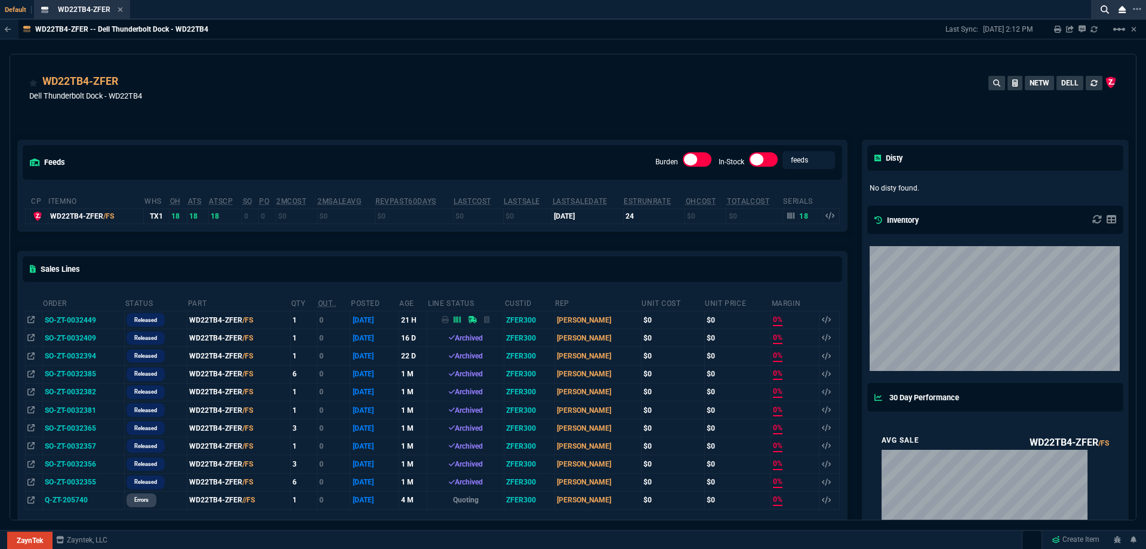
click at [571, 96] on div "WD22TB4-ZFER Dell Thunderbolt Dock - WD22TB4 NETW DELL" at bounding box center [573, 94] width 1088 height 42
click at [571, 95] on div "WD22TB4-ZFER Dell Thunderbolt Dock - WD22TB4 NETW DELL" at bounding box center [573, 94] width 1088 height 42
click at [120, 13] on fa-icon at bounding box center [120, 10] width 5 height 8
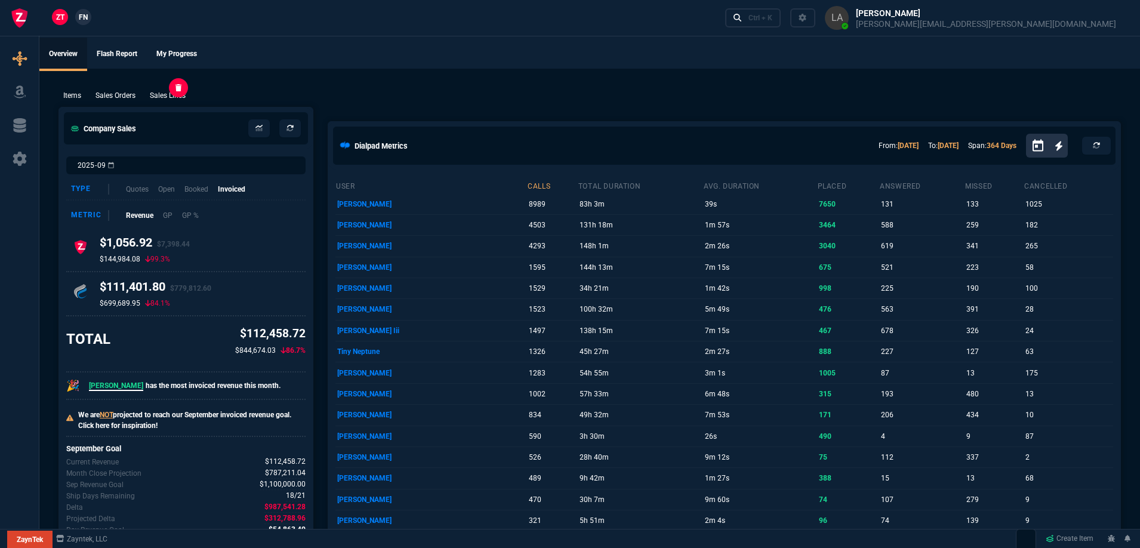
click at [161, 96] on p "Sales Lines" at bounding box center [168, 95] width 36 height 11
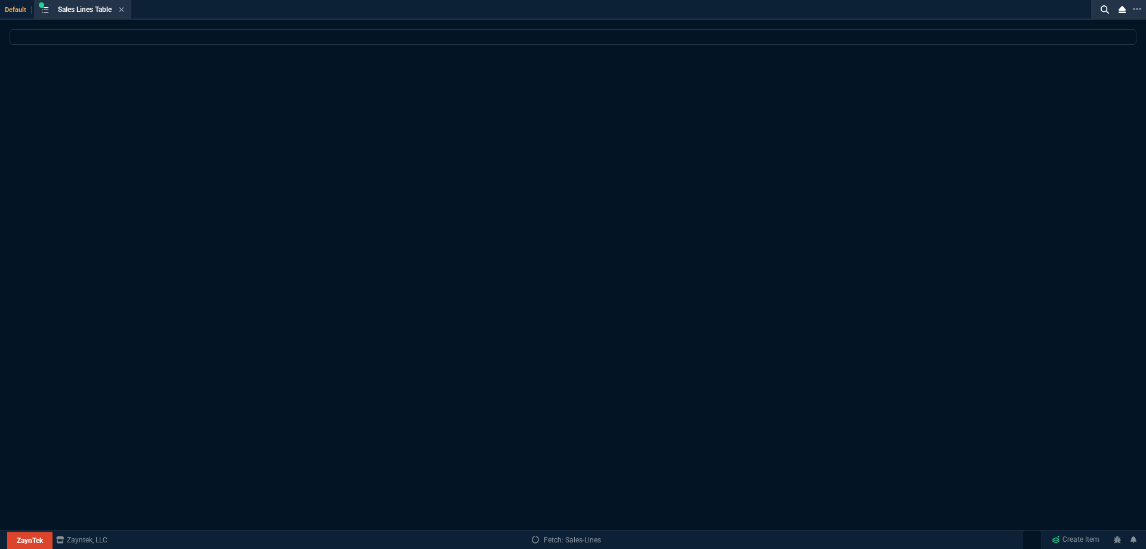
select select
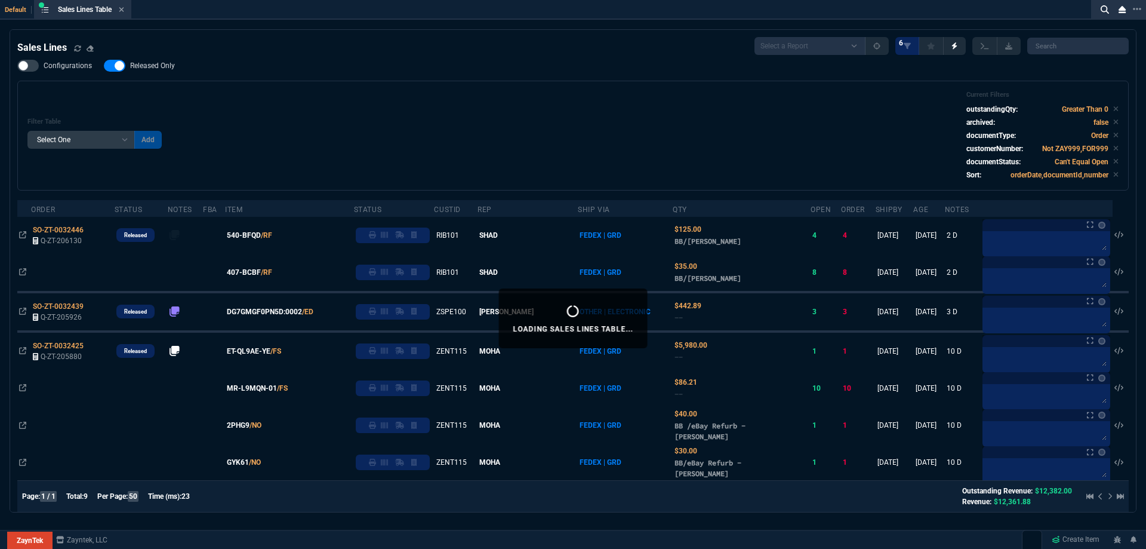
click at [155, 64] on span "Released Only" at bounding box center [152, 66] width 45 height 10
click at [104, 66] on input "Released Only" at bounding box center [103, 66] width 1 height 1
click at [467, 134] on div "Filter Table Select One Add Filter () Age () ATS () Cond (itemVariantCode) Cust…" at bounding box center [572, 136] width 1091 height 90
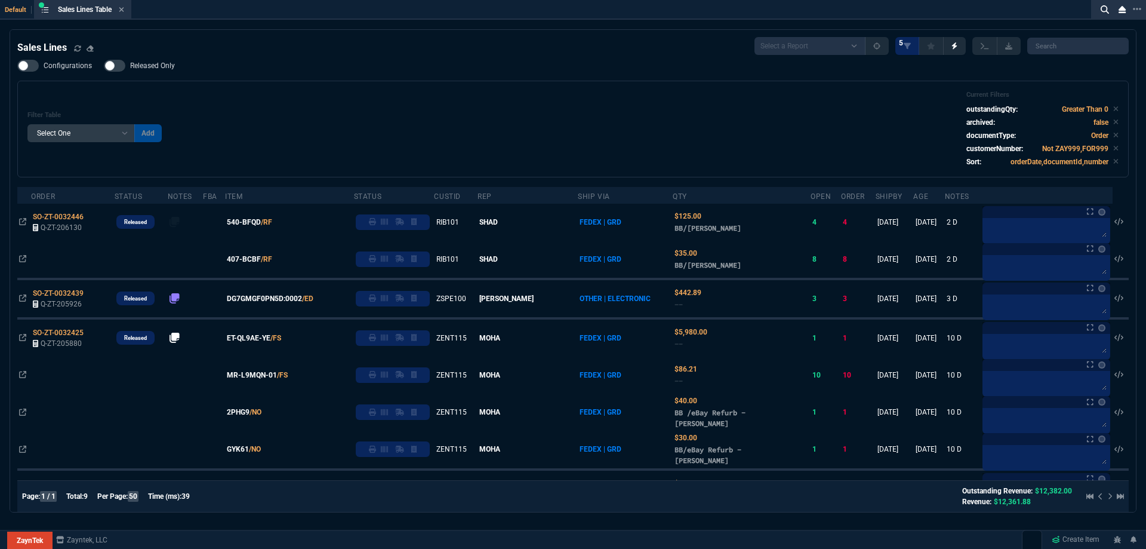
click at [174, 69] on label "Released Only" at bounding box center [145, 66] width 83 height 12
click at [104, 66] on input "Released Only" at bounding box center [103, 66] width 1 height 1
click at [461, 112] on div "Filter Table Select One Add Filter () Age () ATS () Cond (itemVariantCode) Cust…" at bounding box center [572, 129] width 1091 height 76
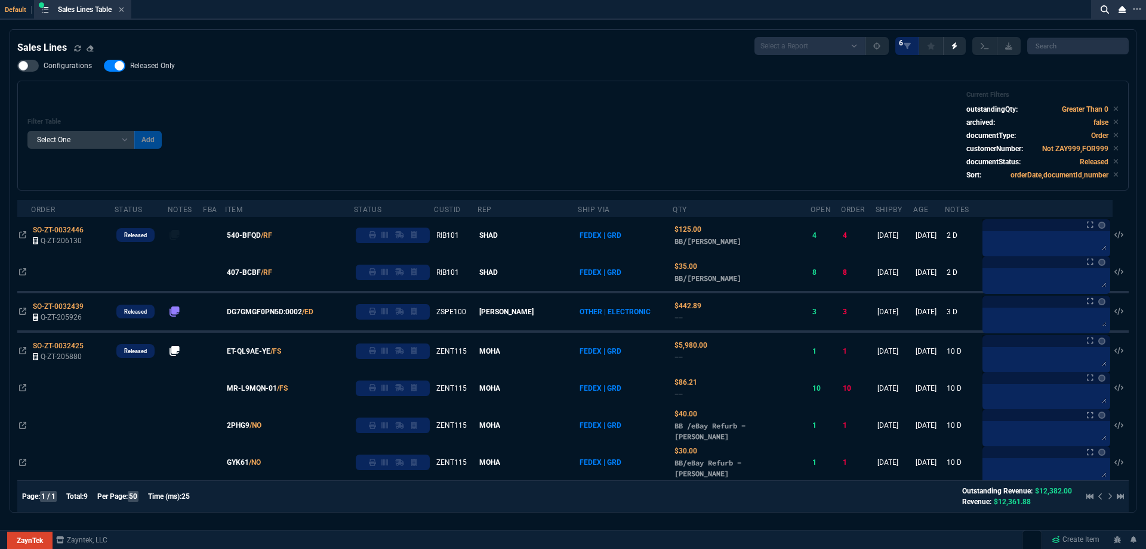
click at [164, 61] on span "Released Only" at bounding box center [152, 66] width 45 height 10
click at [104, 66] on input "Released Only" at bounding box center [103, 66] width 1 height 1
checkbox input "false"
click at [445, 127] on div "Filter Table Select One Add Filter () Age () ATS () Cond (itemVariantCode) Cust…" at bounding box center [572, 136] width 1091 height 90
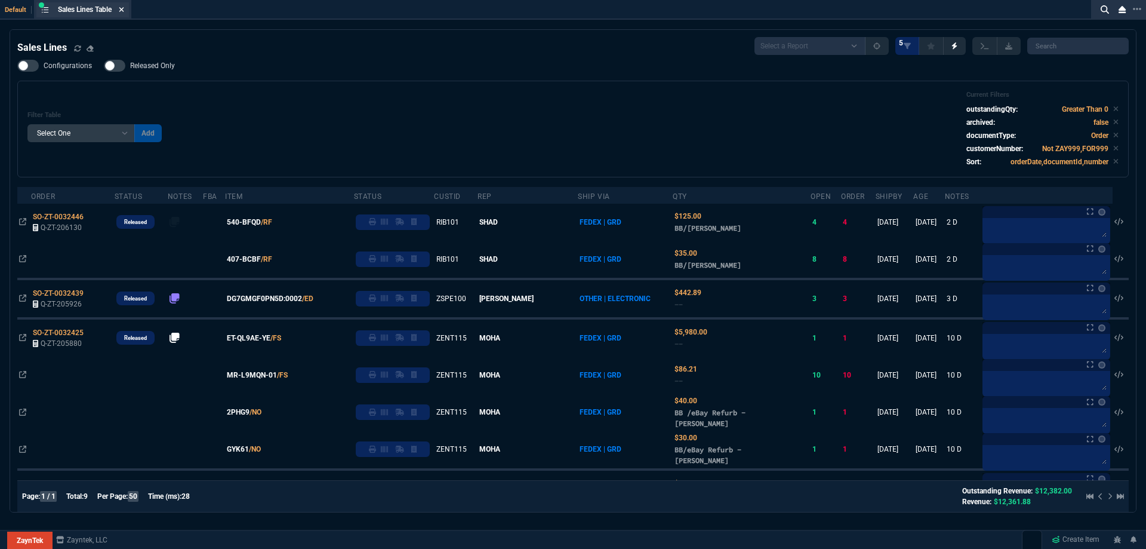
click at [124, 10] on icon at bounding box center [121, 9] width 5 height 7
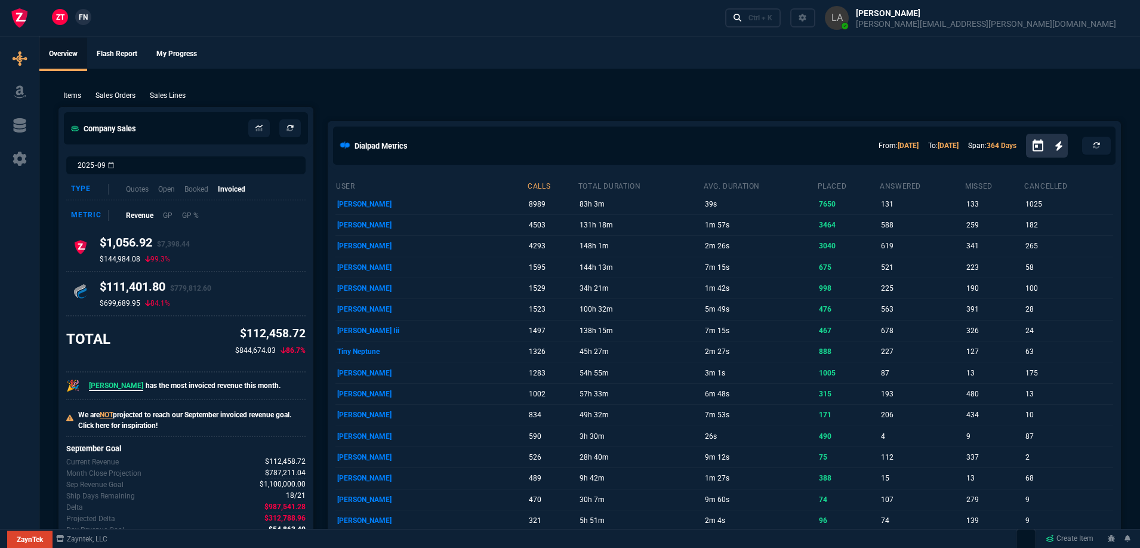
click at [84, 14] on span "FN" at bounding box center [83, 17] width 9 height 11
click at [175, 93] on p "Sales Lines" at bounding box center [168, 95] width 36 height 11
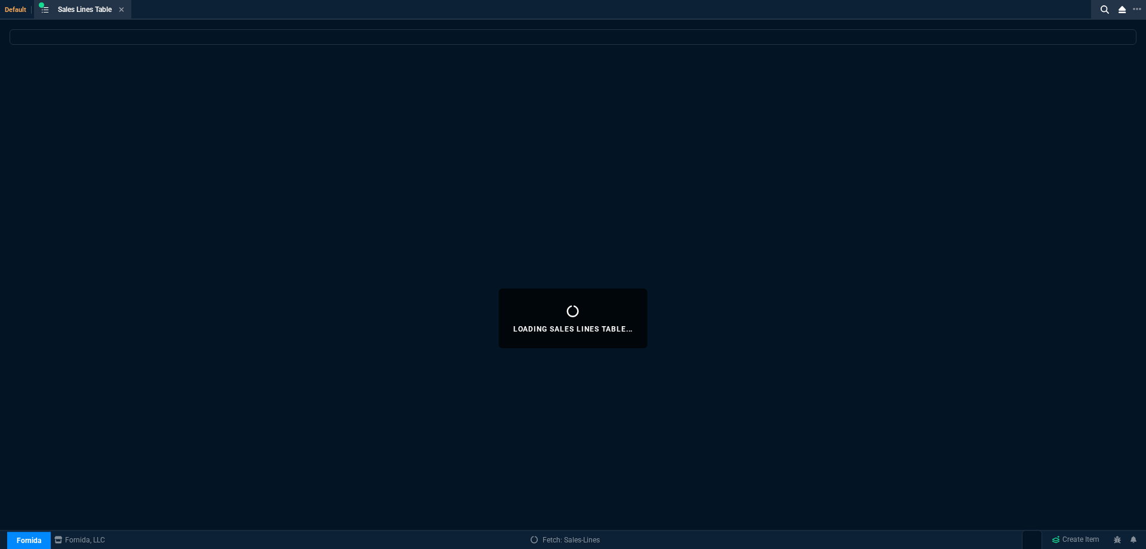
select select
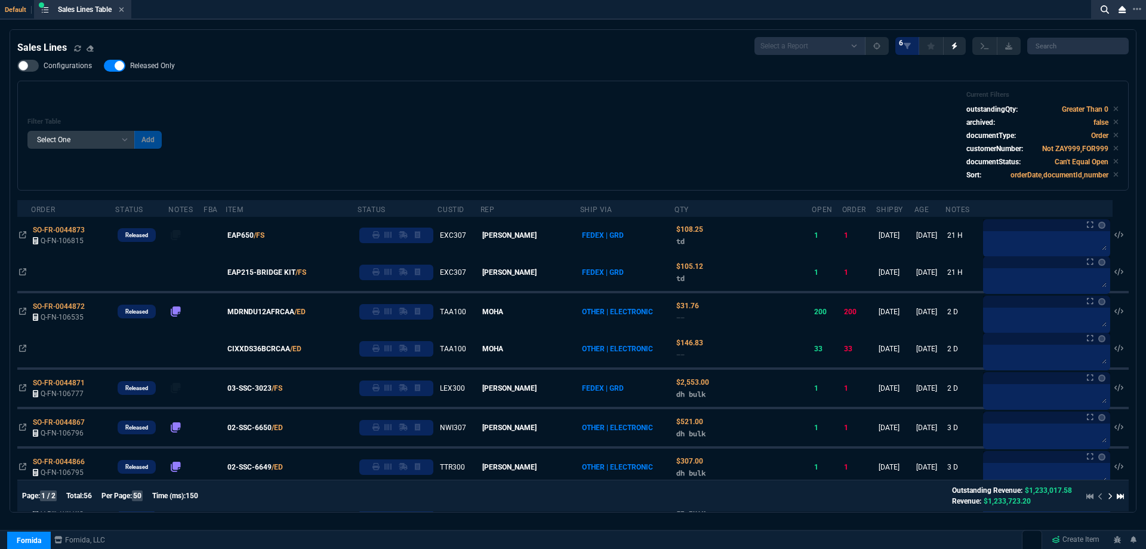
click at [150, 70] on span "Released Only" at bounding box center [152, 66] width 45 height 10
click at [104, 66] on input "Released Only" at bounding box center [103, 66] width 1 height 1
checkbox input "false"
click at [479, 117] on div "Filter Table Select One Add Filter () Age () ATS () Cond (itemVariantCode) Cust…" at bounding box center [572, 136] width 1091 height 90
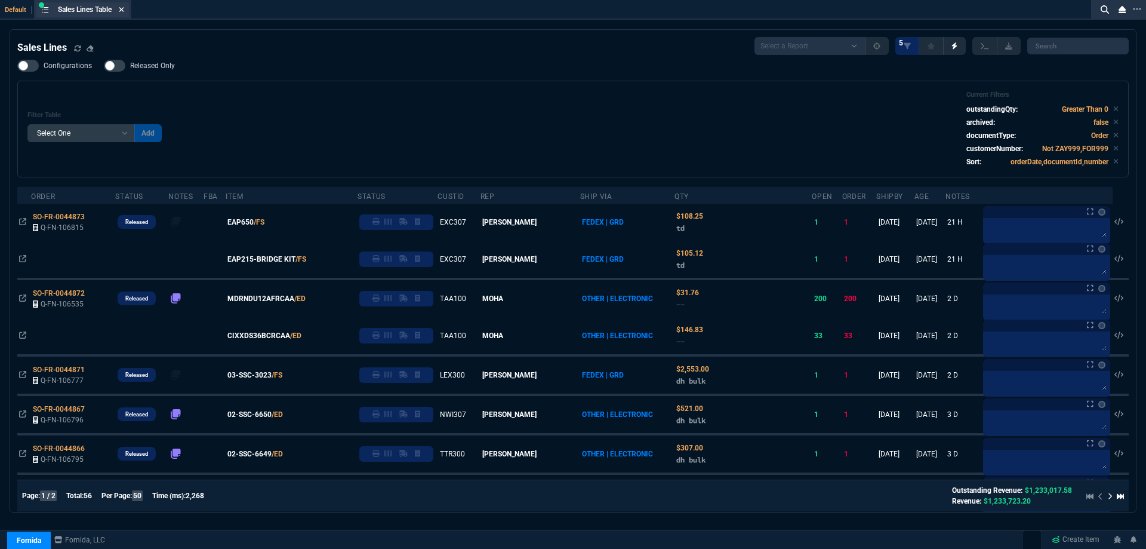
click at [122, 11] on icon at bounding box center [121, 9] width 5 height 5
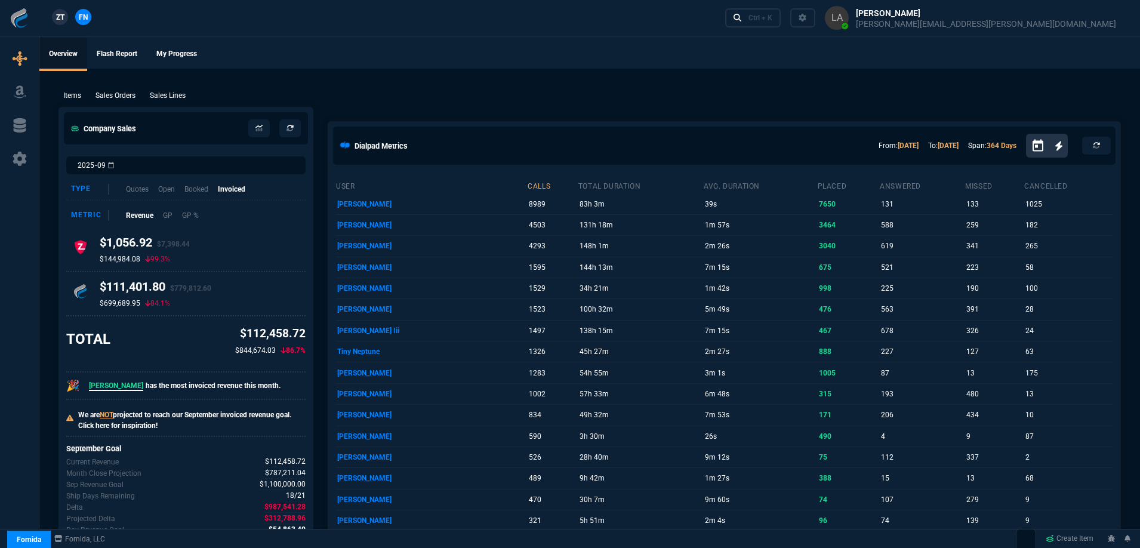
click at [57, 14] on span "ZT" at bounding box center [60, 17] width 8 height 11
click at [179, 93] on p "Sales Lines" at bounding box center [168, 95] width 36 height 11
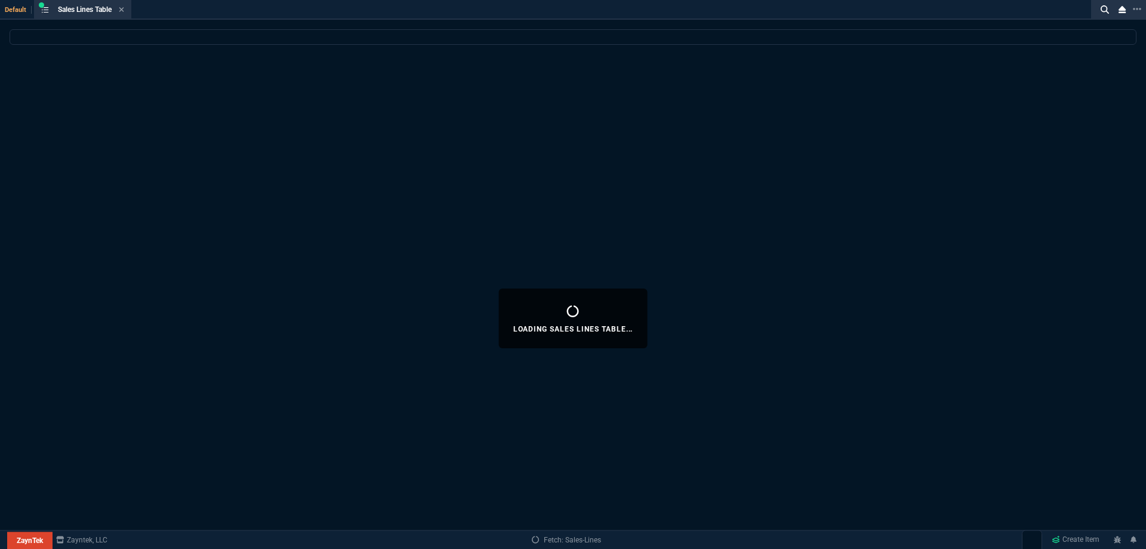
select select
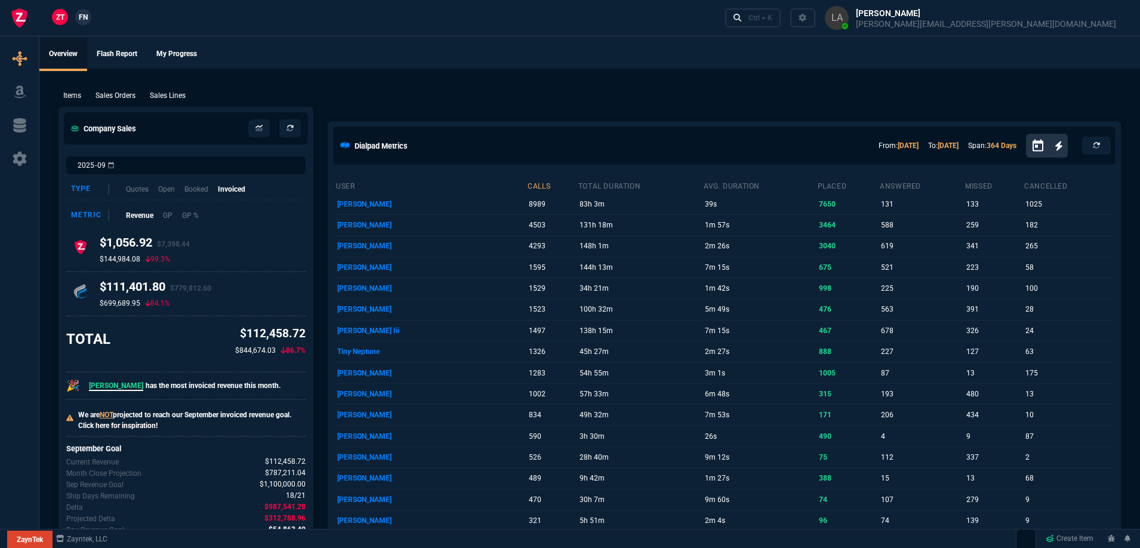
click at [83, 17] on span "FN" at bounding box center [83, 17] width 9 height 11
click at [154, 96] on p "Sales Lines" at bounding box center [168, 95] width 36 height 11
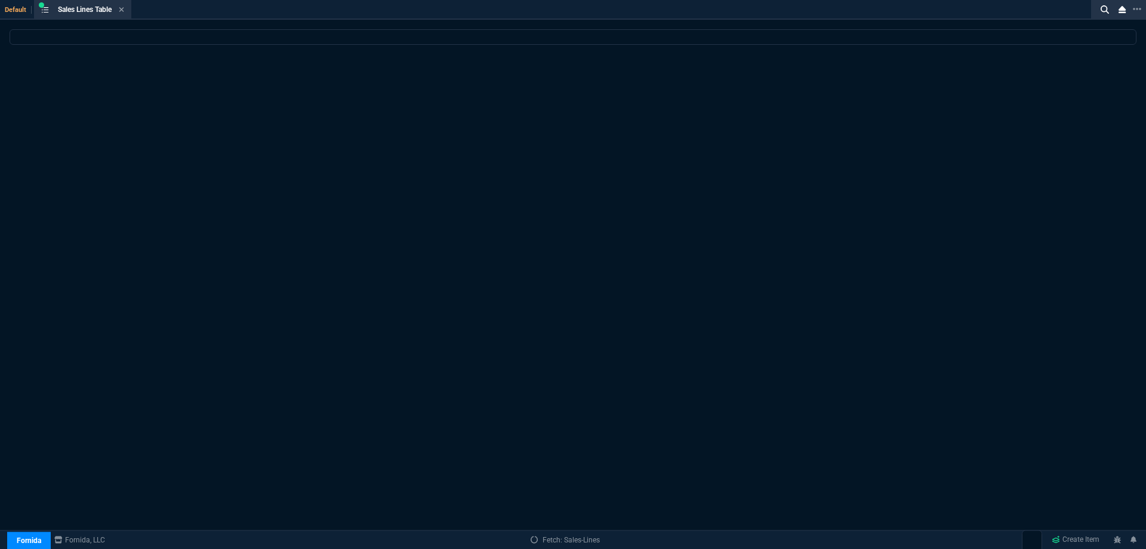
select select
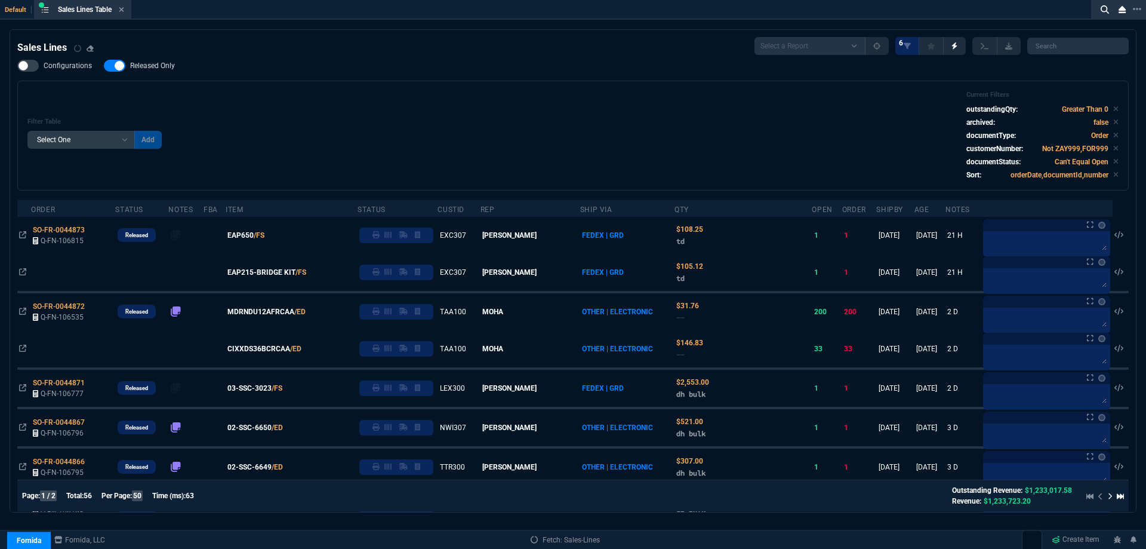
drag, startPoint x: 154, startPoint y: 69, endPoint x: 453, endPoint y: 109, distance: 301.7
click at [155, 69] on span "Released Only" at bounding box center [152, 66] width 45 height 10
click at [104, 66] on input "Released Only" at bounding box center [103, 66] width 1 height 1
checkbox input "false"
click at [458, 107] on div "Filter Table Select One Add Filter () Age () ATS () Cond (itemVariantCode) Cust…" at bounding box center [572, 136] width 1091 height 90
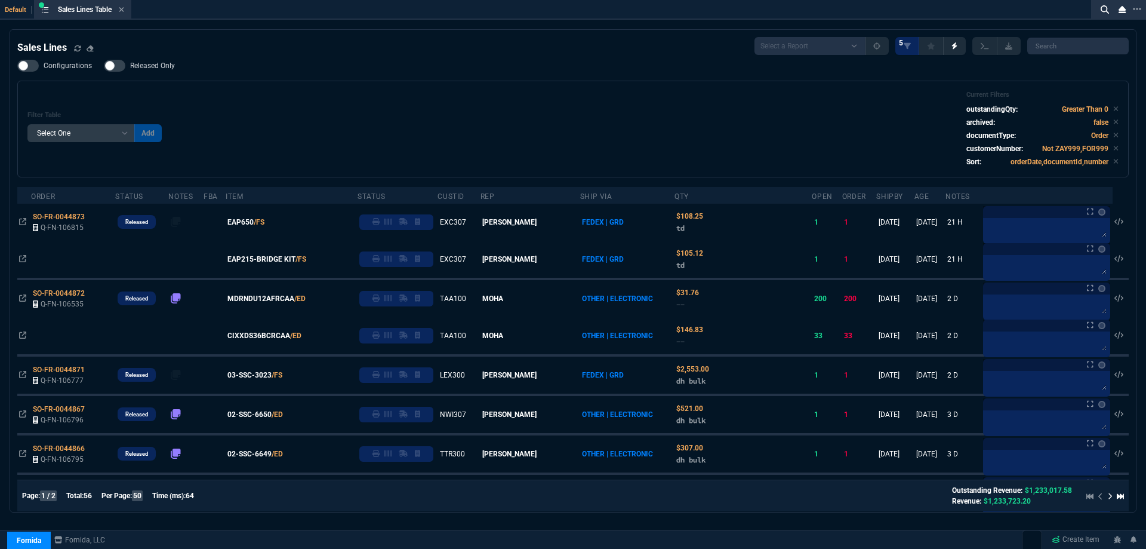
click at [518, 89] on div "Filter Table Select One Add Filter () Age () ATS () Cond (itemVariantCode) Cust…" at bounding box center [573, 129] width 1112 height 97
click at [127, 11] on div "Sales Lines Table Sales Line" at bounding box center [82, 9] width 93 height 15
click at [124, 11] on icon at bounding box center [121, 9] width 5 height 7
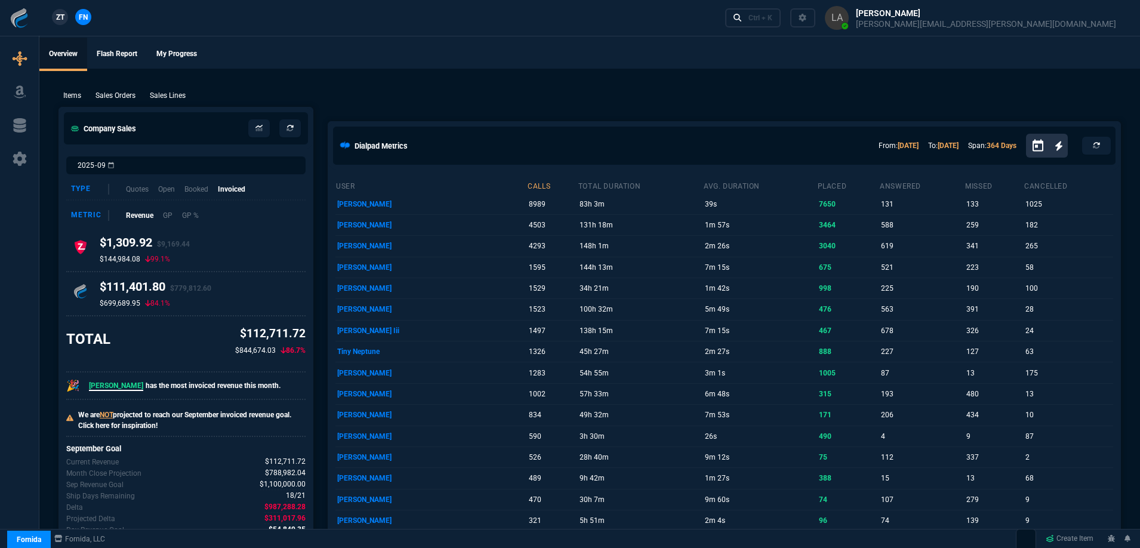
click at [48, 20] on div "ZT FN" at bounding box center [47, 18] width 95 height 21
click at [62, 19] on span "ZT" at bounding box center [60, 17] width 8 height 11
click at [161, 91] on p "Sales Lines" at bounding box center [168, 95] width 36 height 11
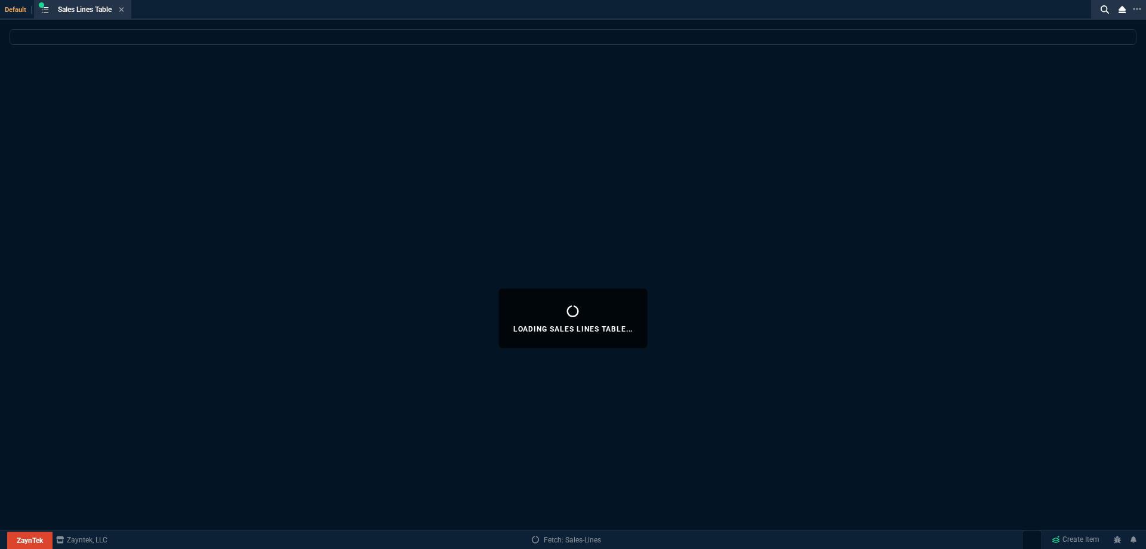
select select
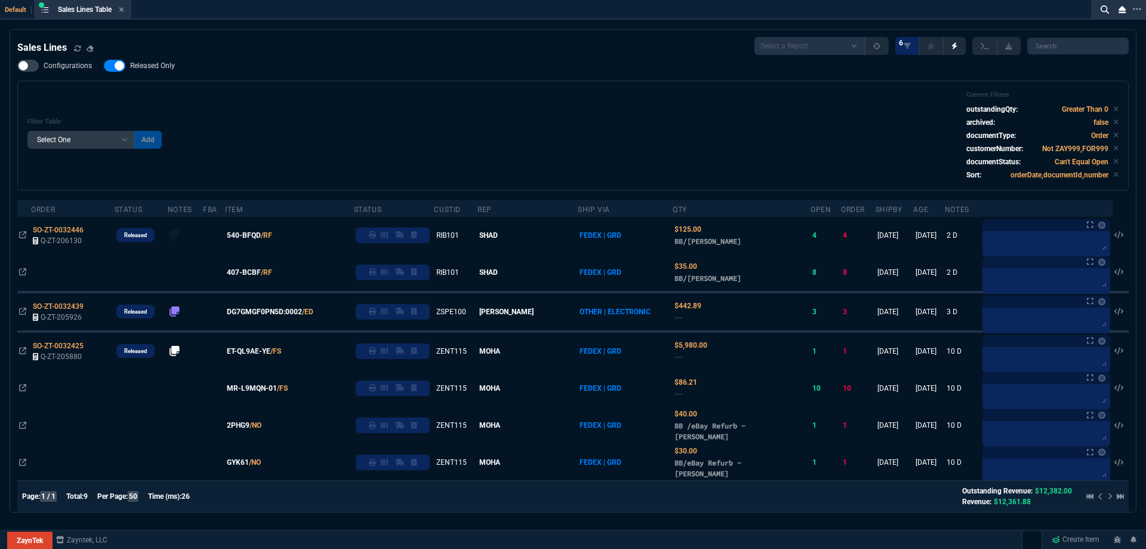
drag, startPoint x: 160, startPoint y: 69, endPoint x: 372, endPoint y: 93, distance: 213.3
click at [164, 69] on span "Released Only" at bounding box center [152, 66] width 45 height 10
checkbox input "false"
click at [381, 94] on div "Filter Table Select One Add Filter () Age () ATS () Cond (itemVariantCode) Cust…" at bounding box center [572, 136] width 1091 height 90
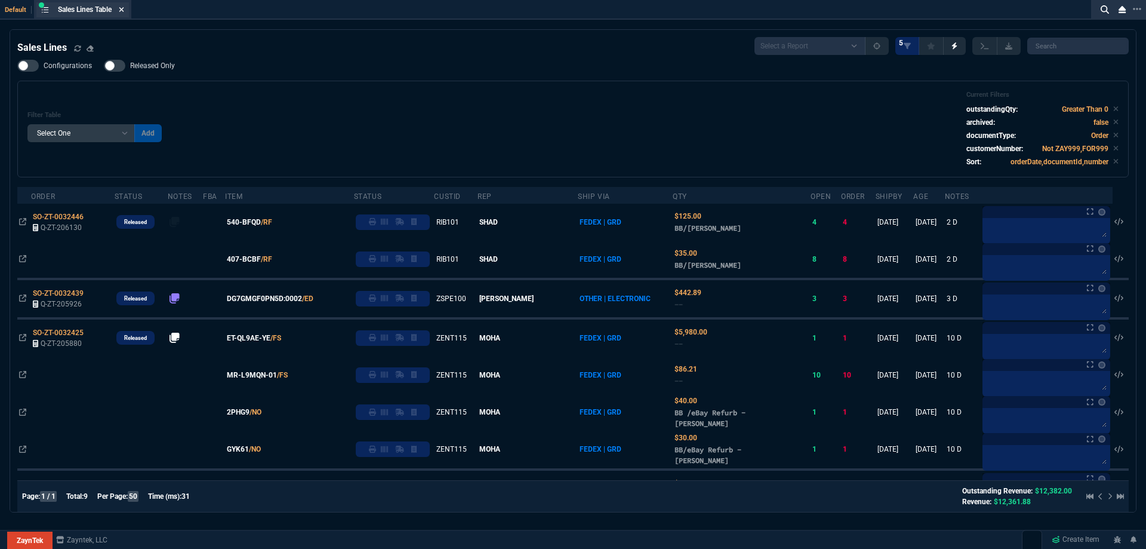
click at [124, 10] on icon at bounding box center [121, 9] width 5 height 7
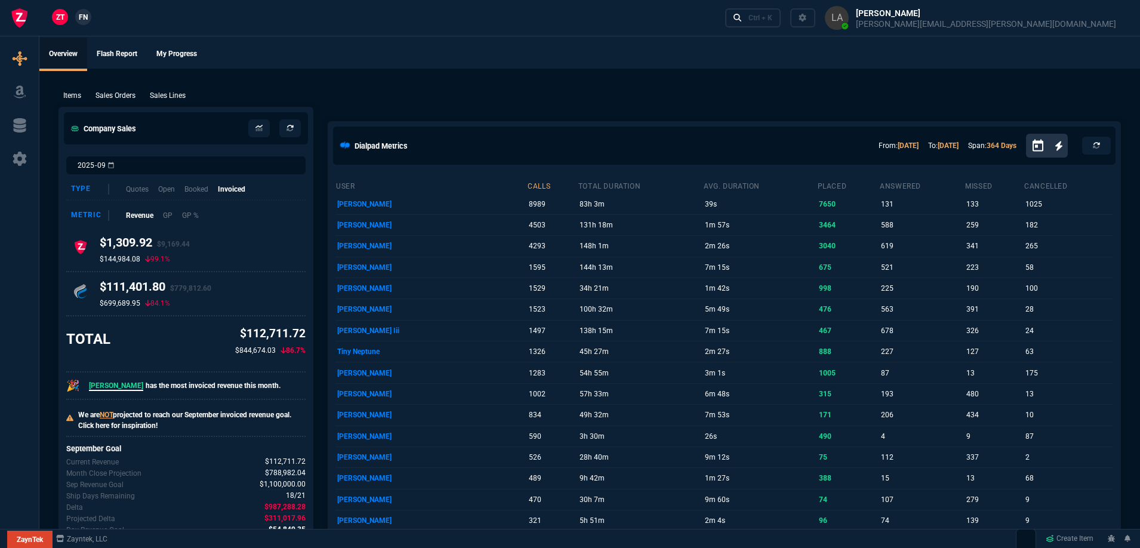
click at [82, 14] on span "FN" at bounding box center [83, 17] width 9 height 11
click at [173, 94] on p "Sales Lines" at bounding box center [168, 95] width 36 height 11
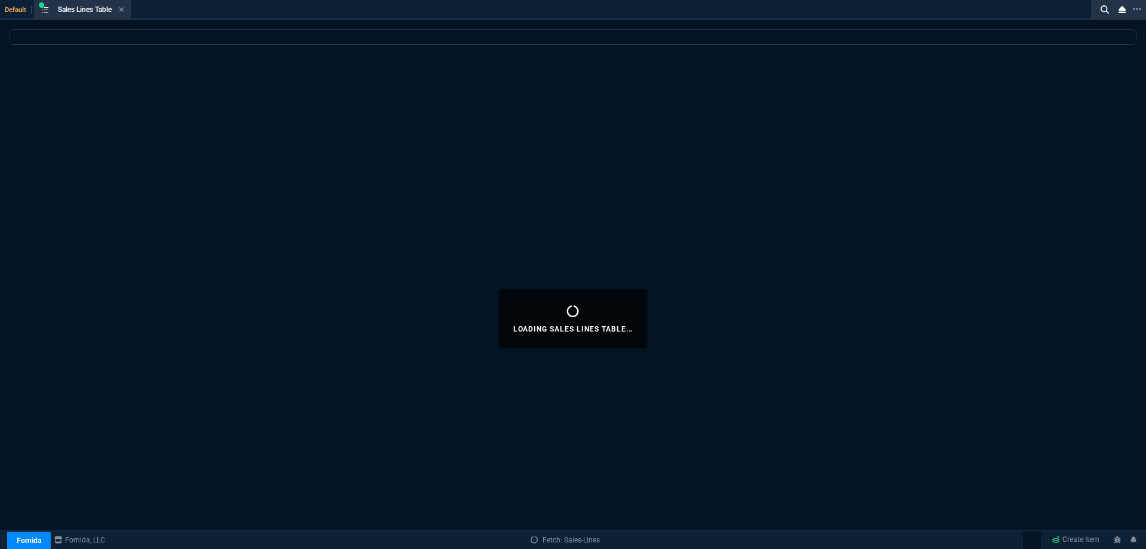
select select
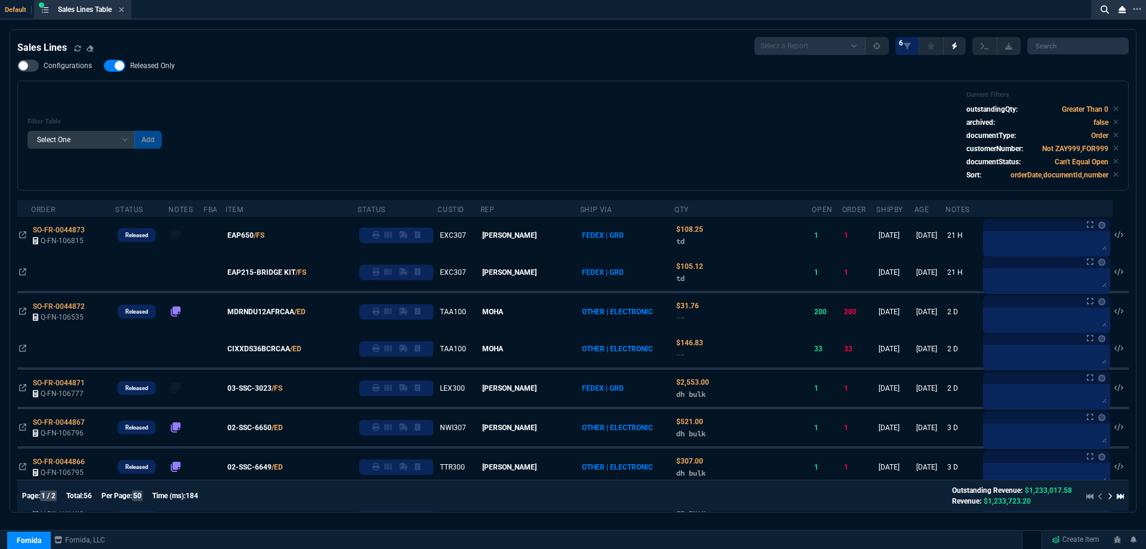
click at [163, 63] on span "Released Only" at bounding box center [152, 66] width 45 height 10
click at [104, 66] on input "Released Only" at bounding box center [103, 66] width 1 height 1
checkbox input "false"
click at [340, 130] on div "Filter Table Select One Add Filter () Age () ATS () Cond (itemVariantCode) Cust…" at bounding box center [572, 136] width 1091 height 90
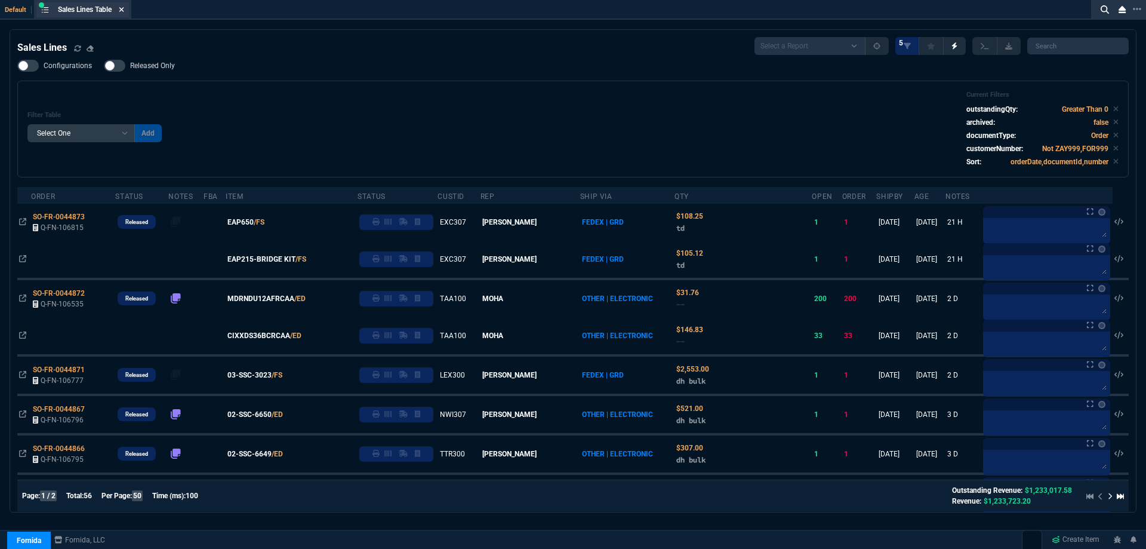
click at [124, 9] on icon at bounding box center [121, 9] width 5 height 5
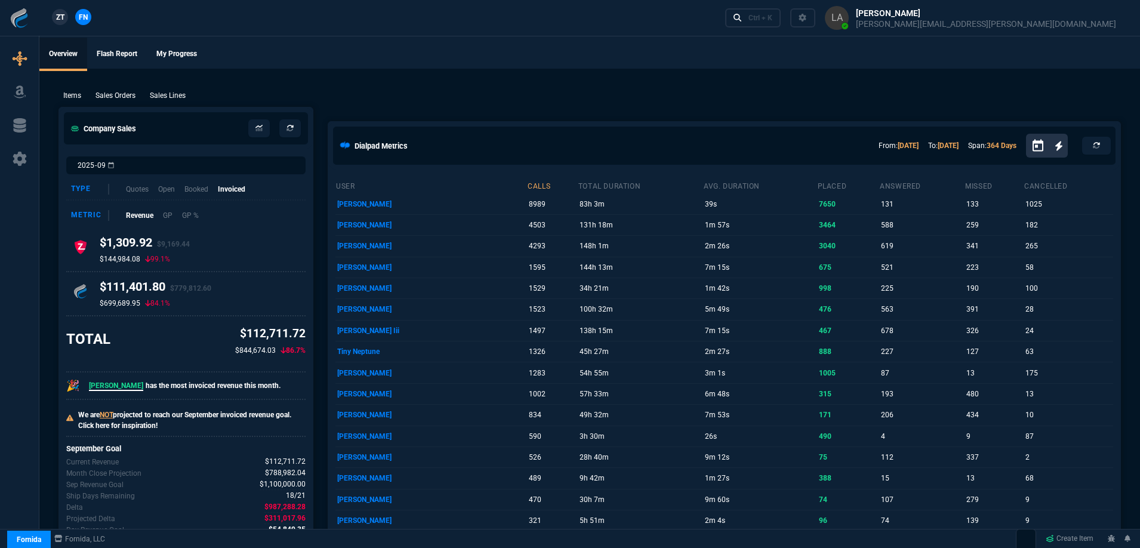
click at [62, 17] on span "ZT" at bounding box center [60, 17] width 8 height 11
click at [173, 96] on p "Sales Lines" at bounding box center [168, 95] width 36 height 11
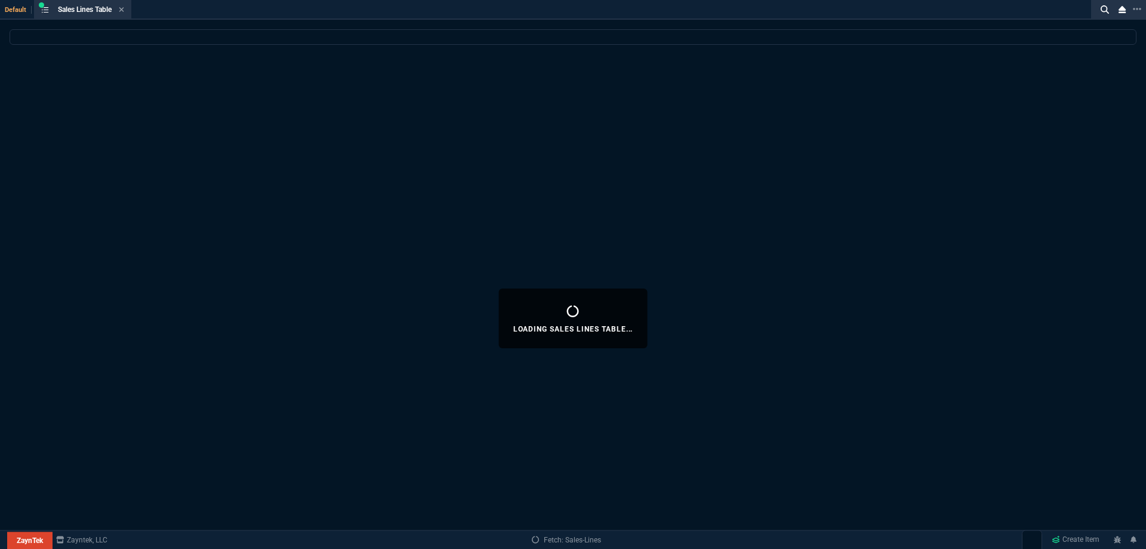
select select
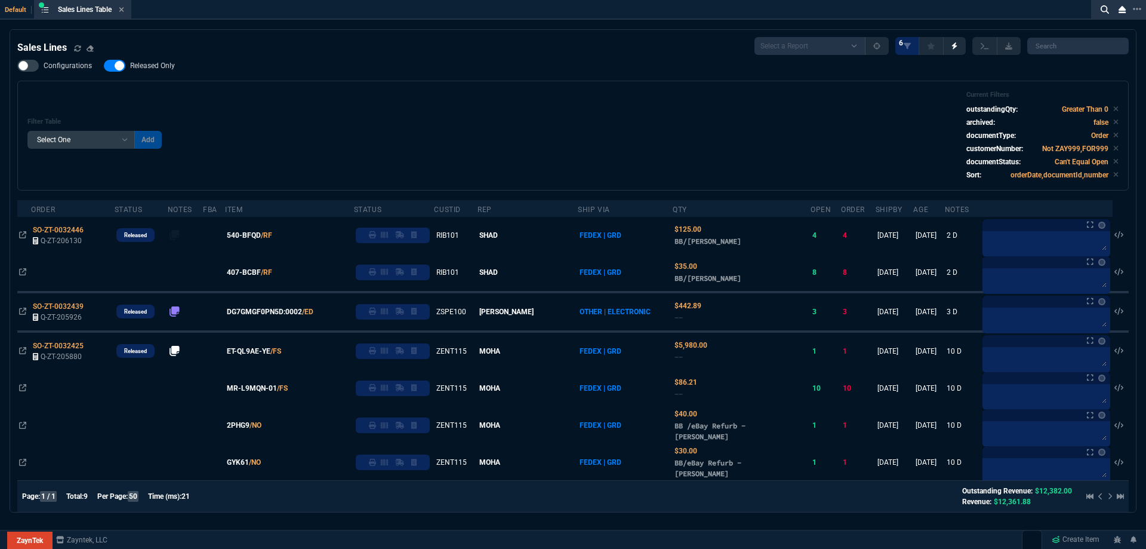
click at [148, 70] on span "Released Only" at bounding box center [152, 66] width 45 height 10
click at [104, 66] on input "Released Only" at bounding box center [103, 66] width 1 height 1
checkbox input "false"
click at [365, 53] on div "Sales Lines Select a Report NEW QUERY SonicWall Sale AMZ (MTD) NEW QUERY INS100…" at bounding box center [573, 46] width 1112 height 18
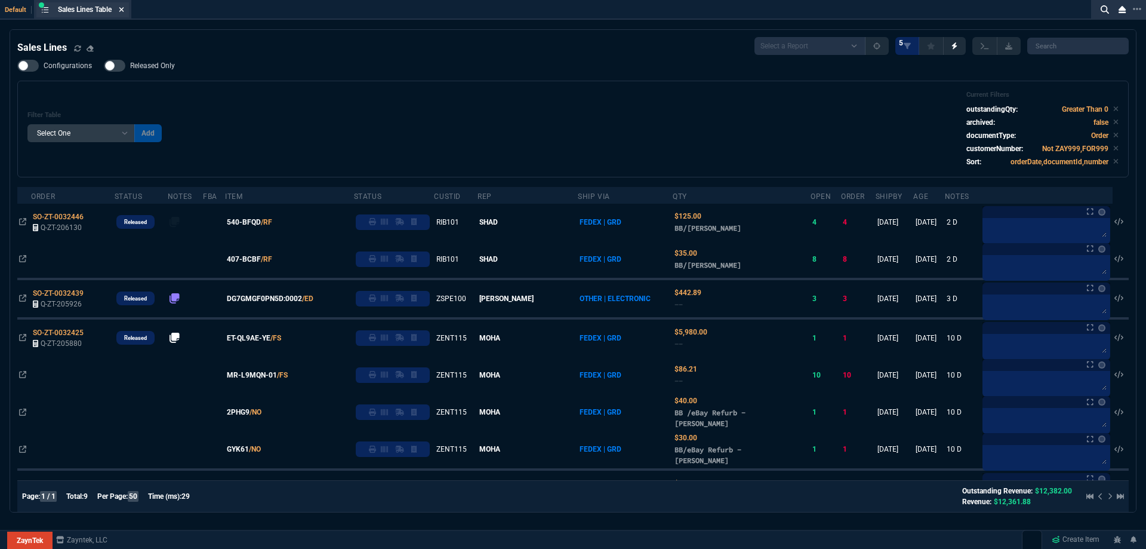
click at [124, 13] on icon at bounding box center [121, 9] width 5 height 7
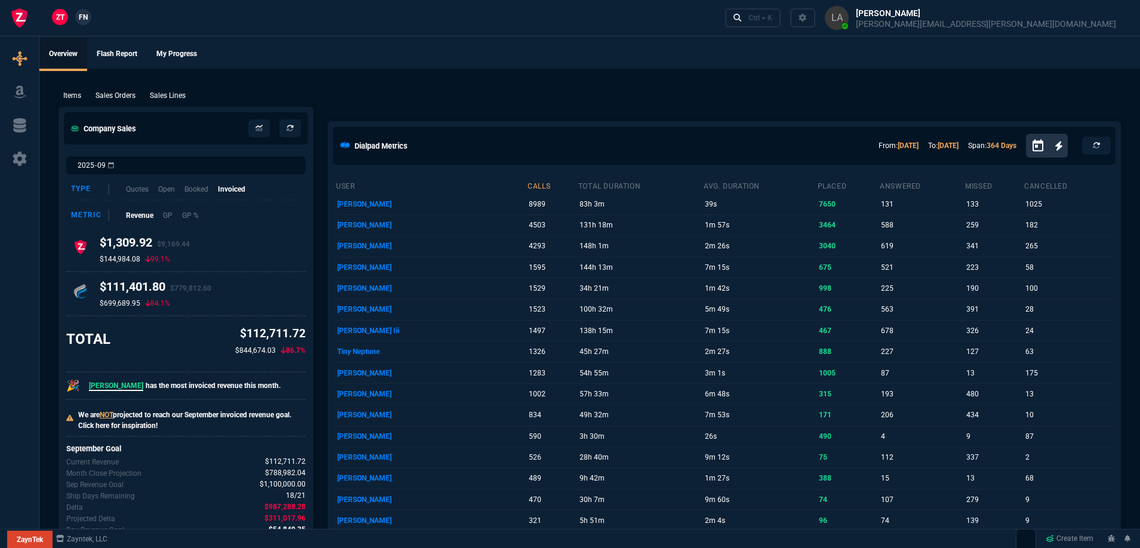
click at [82, 20] on span "FN" at bounding box center [83, 17] width 9 height 11
click at [184, 92] on p "Sales Lines" at bounding box center [168, 95] width 36 height 11
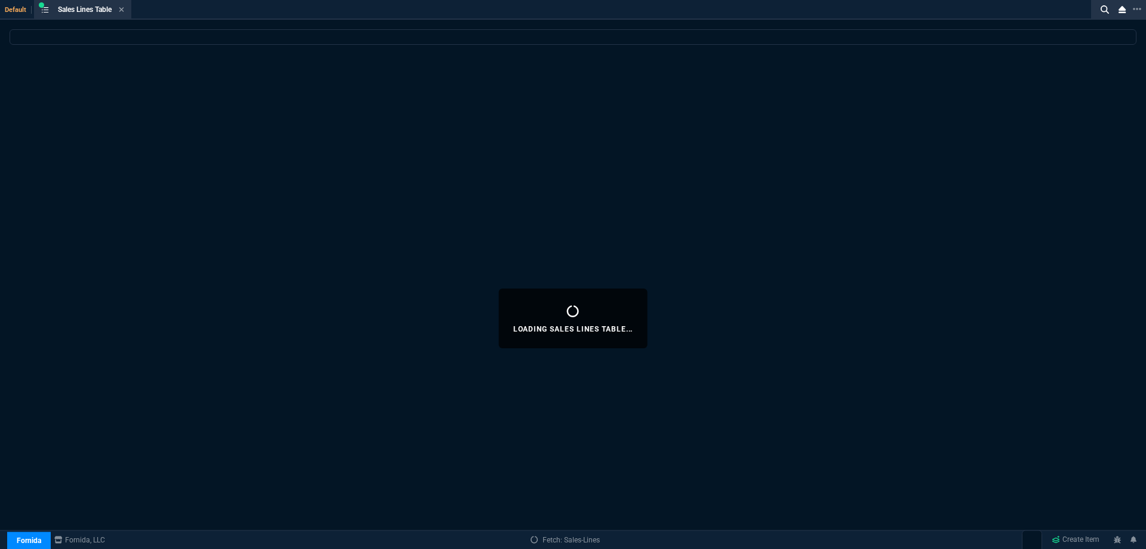
select select
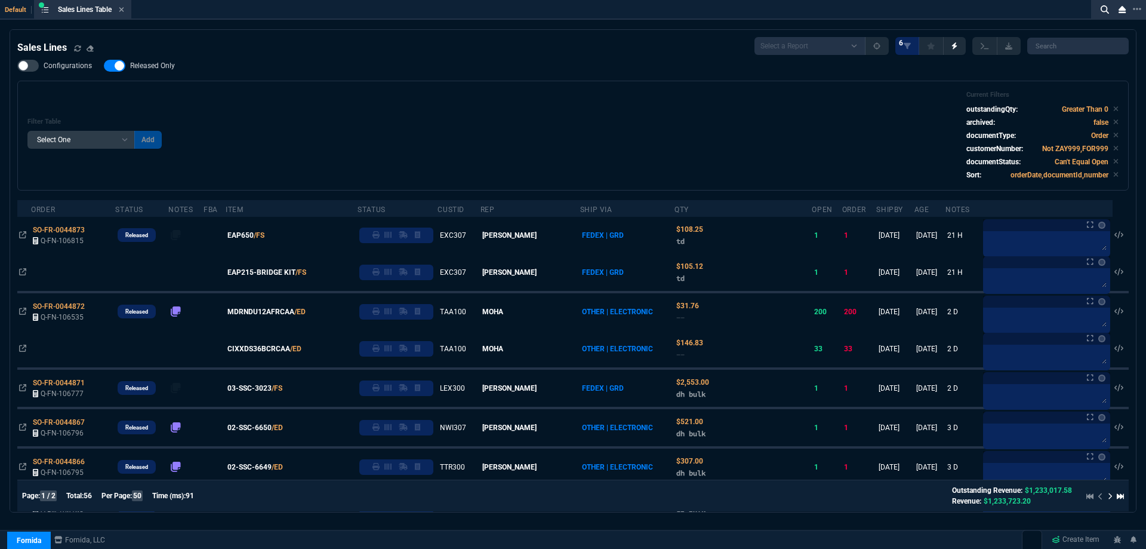
click at [163, 67] on span "Released Only" at bounding box center [152, 66] width 45 height 10
click at [104, 66] on input "Released Only" at bounding box center [103, 66] width 1 height 1
checkbox input "false"
click at [294, 84] on div "Filter Table Select One Add Filter () Age () ATS () Cond (itemVariantCode) Cust…" at bounding box center [573, 136] width 1112 height 110
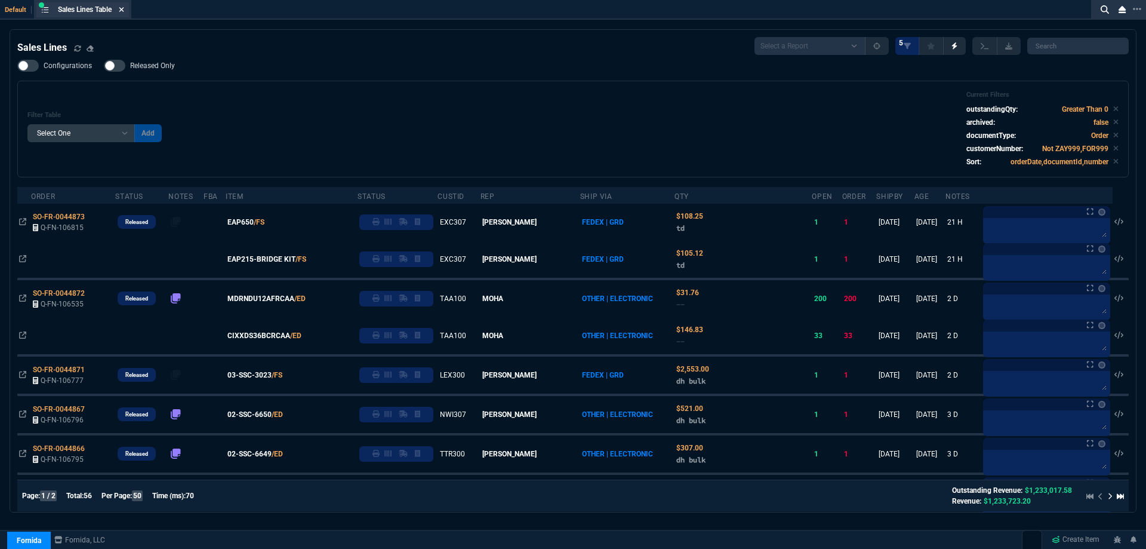
click at [121, 11] on icon at bounding box center [121, 9] width 5 height 7
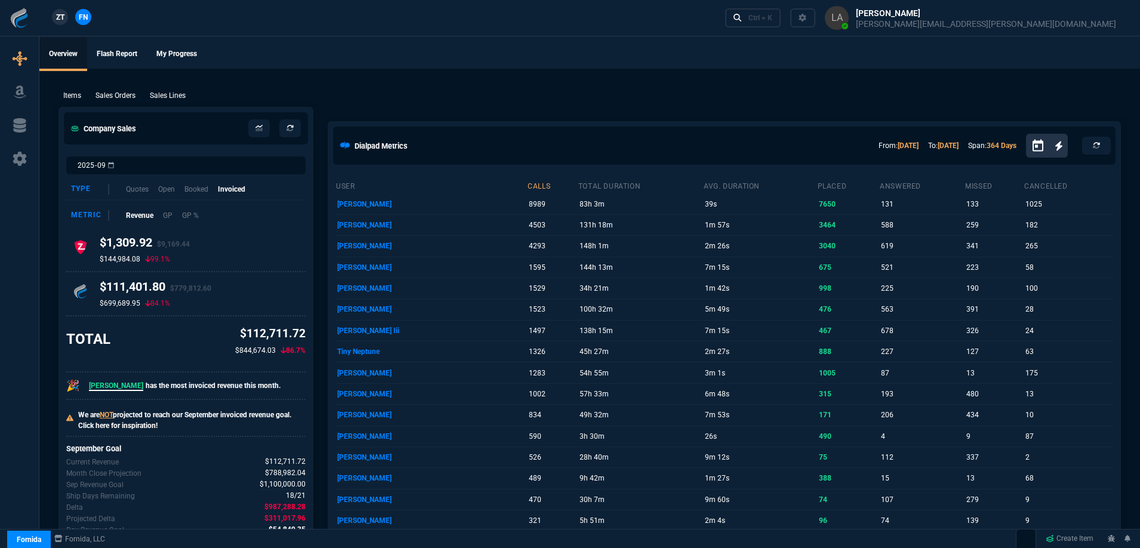
click at [177, 97] on p "Sales Lines" at bounding box center [168, 95] width 36 height 11
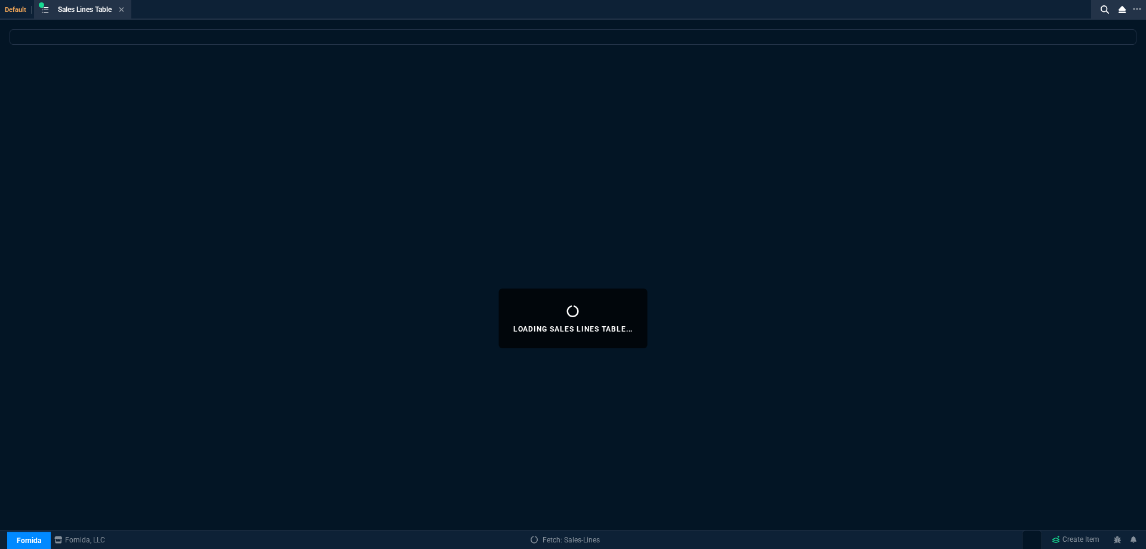
select select
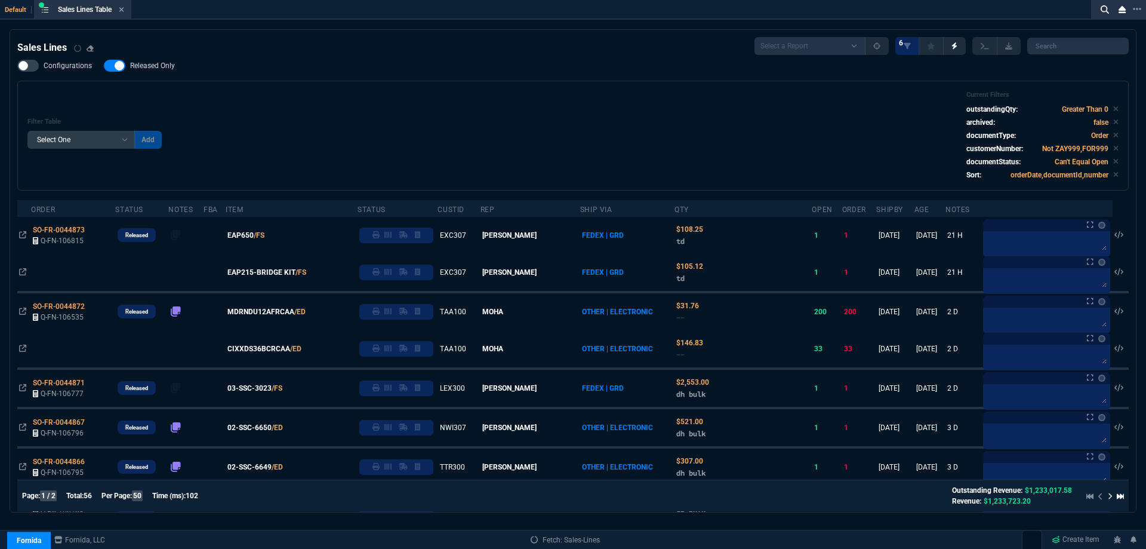
click at [164, 72] on label "Released Only" at bounding box center [145, 66] width 83 height 12
click at [104, 66] on input "Released Only" at bounding box center [103, 66] width 1 height 1
checkbox input "false"
click at [375, 48] on div "Sales Lines Select a Report NEW QUERY SonicWall Sale AMZ (MTD) NEW QUERY INS100…" at bounding box center [573, 46] width 1112 height 18
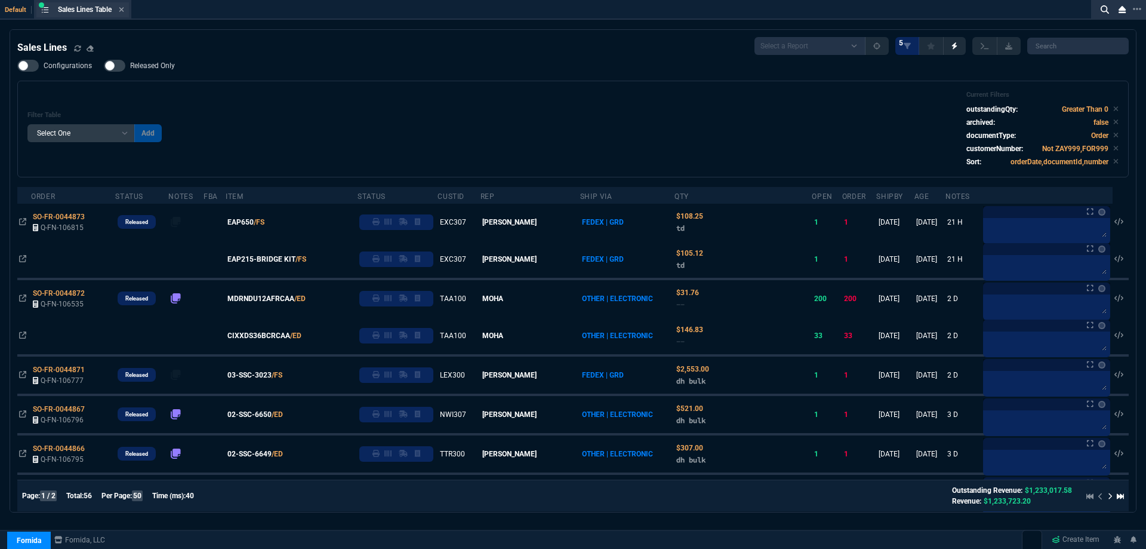
drag, startPoint x: 126, startPoint y: 6, endPoint x: 124, endPoint y: 16, distance: 10.4
click at [125, 7] on div "Sales Lines Table Sales Line" at bounding box center [82, 9] width 93 height 15
click at [123, 14] on nx-icon at bounding box center [121, 10] width 5 height 10
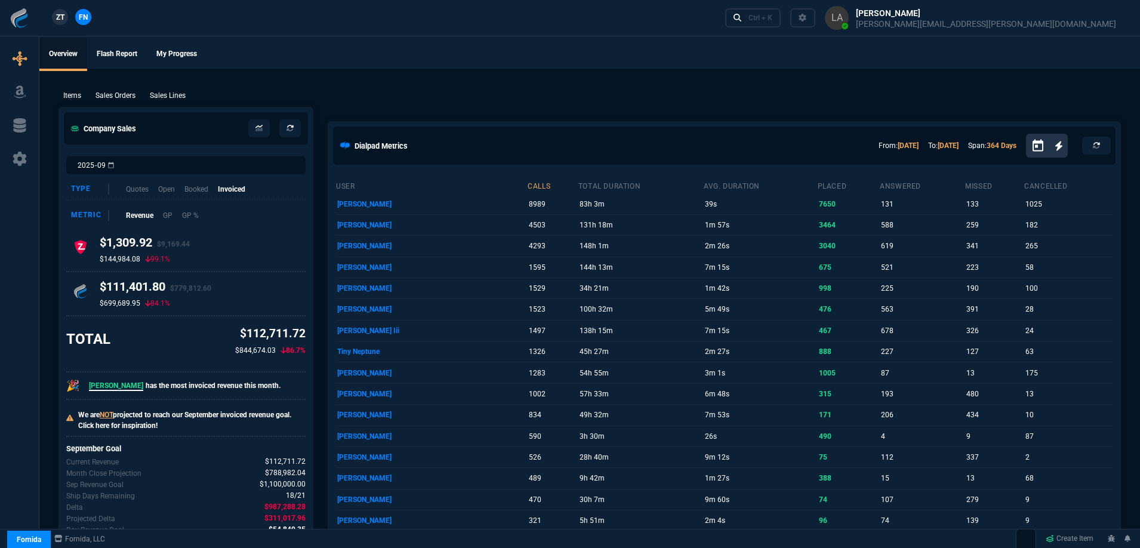
click at [494, 61] on ul "Overview Flash Report My Progress" at bounding box center [589, 53] width 1101 height 31
click at [164, 94] on p "Sales Lines" at bounding box center [168, 95] width 36 height 11
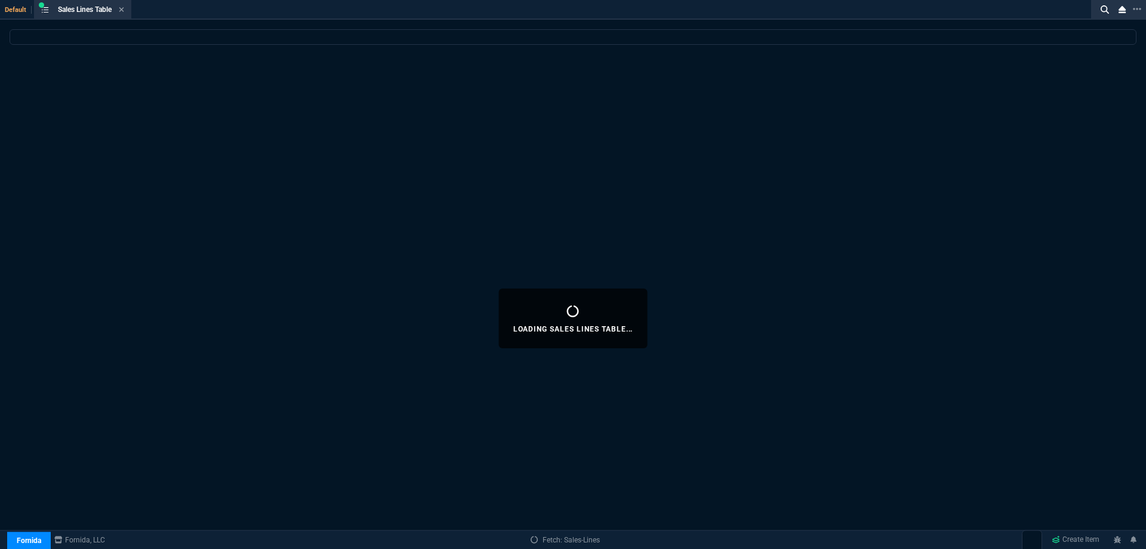
select select
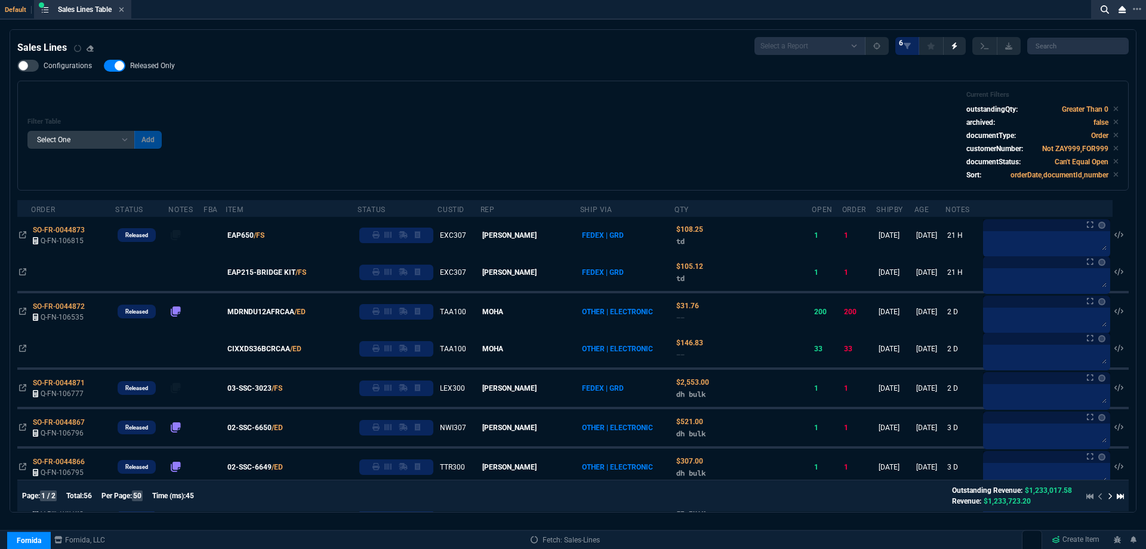
click at [168, 66] on span "Released Only" at bounding box center [152, 66] width 45 height 10
click at [104, 66] on input "Released Only" at bounding box center [103, 66] width 1 height 1
checkbox input "false"
click at [306, 70] on div "Configurations Released Only Filter Table Select One Add Filter () Age () ATS (…" at bounding box center [573, 125] width 1112 height 131
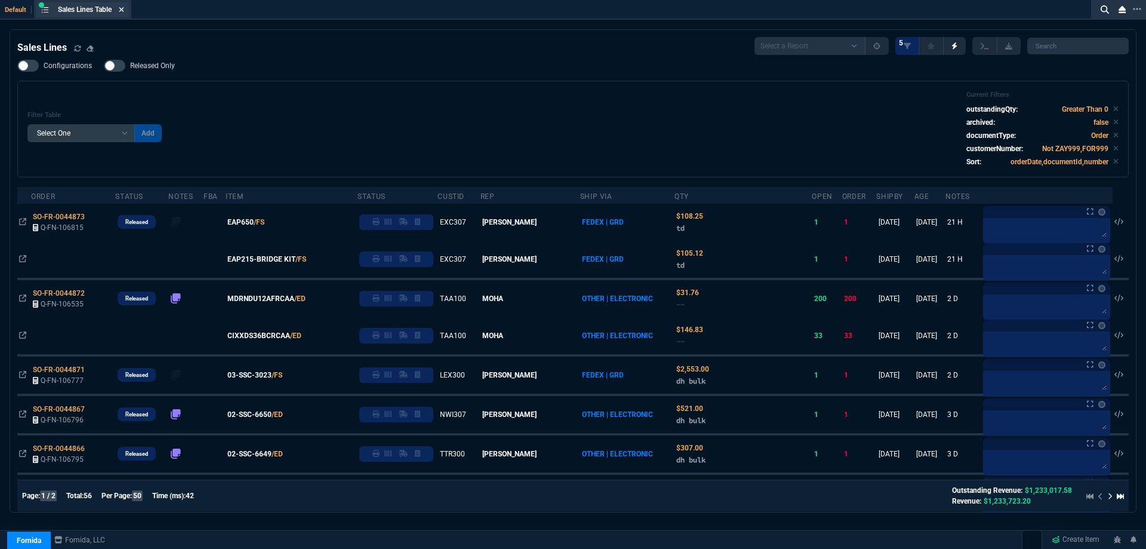
click at [124, 11] on icon at bounding box center [121, 9] width 5 height 5
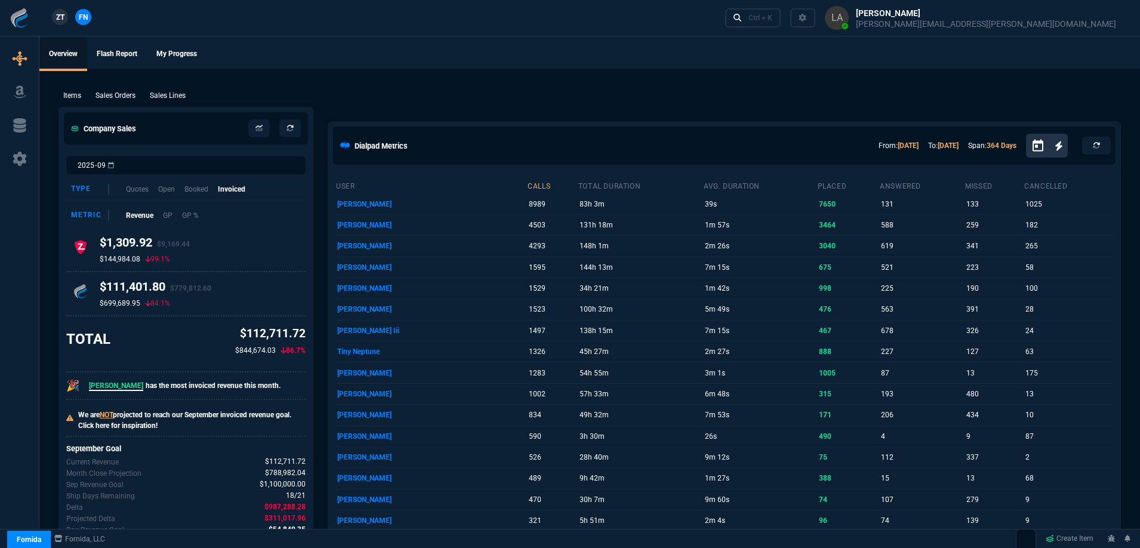
click at [60, 19] on span "ZT" at bounding box center [60, 17] width 8 height 11
click at [171, 91] on p "Sales Lines" at bounding box center [168, 95] width 36 height 11
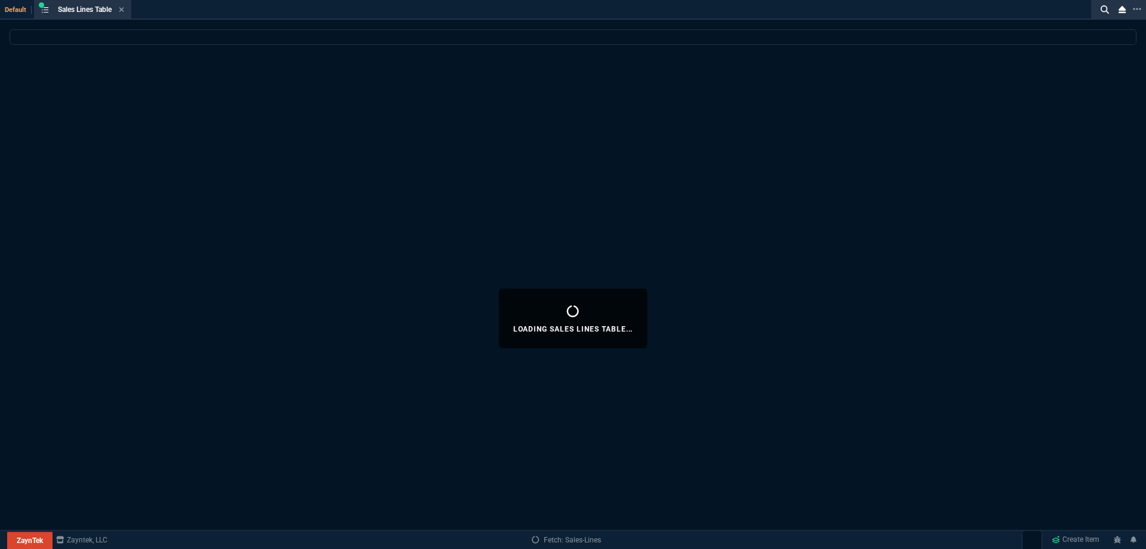
select select
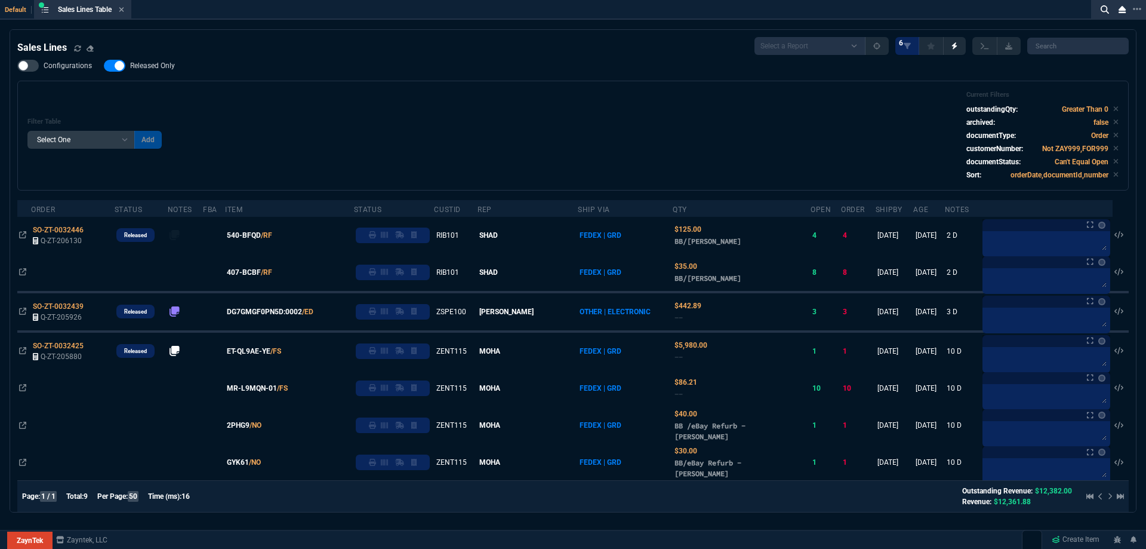
click at [161, 70] on span "Released Only" at bounding box center [152, 66] width 45 height 10
click at [104, 66] on input "Released Only" at bounding box center [103, 66] width 1 height 1
click at [268, 72] on div "Configurations Released Only Filter Table Select One Add Filter () Age () ATS (…" at bounding box center [573, 125] width 1112 height 131
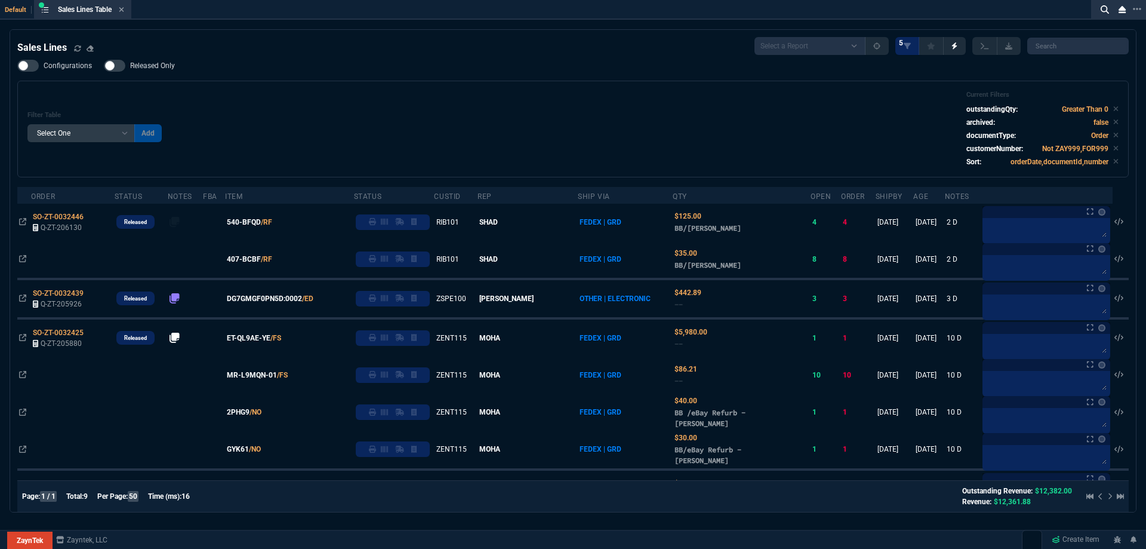
click at [169, 68] on span "Released Only" at bounding box center [152, 66] width 45 height 10
click at [104, 66] on input "Released Only" at bounding box center [103, 66] width 1 height 1
click at [238, 80] on div "Configurations Released Only Filter Table Select One Add Filter () Age () ATS (…" at bounding box center [573, 119] width 1112 height 118
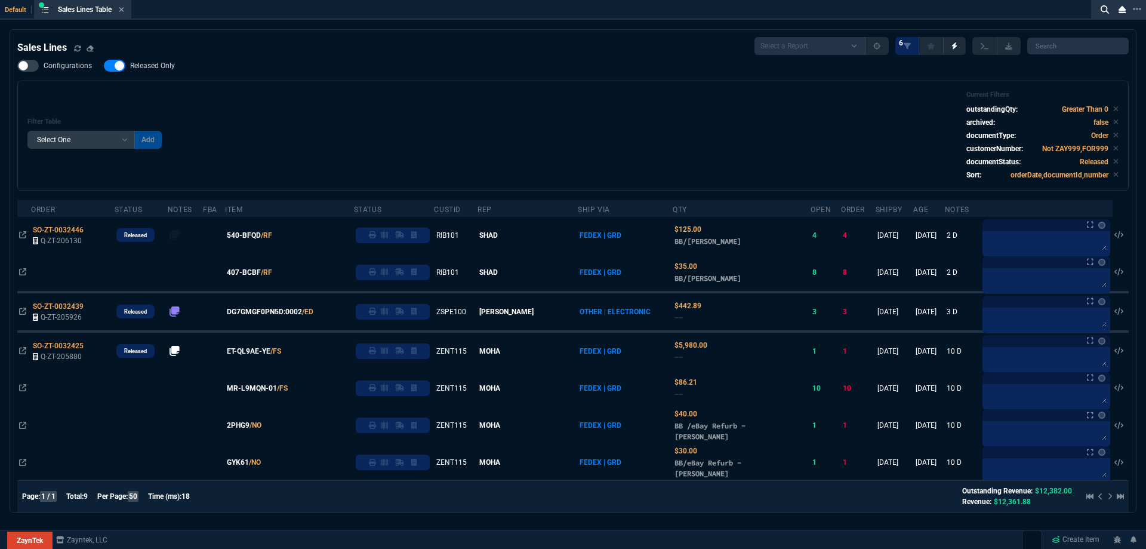
click at [153, 70] on span "Released Only" at bounding box center [152, 66] width 45 height 10
click at [104, 66] on input "Released Only" at bounding box center [103, 66] width 1 height 1
click at [238, 73] on div "Configurations Released Only Filter Table Select One Add Filter () Age () ATS (…" at bounding box center [573, 125] width 1112 height 131
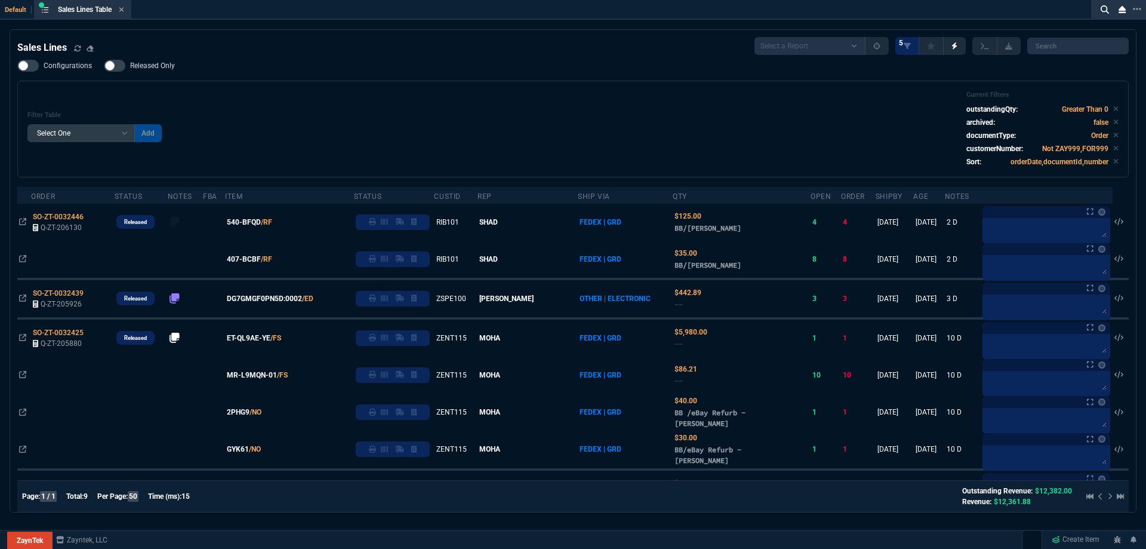
click at [171, 72] on label "Released Only" at bounding box center [145, 66] width 83 height 12
click at [104, 66] on input "Released Only" at bounding box center [103, 66] width 1 height 1
click at [466, 63] on div "Configurations Released Only Filter Table Select One Add Filter () Age () ATS (…" at bounding box center [573, 119] width 1112 height 118
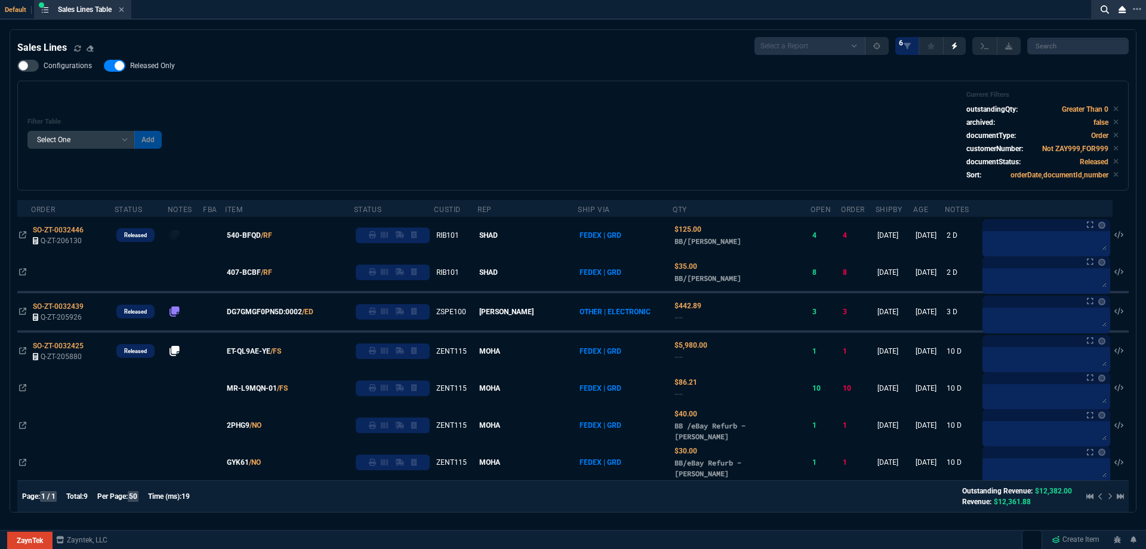
click at [161, 68] on span "Released Only" at bounding box center [152, 66] width 45 height 10
click at [104, 66] on input "Released Only" at bounding box center [103, 66] width 1 height 1
checkbox input "false"
click at [553, 80] on div "Configurations Released Only Filter Table Select One Add Filter () Age () ATS (…" at bounding box center [573, 125] width 1112 height 131
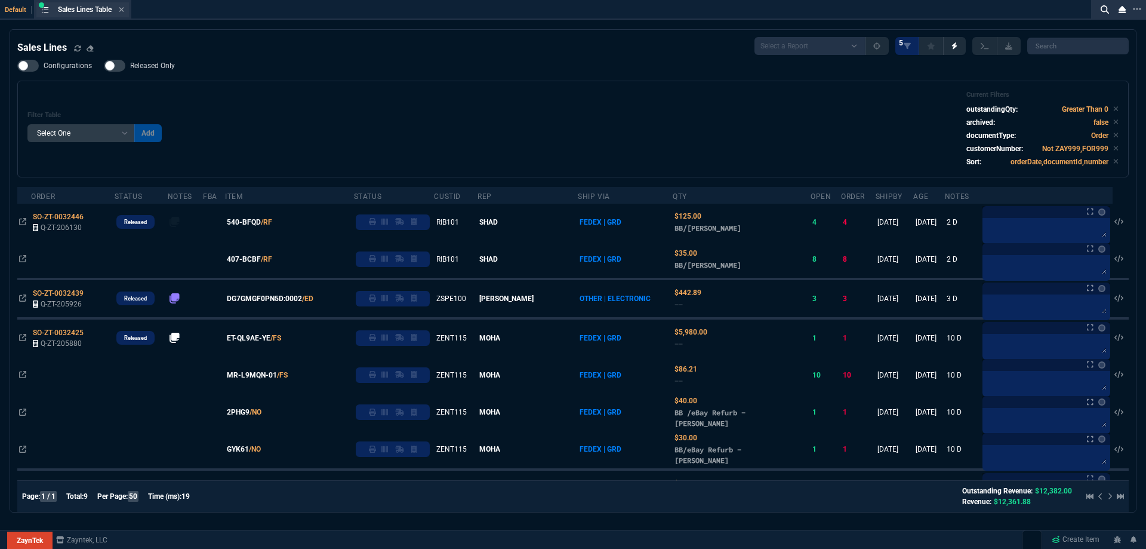
click at [127, 13] on div "Sales Lines Table Sales Line" at bounding box center [82, 9] width 93 height 15
click at [124, 11] on icon at bounding box center [121, 9] width 5 height 7
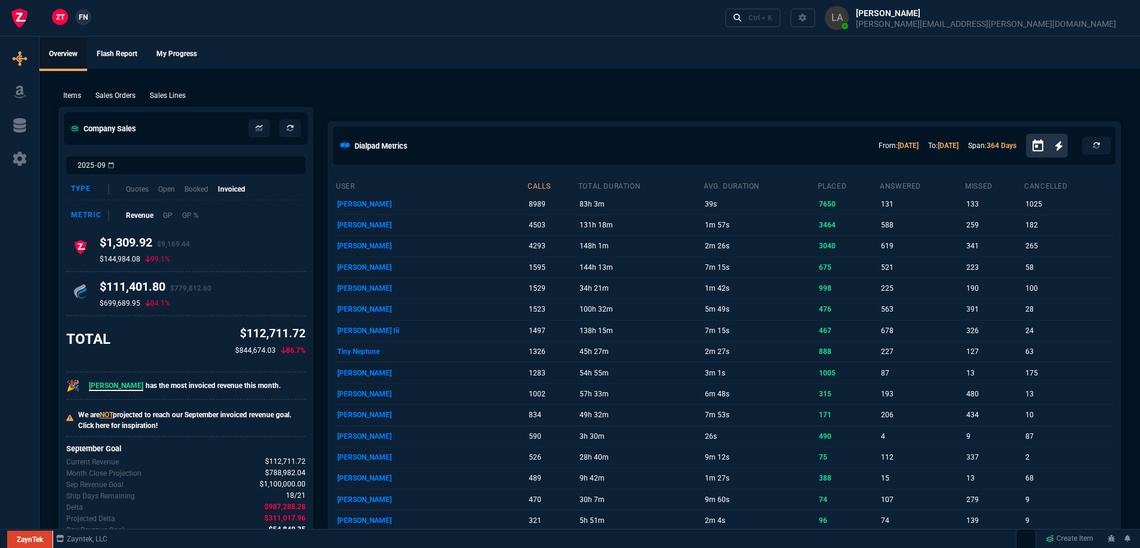
click at [87, 16] on span "FN" at bounding box center [83, 17] width 9 height 11
click at [168, 94] on p "Sales Lines" at bounding box center [168, 95] width 36 height 11
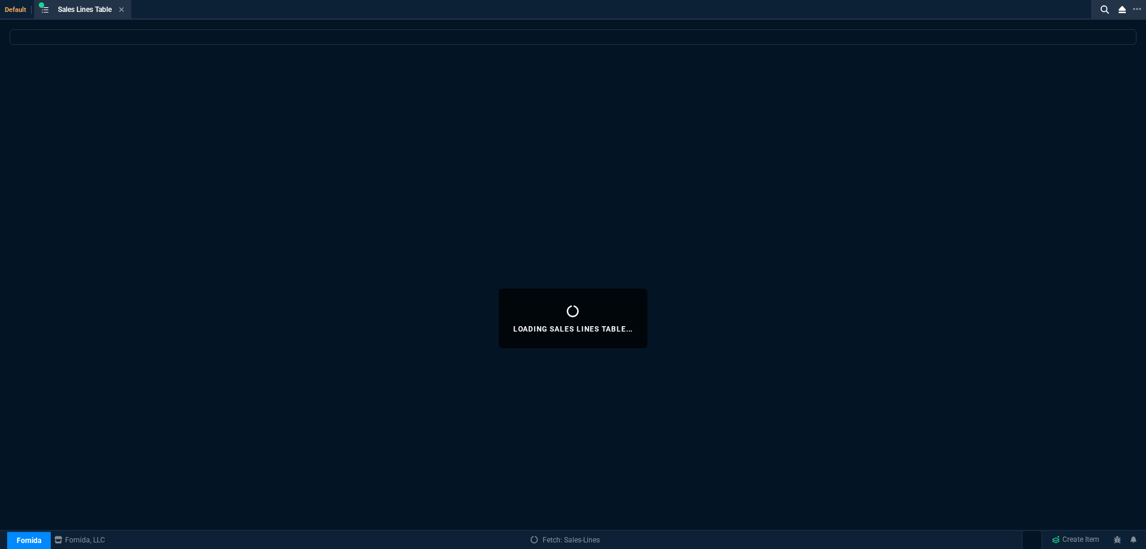
select select
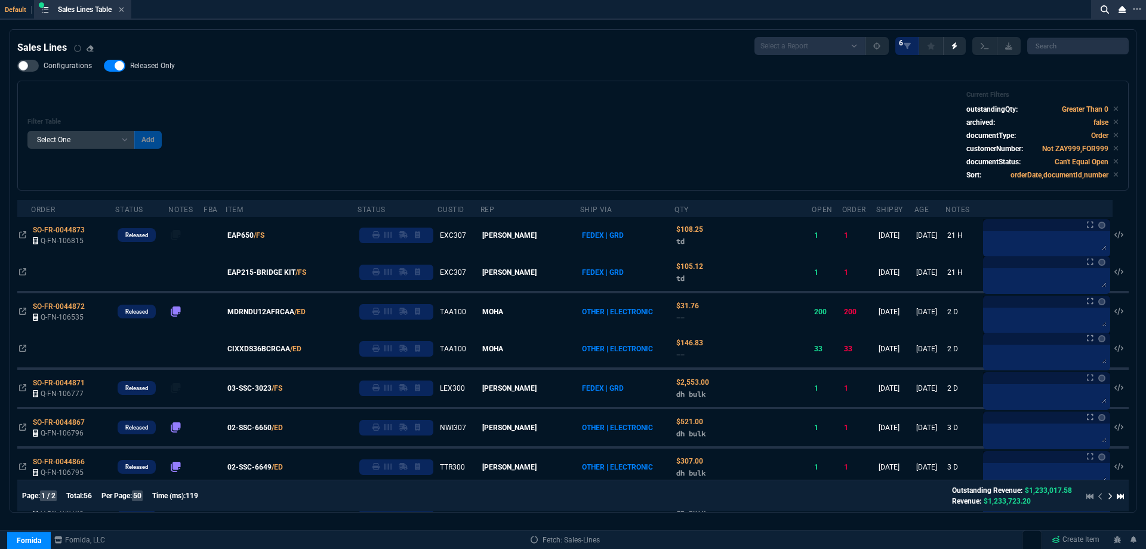
click at [160, 70] on span "Released Only" at bounding box center [152, 66] width 45 height 10
click at [104, 66] on input "Released Only" at bounding box center [103, 66] width 1 height 1
click at [419, 80] on div "Configurations Released Only Filter Table Select One Add Filter () Age () ATS (…" at bounding box center [573, 125] width 1112 height 131
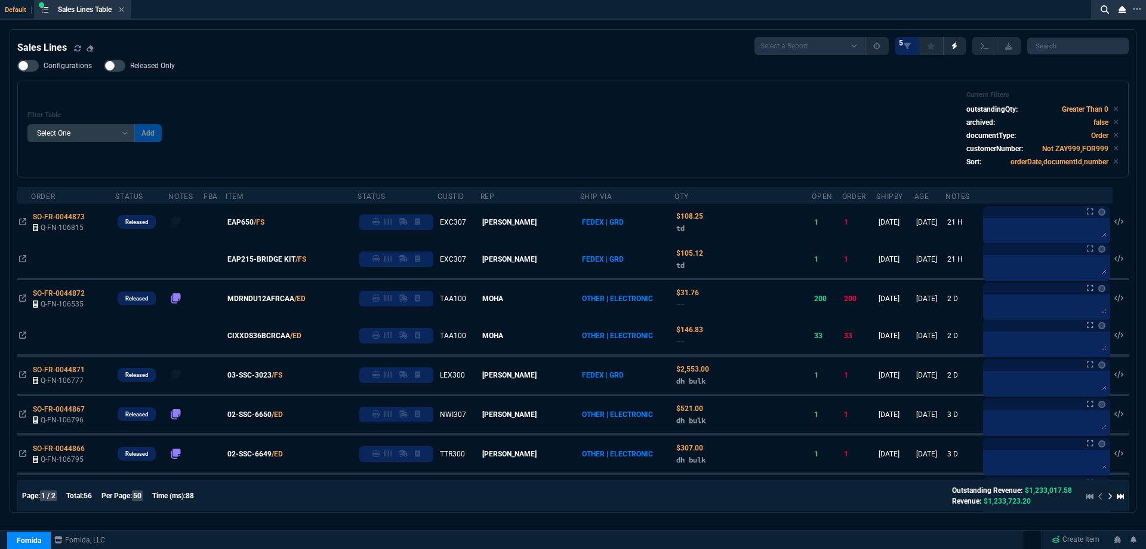
drag, startPoint x: 634, startPoint y: 199, endPoint x: 378, endPoint y: 80, distance: 282.0
click at [495, 109] on div "Filter Table Select One Add Filter () Age () ATS () Cond (itemVariantCode) Cust…" at bounding box center [572, 129] width 1091 height 76
click at [417, 64] on div "Configurations Released Only Filter Table Select One Add Filter () Age () ATS (…" at bounding box center [573, 119] width 1112 height 118
click at [406, 79] on div "Configurations Released Only Filter Table Select One Add Filter () Age () ATS (…" at bounding box center [573, 119] width 1112 height 118
click at [152, 66] on span "Released Only" at bounding box center [152, 66] width 45 height 10
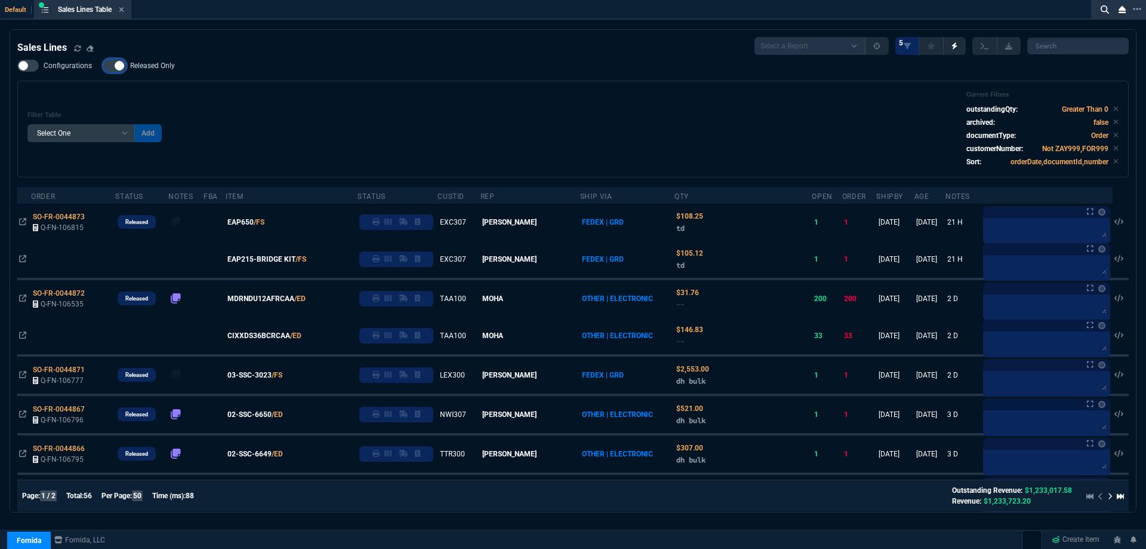
click at [104, 66] on input "Released Only" at bounding box center [103, 66] width 1 height 1
click at [344, 87] on div "Filter Table Select One Add Filter () Age () ATS () Cond (itemVariantCode) Cust…" at bounding box center [573, 129] width 1112 height 97
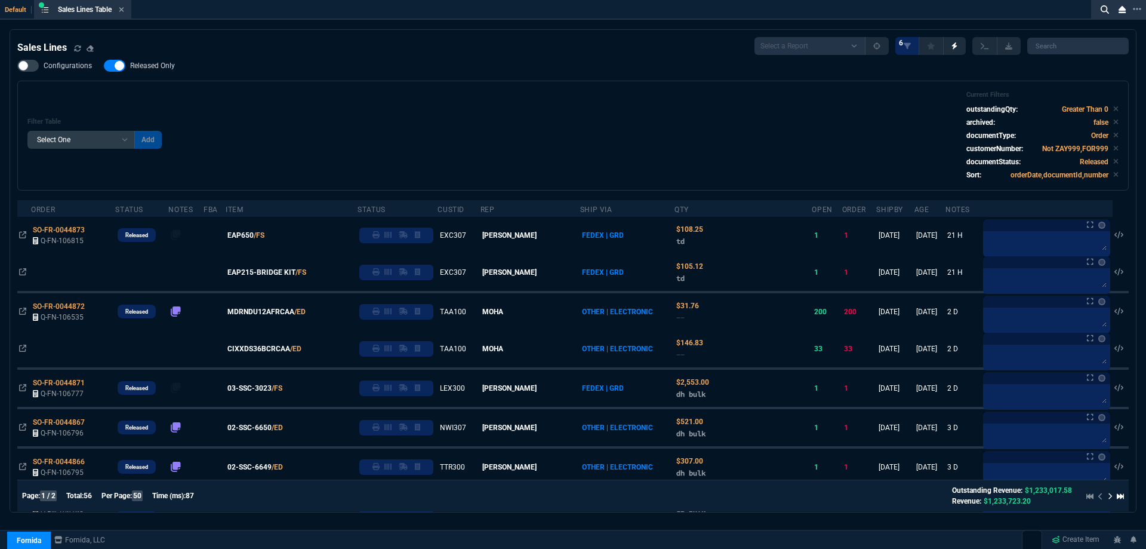
click at [170, 63] on span "Released Only" at bounding box center [152, 66] width 45 height 10
click at [104, 66] on input "Released Only" at bounding box center [103, 66] width 1 height 1
checkbox input "false"
click at [386, 81] on div "Configurations Released Only Filter Table Select One Add Filter () Age () ATS (…" at bounding box center [573, 125] width 1112 height 131
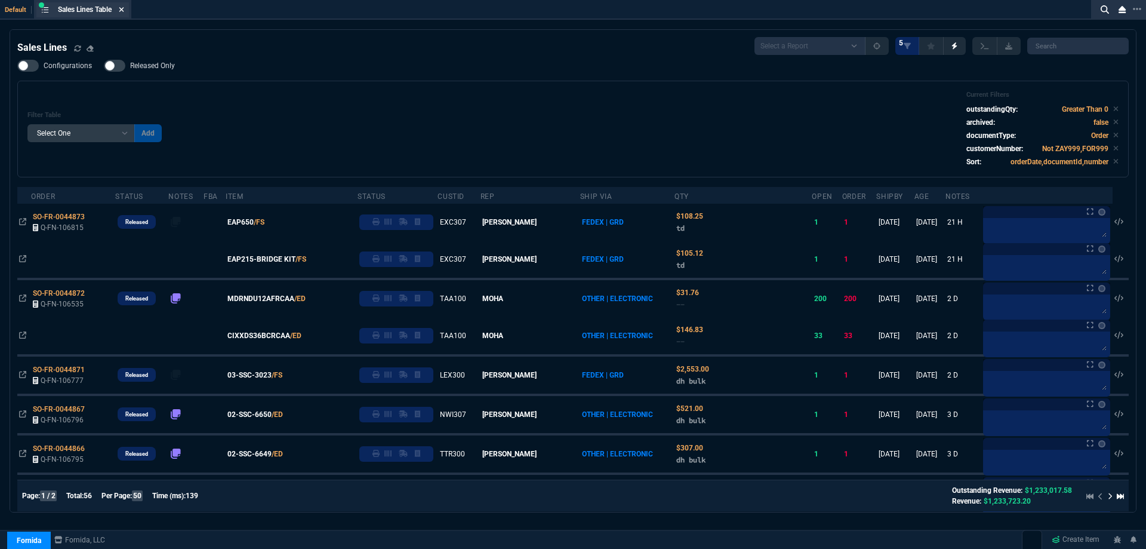
click at [124, 13] on icon at bounding box center [121, 9] width 5 height 7
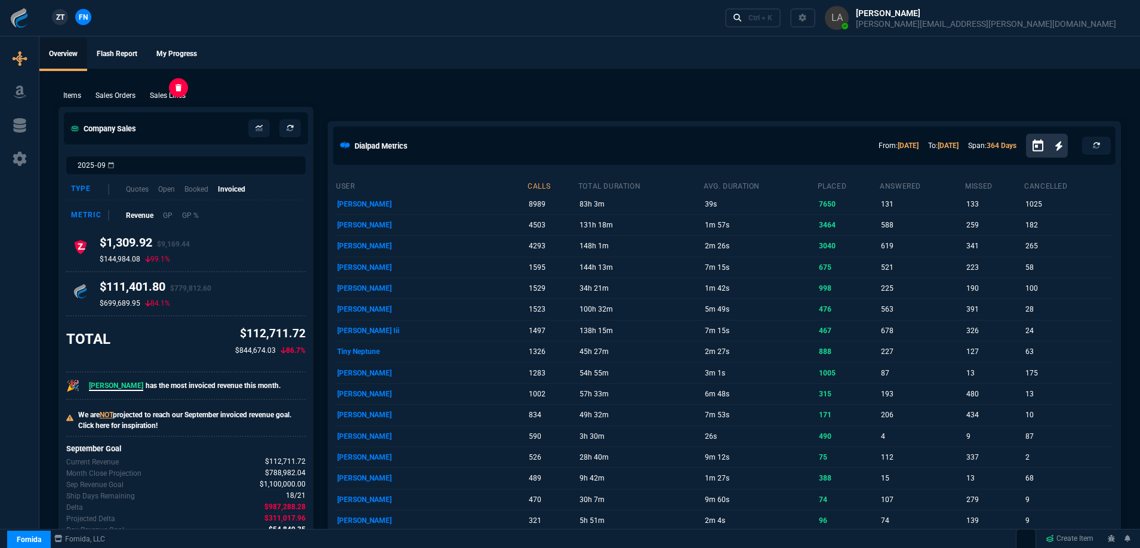
click at [175, 99] on p "Sales Lines" at bounding box center [168, 95] width 36 height 11
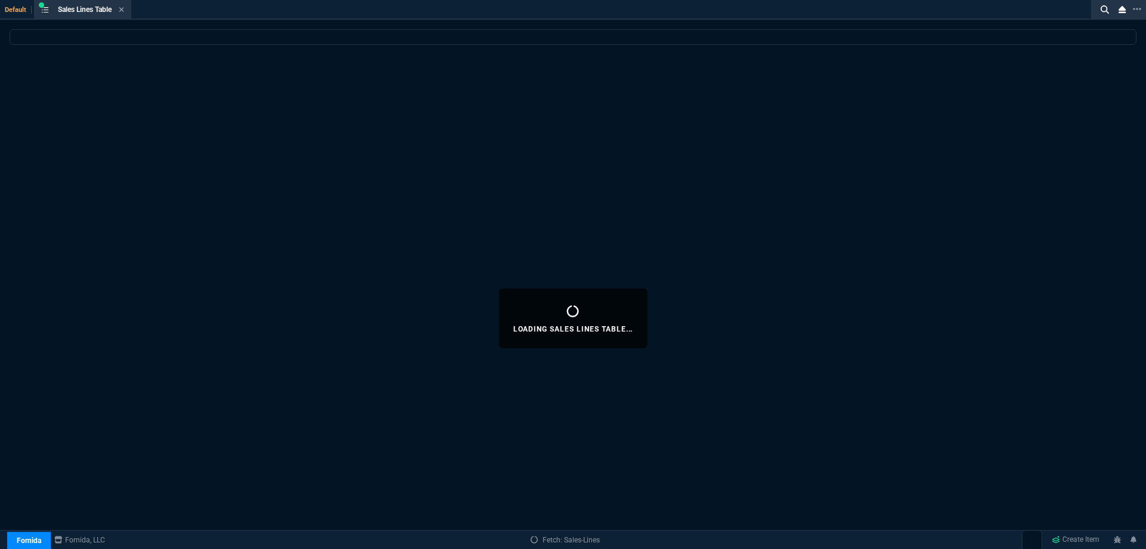
select select
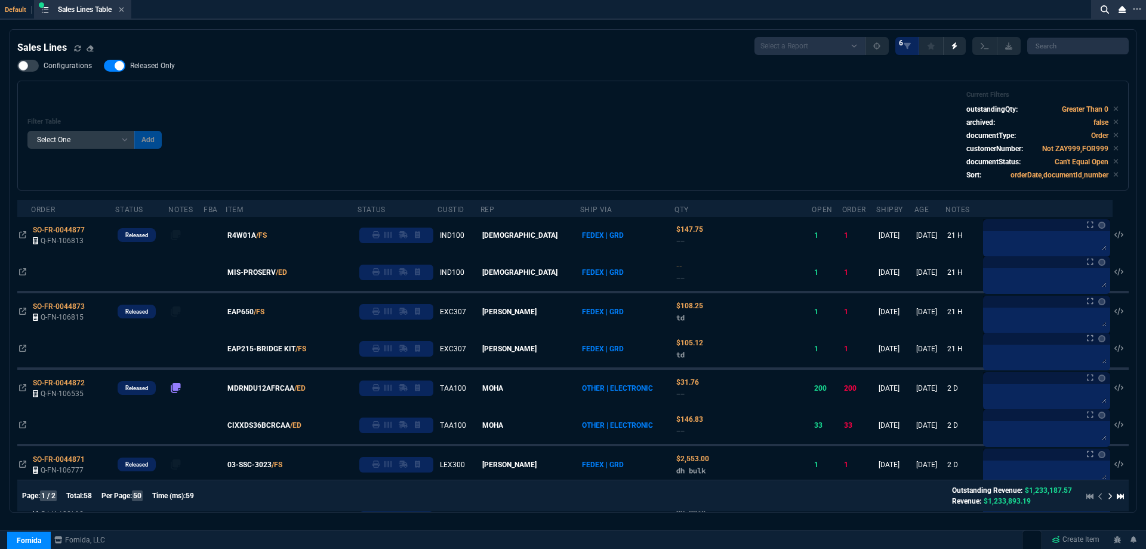
click at [157, 66] on span "Released Only" at bounding box center [152, 66] width 45 height 10
click at [104, 66] on input "Released Only" at bounding box center [103, 66] width 1 height 1
checkbox input "false"
click at [592, 101] on div "Filter Table Select One Add Filter () Age () ATS () Cond (itemVariantCode) Cust…" at bounding box center [572, 136] width 1091 height 90
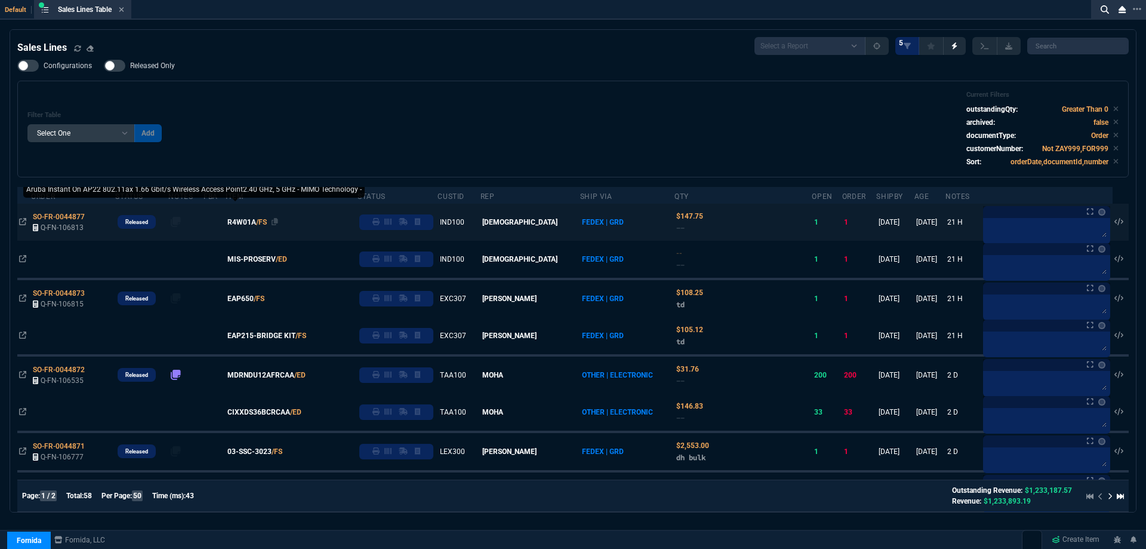
click at [256, 224] on span "R4W01A" at bounding box center [241, 222] width 29 height 11
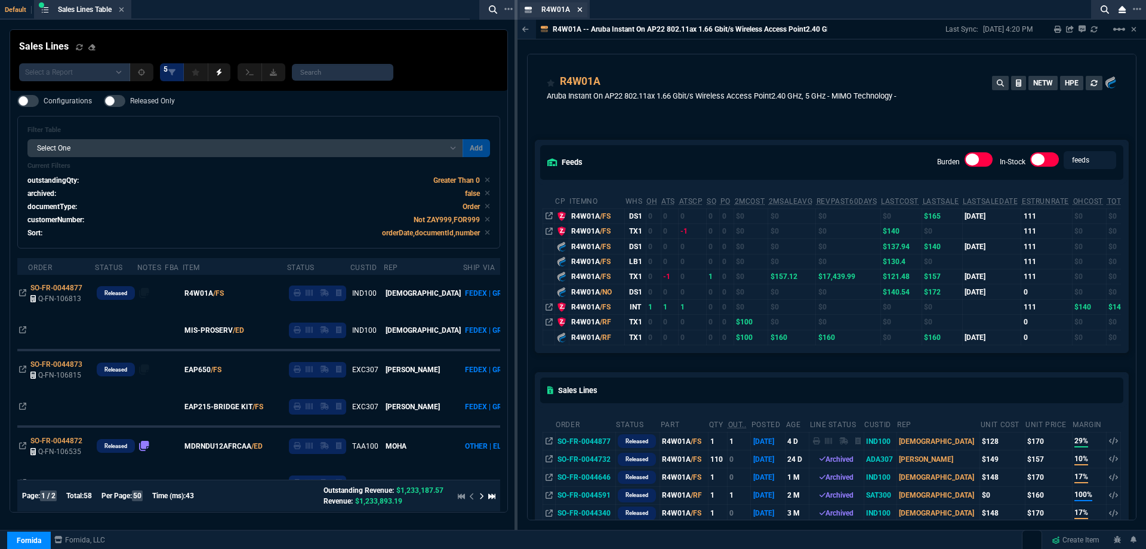
click at [580, 8] on icon at bounding box center [580, 9] width 5 height 5
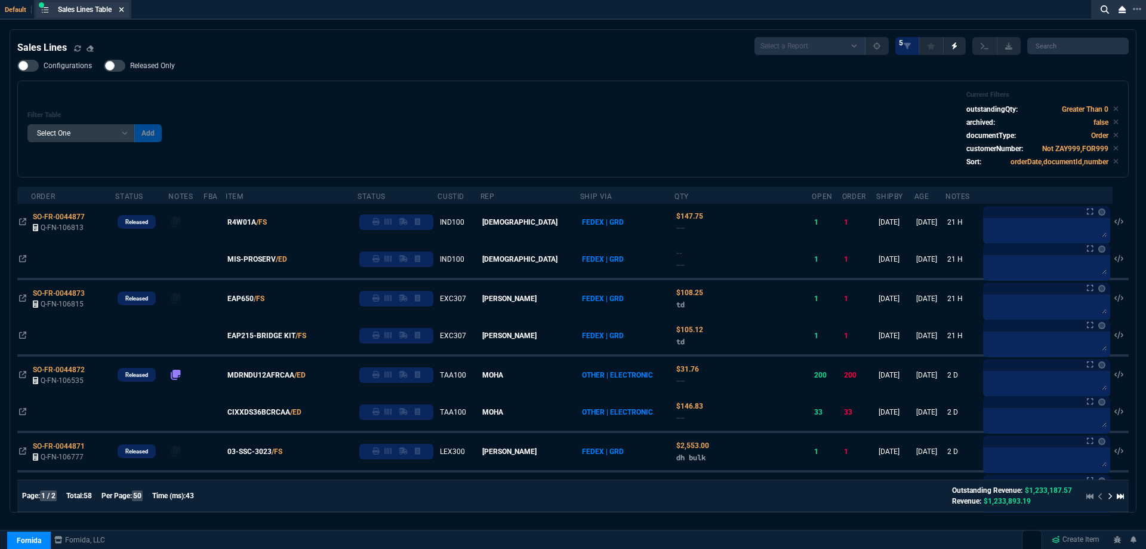
click at [122, 8] on icon at bounding box center [121, 9] width 5 height 5
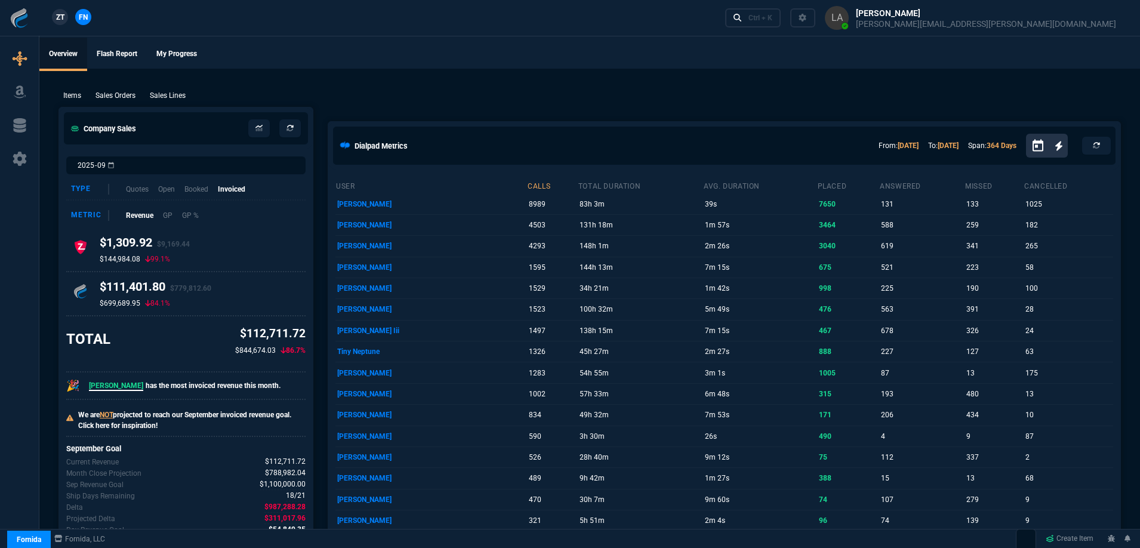
click at [62, 18] on span "ZT" at bounding box center [60, 17] width 8 height 11
click at [153, 96] on p "Sales Lines" at bounding box center [168, 95] width 36 height 11
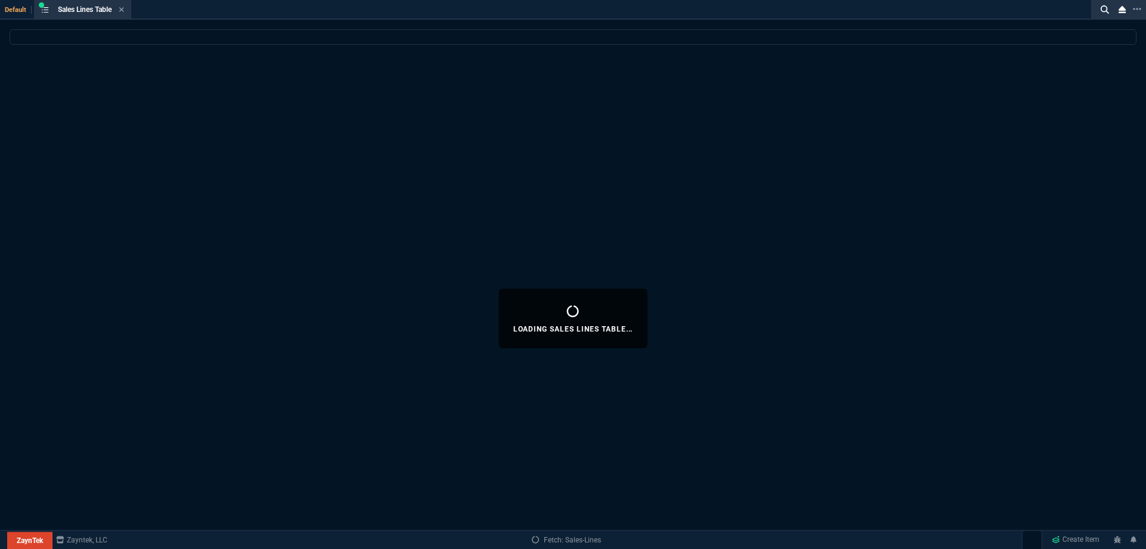
select select
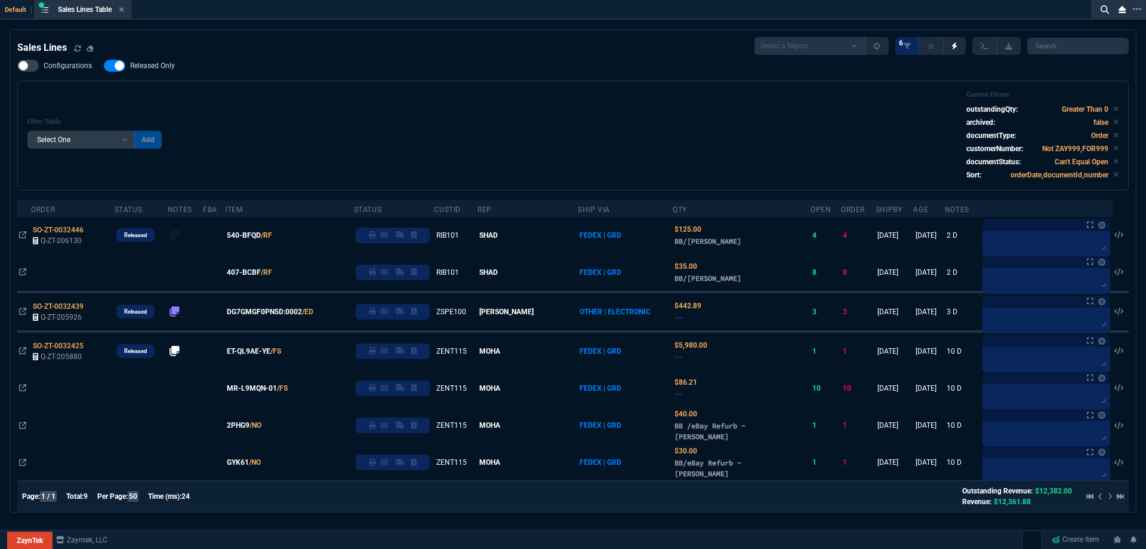
click at [145, 71] on label "Released Only" at bounding box center [145, 66] width 83 height 12
click at [104, 66] on input "Released Only" at bounding box center [103, 66] width 1 height 1
checkbox input "false"
click at [507, 98] on div "Filter Table Select One Add Filter () Age () ATS () Cond (itemVariantCode) Cust…" at bounding box center [572, 136] width 1091 height 90
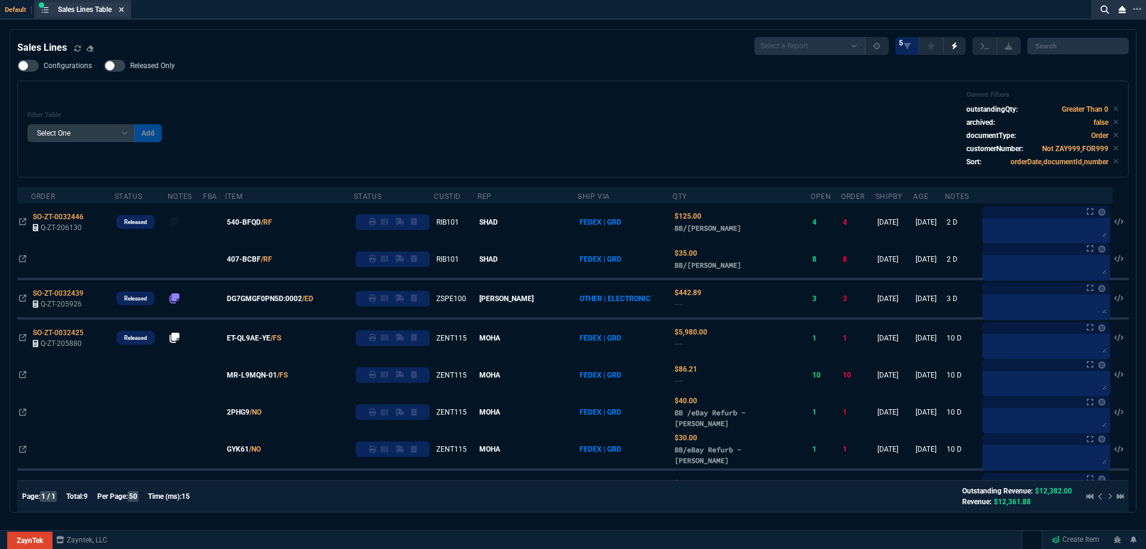
click at [124, 9] on icon at bounding box center [121, 9] width 5 height 7
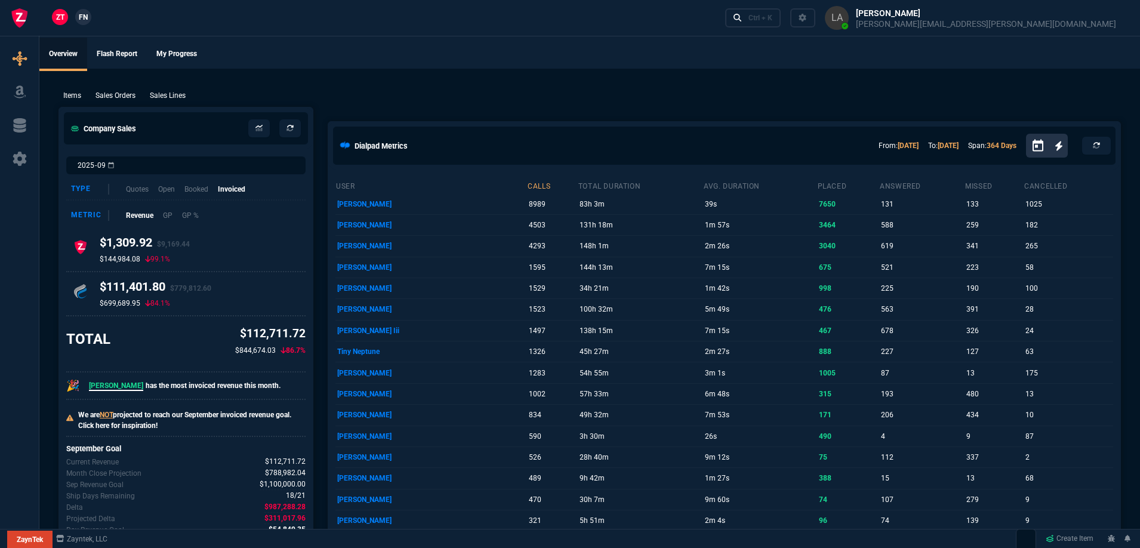
click at [82, 24] on link "FN" at bounding box center [83, 17] width 16 height 16
click at [189, 95] on div "Sales Lines" at bounding box center [167, 95] width 45 height 11
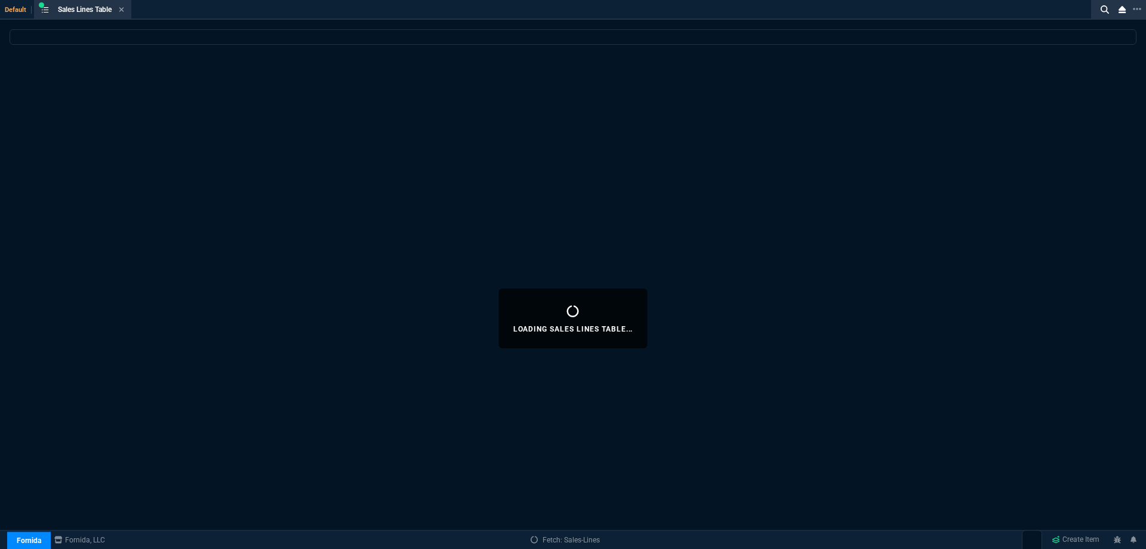
select select
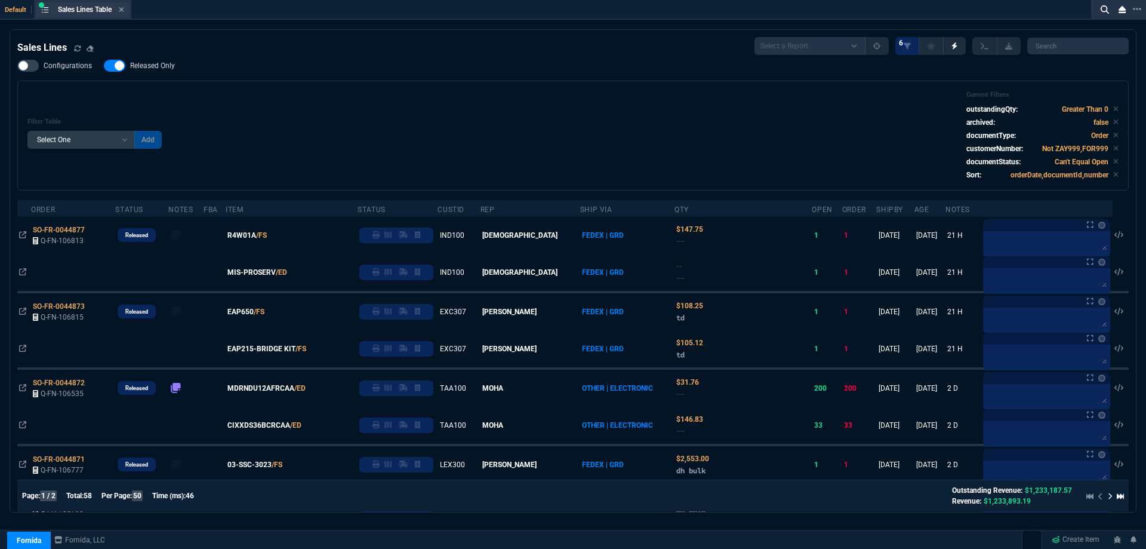
click at [127, 10] on div "Sales Lines Table Sales Line" at bounding box center [82, 9] width 93 height 15
click at [124, 10] on icon at bounding box center [121, 9] width 5 height 7
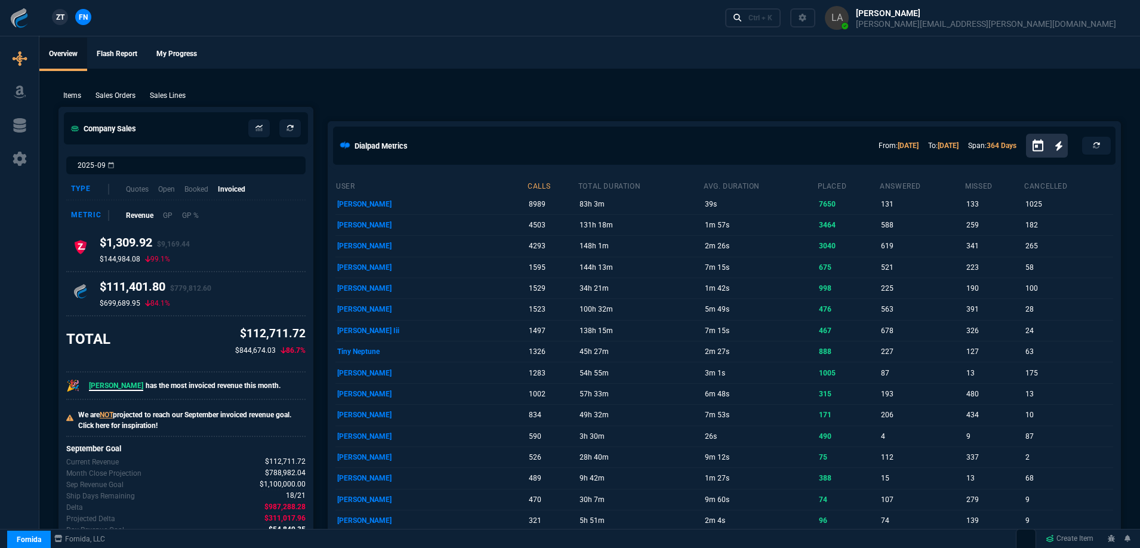
click at [166, 88] on div "Items Sales Orders Sales Lines Add Link" at bounding box center [590, 95] width 1063 height 14
click at [173, 91] on p "Sales Lines" at bounding box center [168, 95] width 36 height 11
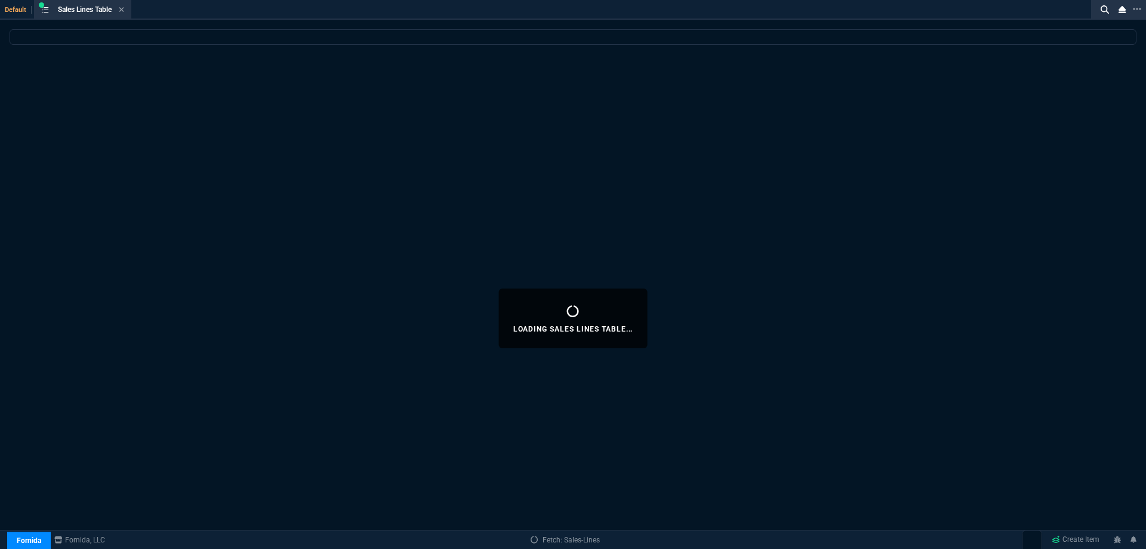
select select
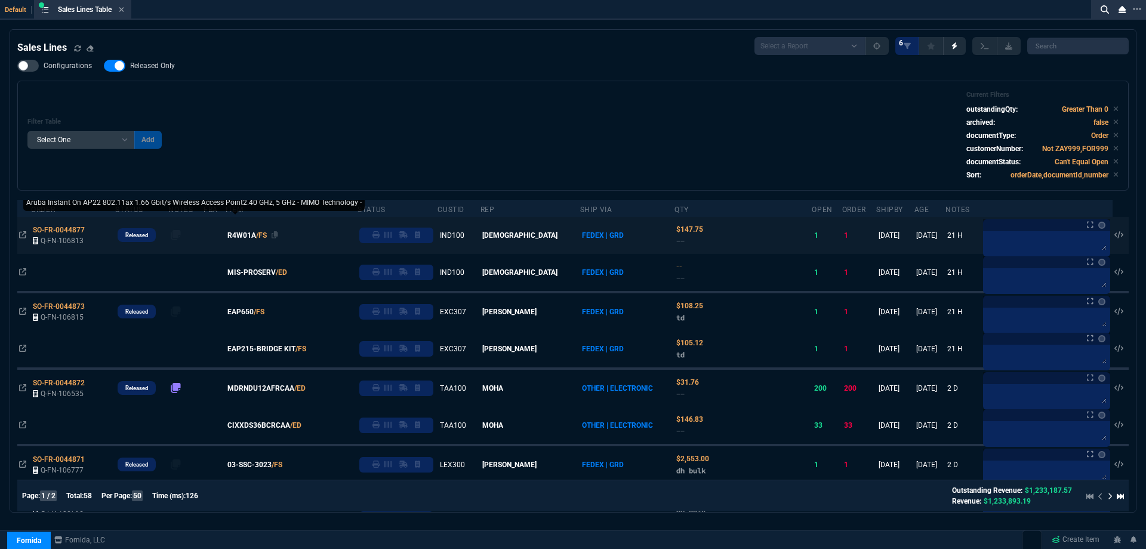
click at [256, 237] on span "R4W01A" at bounding box center [241, 235] width 29 height 11
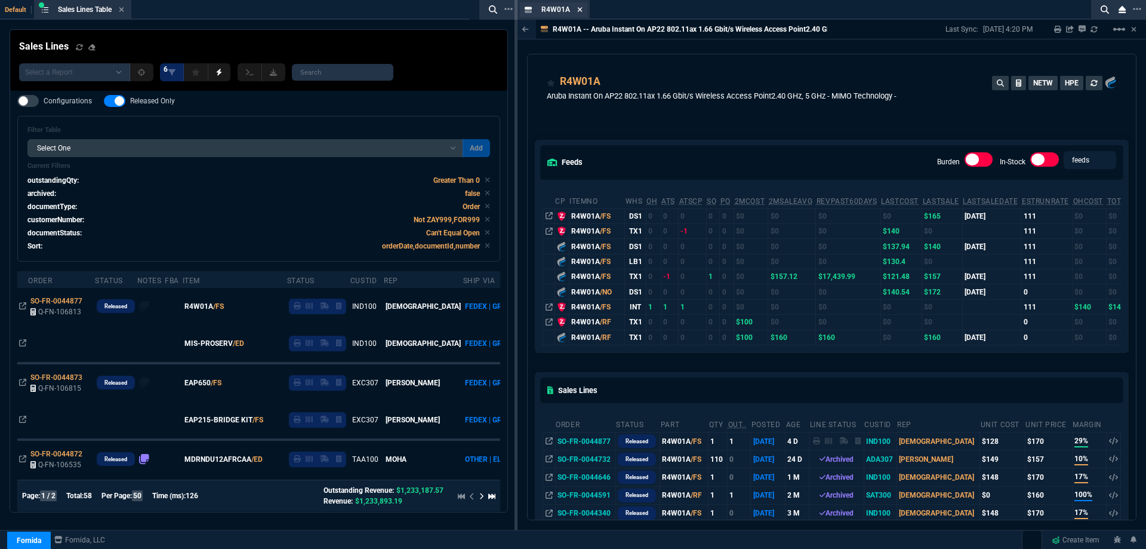
click at [582, 10] on icon at bounding box center [579, 9] width 5 height 7
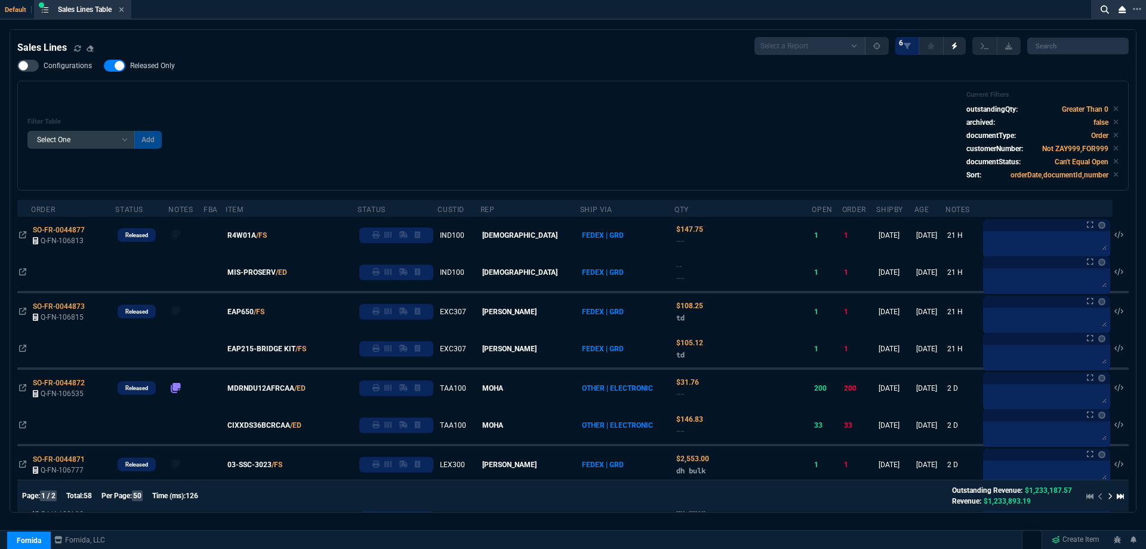
click at [291, 102] on div "Filter Table Select One Add Filter () Age () ATS () Cond (itemVariantCode) Cust…" at bounding box center [572, 136] width 1091 height 90
click at [124, 9] on icon at bounding box center [121, 9] width 5 height 5
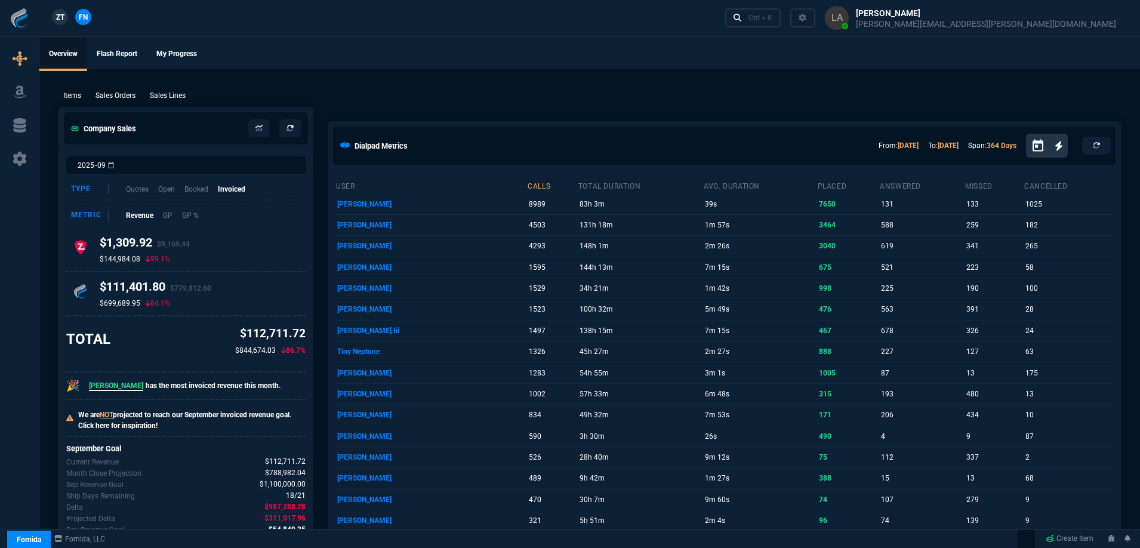
click at [57, 12] on span "ZT" at bounding box center [60, 17] width 8 height 11
click at [162, 97] on p "Sales Lines" at bounding box center [168, 95] width 36 height 11
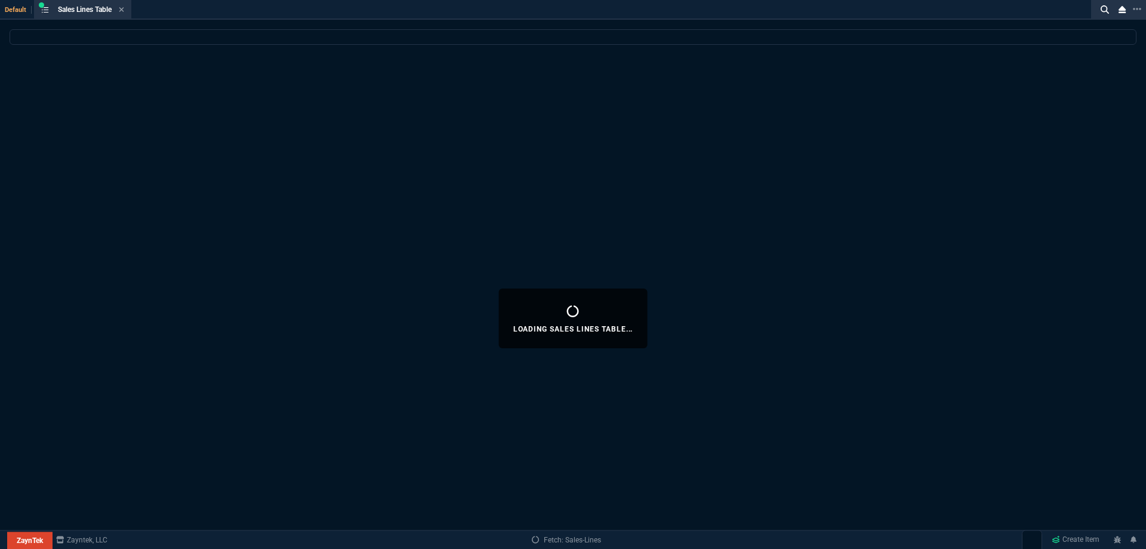
select select
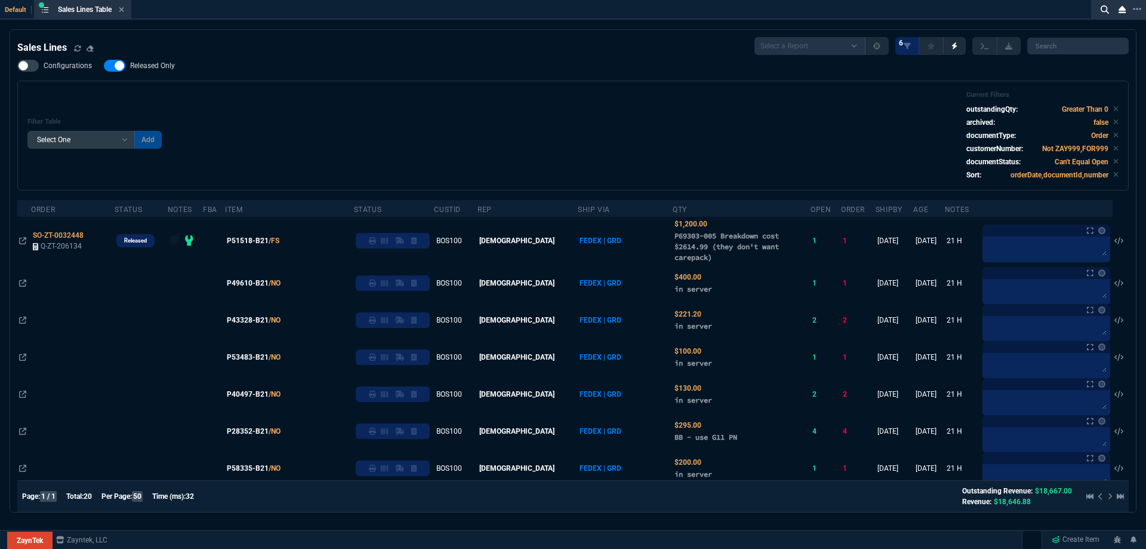
drag, startPoint x: 158, startPoint y: 69, endPoint x: 377, endPoint y: 94, distance: 220.5
click at [157, 69] on span "Released Only" at bounding box center [152, 66] width 45 height 10
click at [104, 66] on input "Released Only" at bounding box center [103, 66] width 1 height 1
checkbox input "false"
click at [377, 94] on div "Filter Table Select One Add Filter () Age () ATS () Cond (itemVariantCode) Cust…" at bounding box center [572, 136] width 1091 height 90
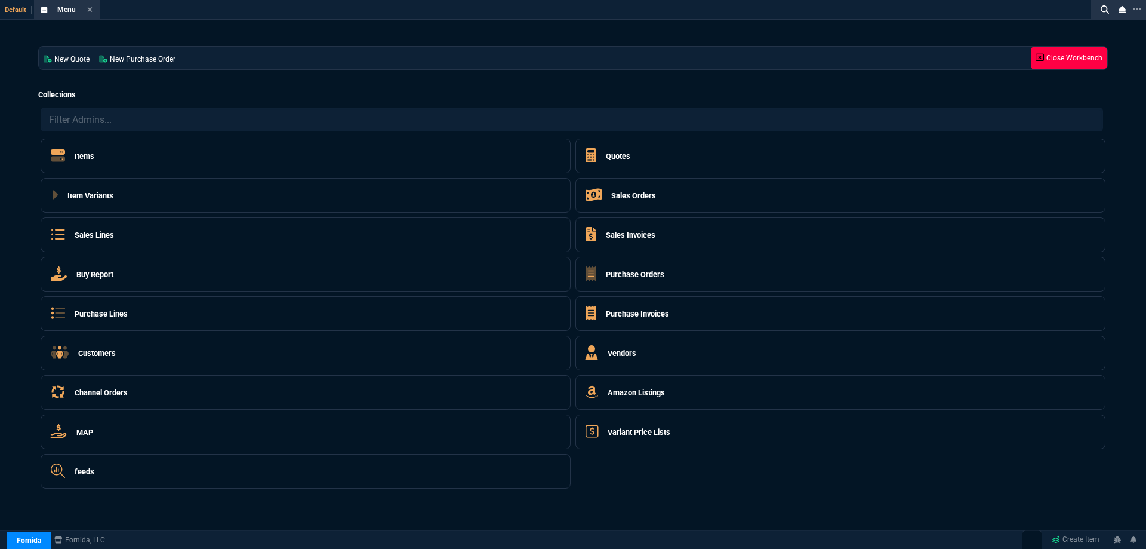
click at [1058, 55] on link "Close Workbench" at bounding box center [1069, 58] width 76 height 23
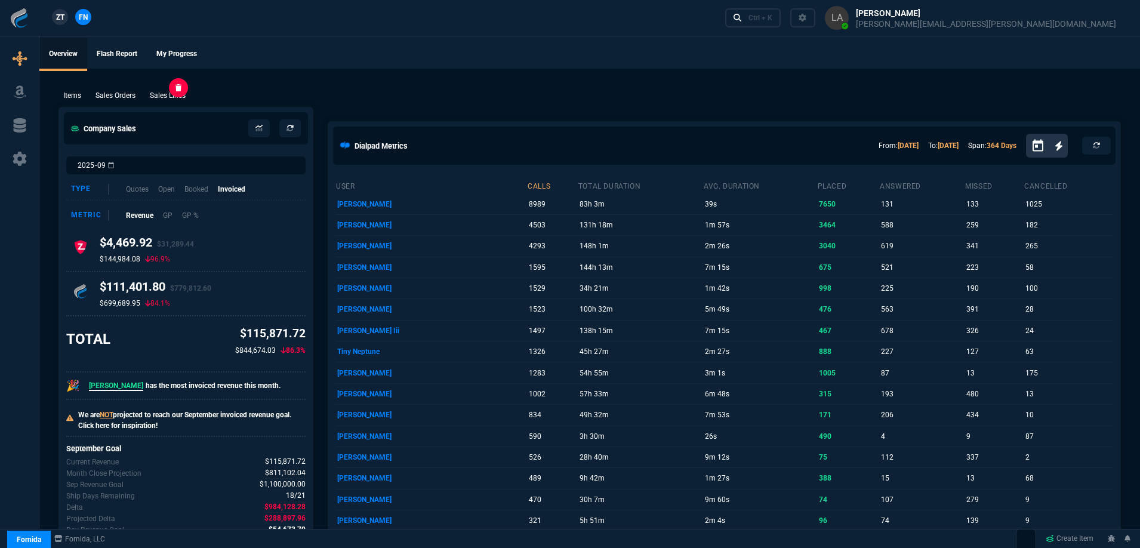
click at [174, 96] on p "Sales Lines" at bounding box center [168, 95] width 36 height 11
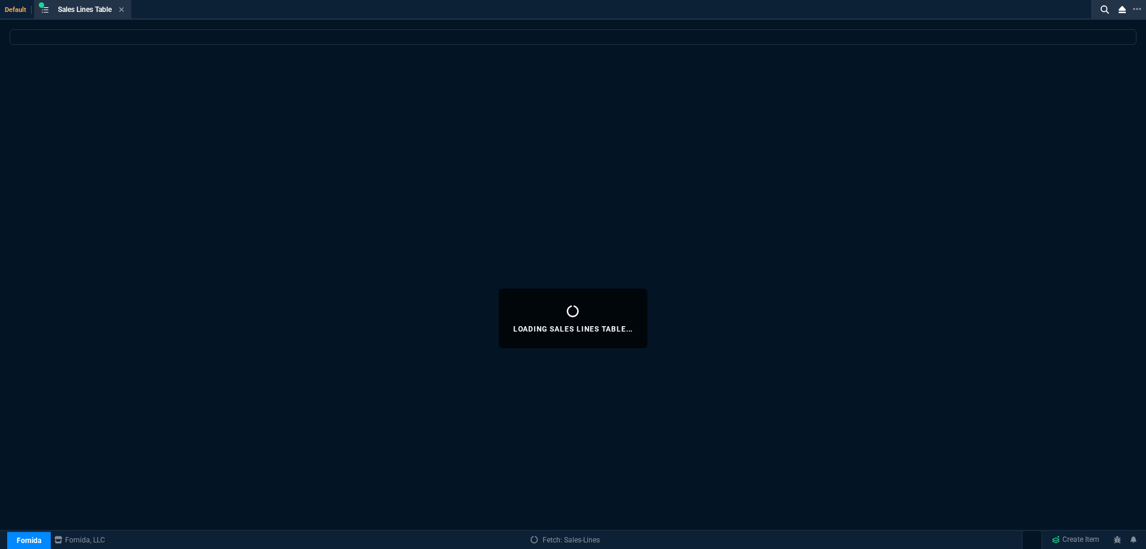
select select
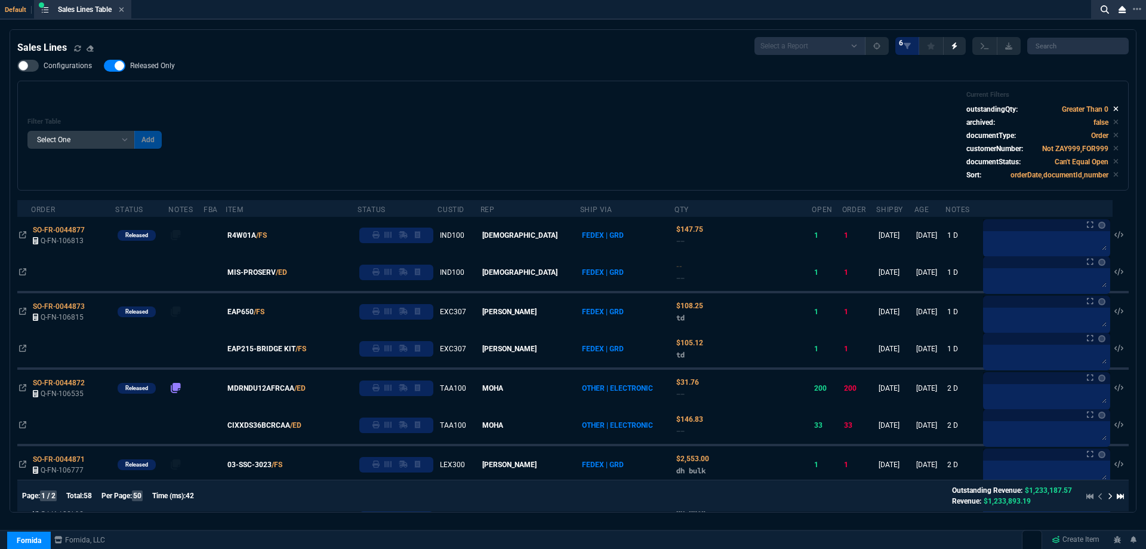
click at [1114, 109] on icon at bounding box center [1116, 109] width 5 height 5
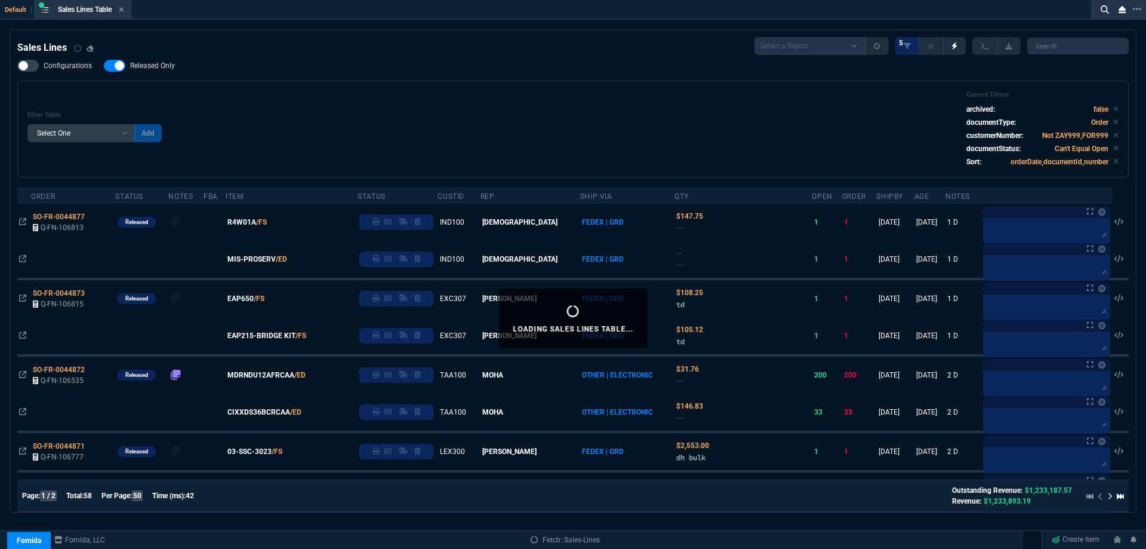
click at [1114, 123] on icon at bounding box center [1116, 122] width 5 height 5
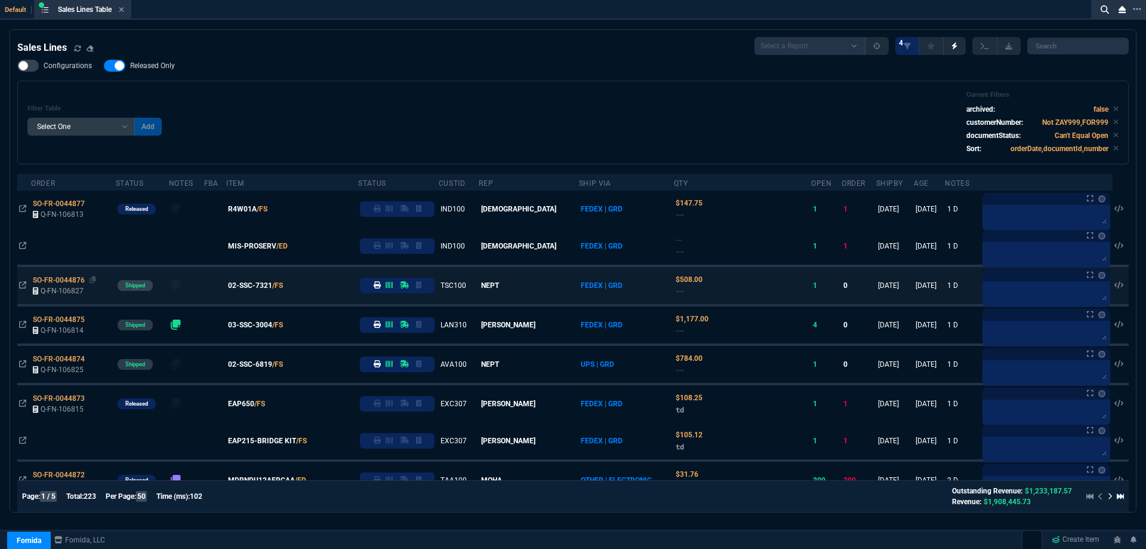
click at [65, 281] on span "SO-FR-0044876" at bounding box center [59, 280] width 52 height 8
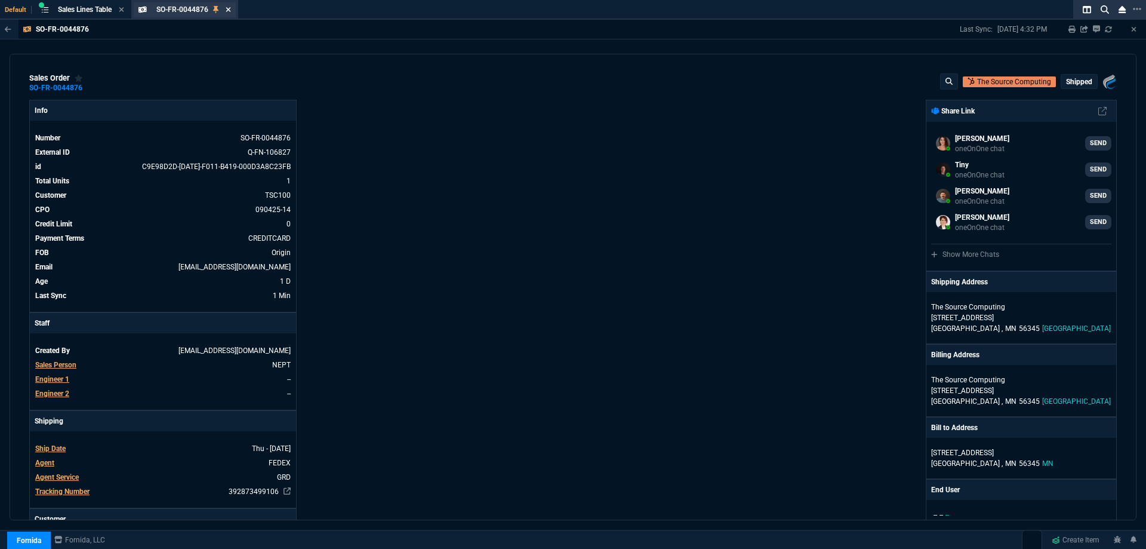
click at [230, 11] on icon at bounding box center [228, 9] width 5 height 7
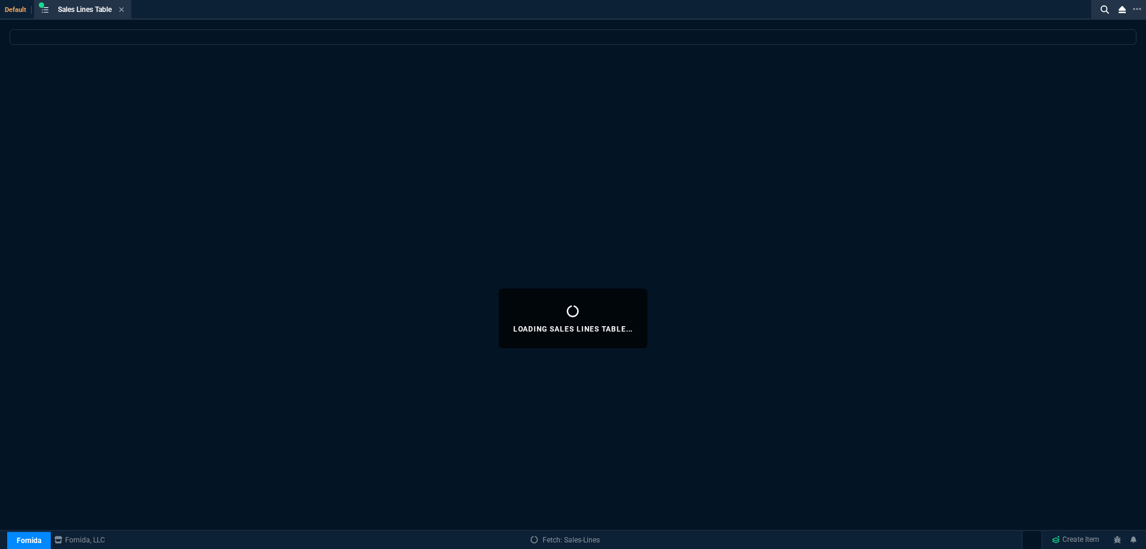
select select
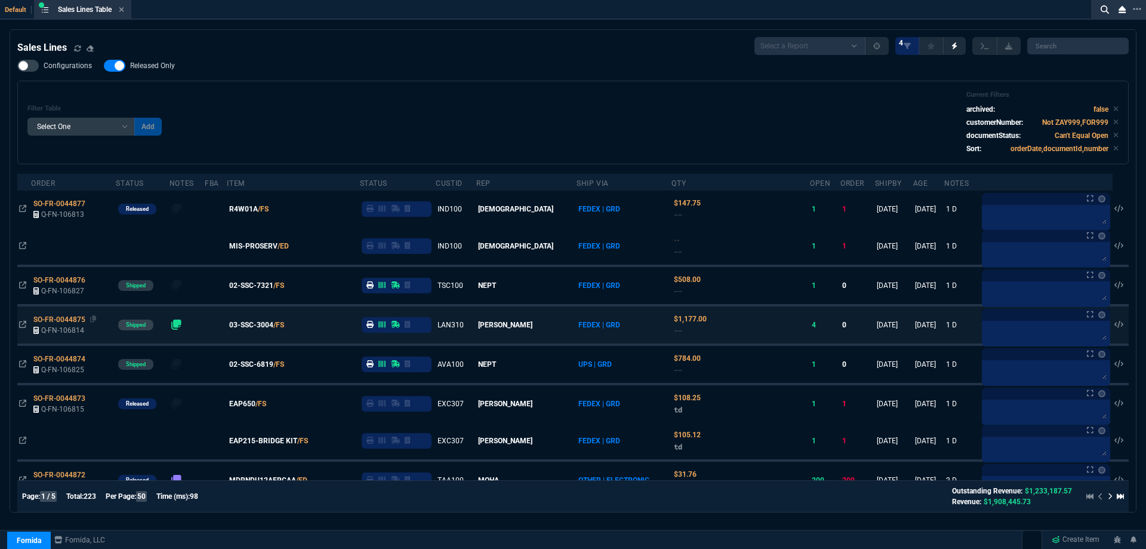
click at [70, 320] on span "SO-FR-0044875" at bounding box center [59, 319] width 52 height 8
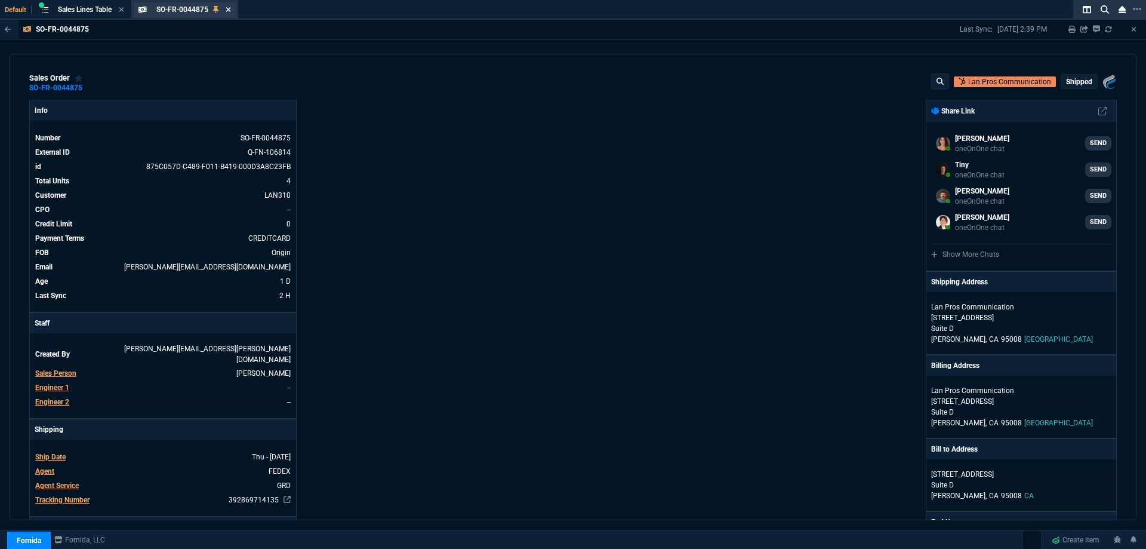
click at [230, 11] on icon at bounding box center [228, 9] width 5 height 5
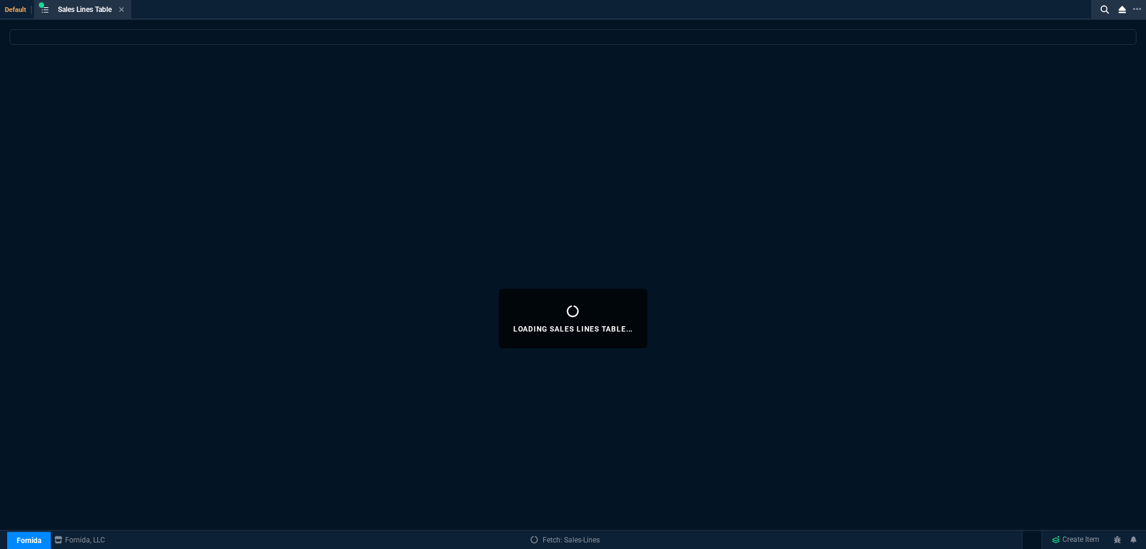
select select
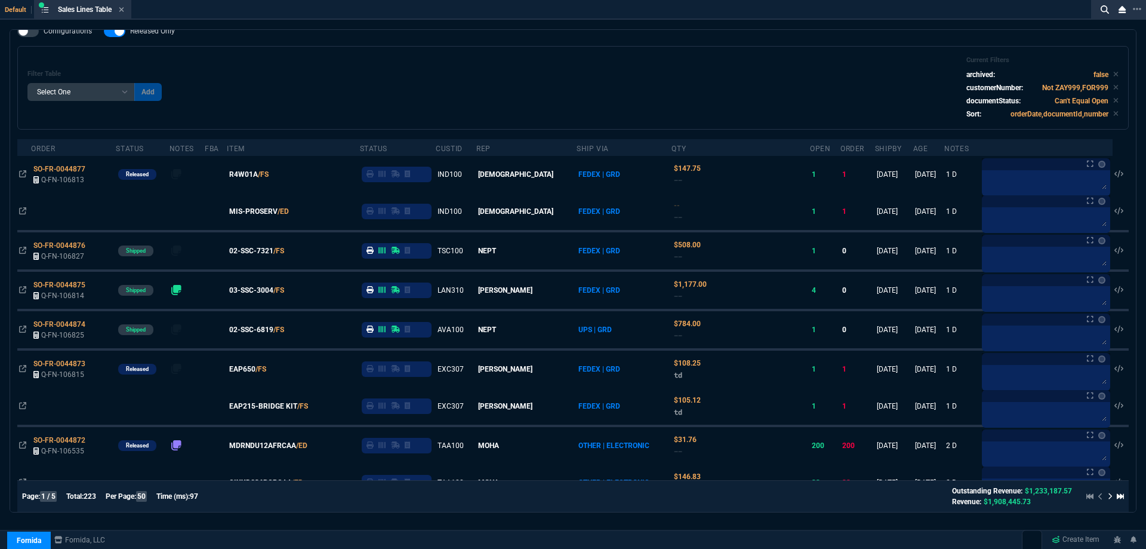
scroll to position [4, 0]
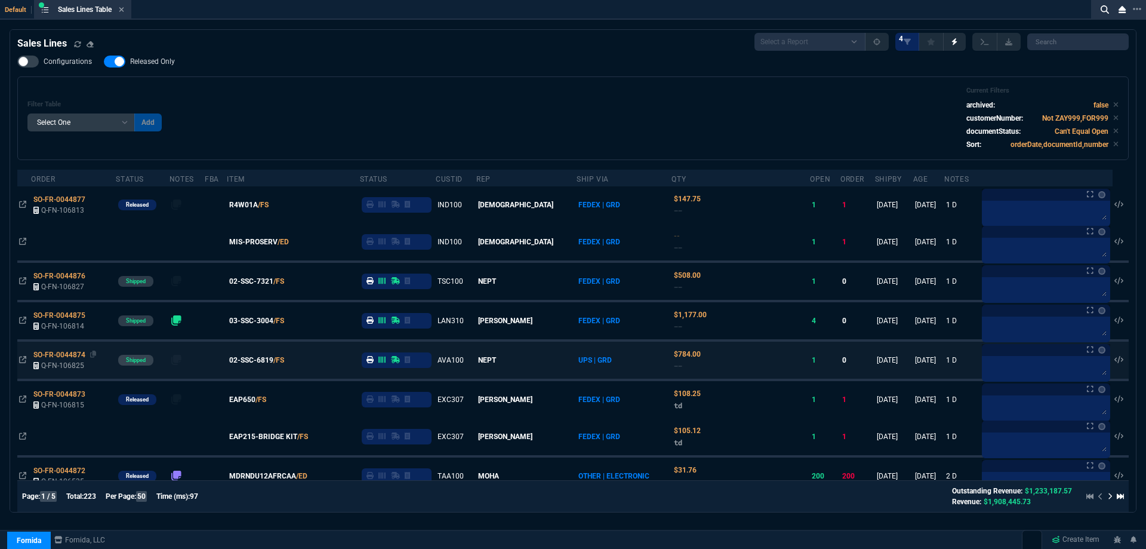
click at [61, 354] on span "SO-FR-0044874" at bounding box center [59, 354] width 52 height 8
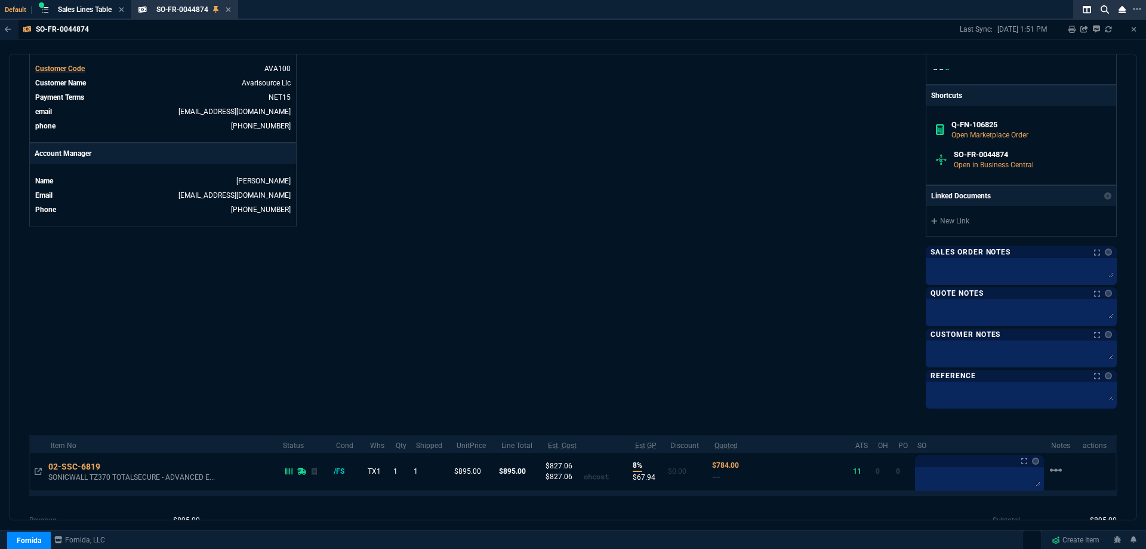
scroll to position [0, 0]
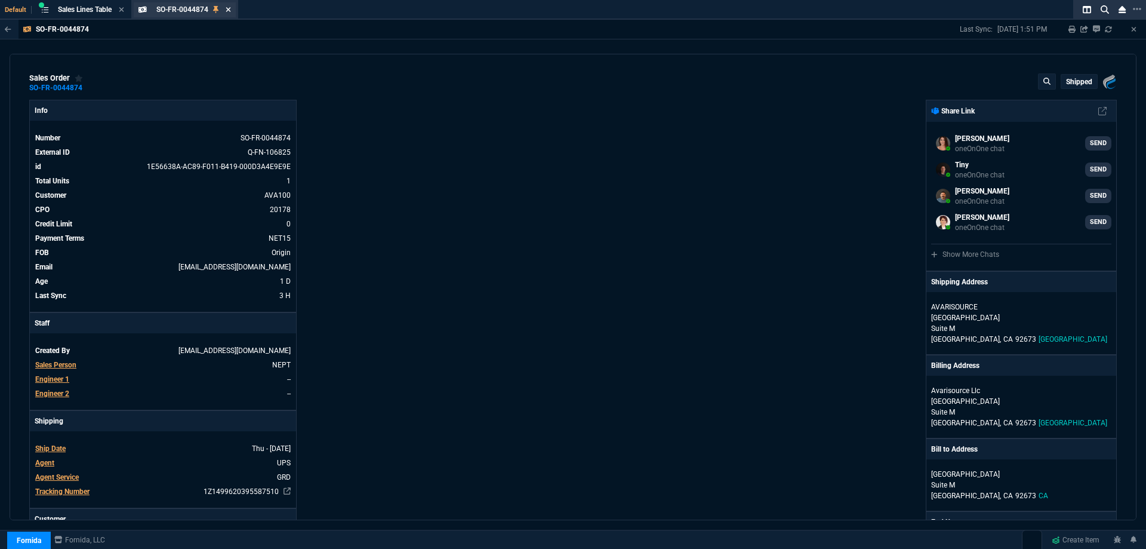
click at [231, 13] on icon at bounding box center [228, 9] width 5 height 7
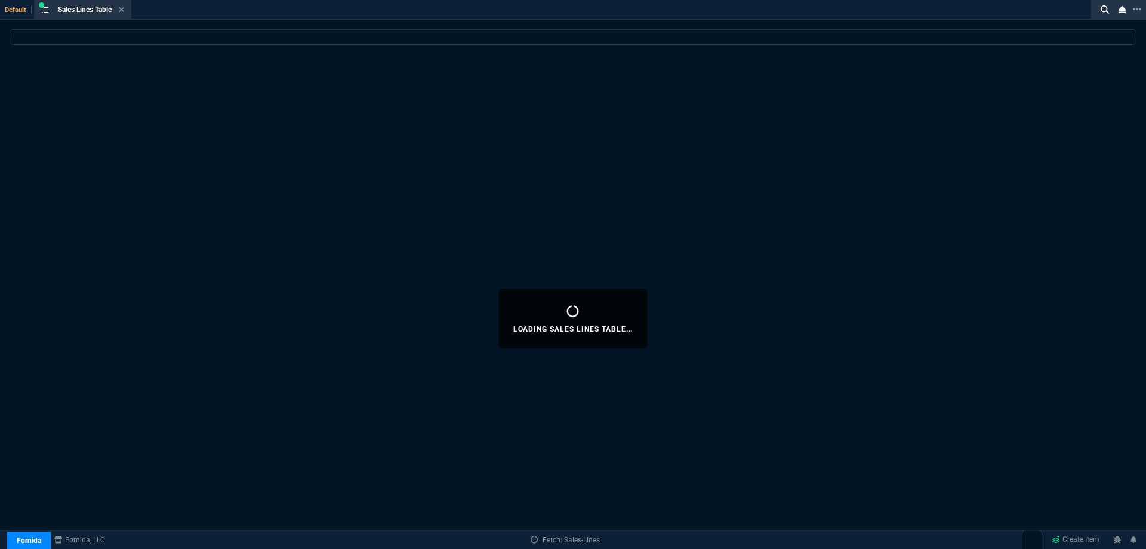
select select
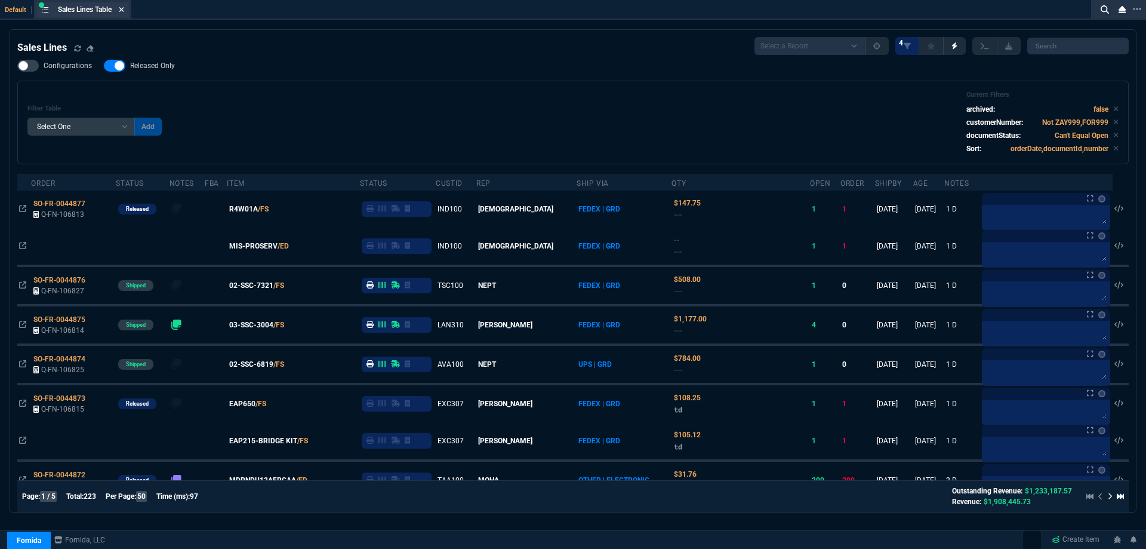
click at [123, 10] on icon at bounding box center [121, 9] width 5 height 5
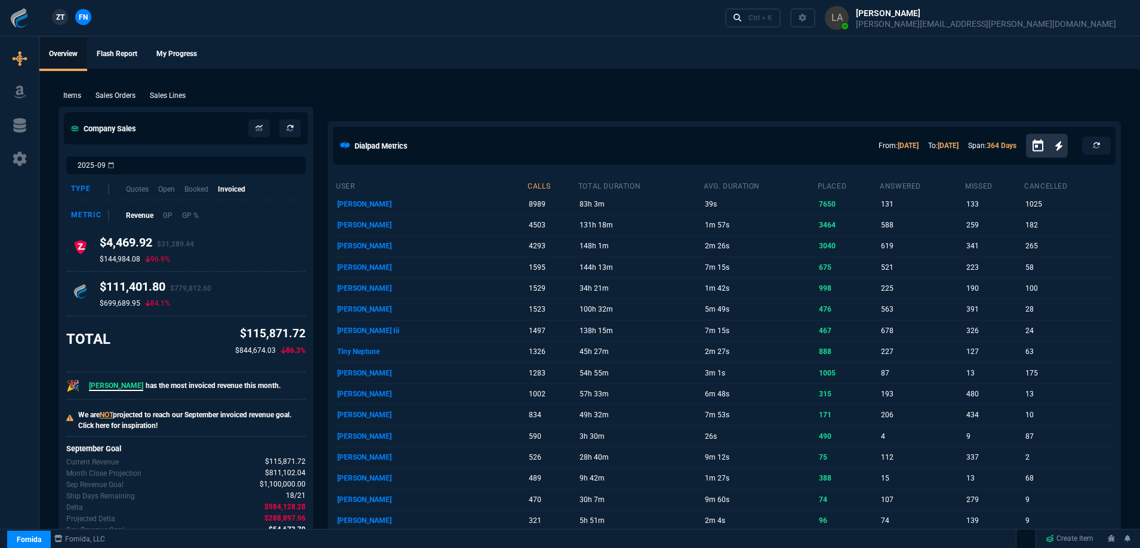
click at [61, 21] on span "ZT" at bounding box center [60, 17] width 8 height 11
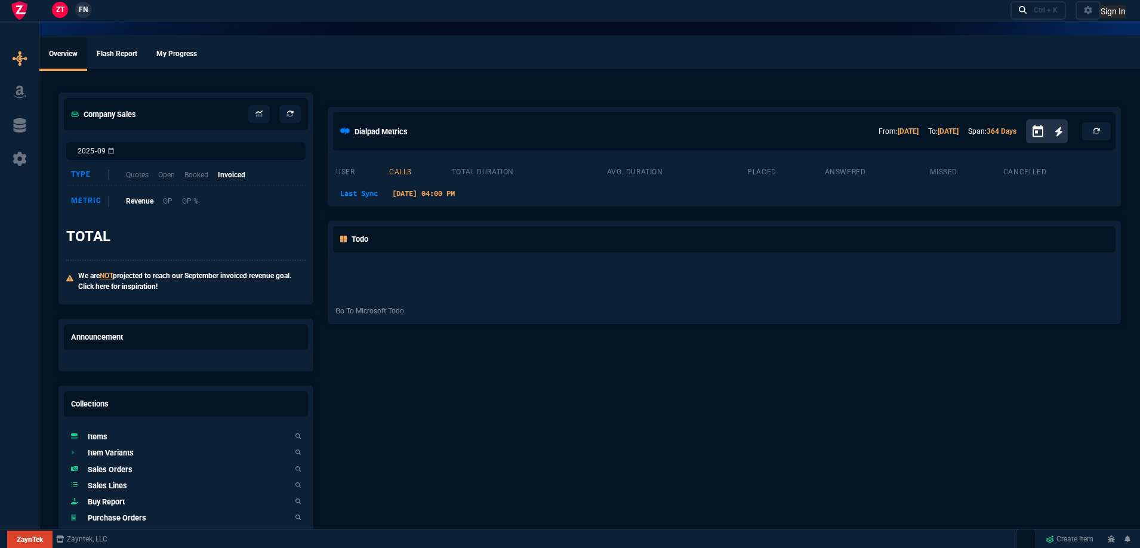
select select
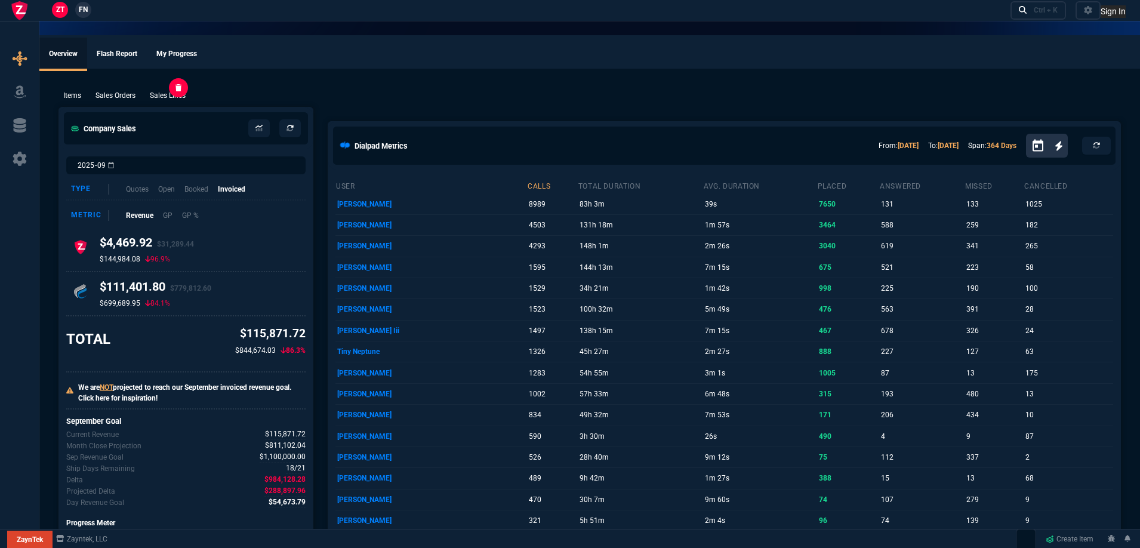
click at [179, 96] on p "Sales Lines" at bounding box center [168, 95] width 36 height 11
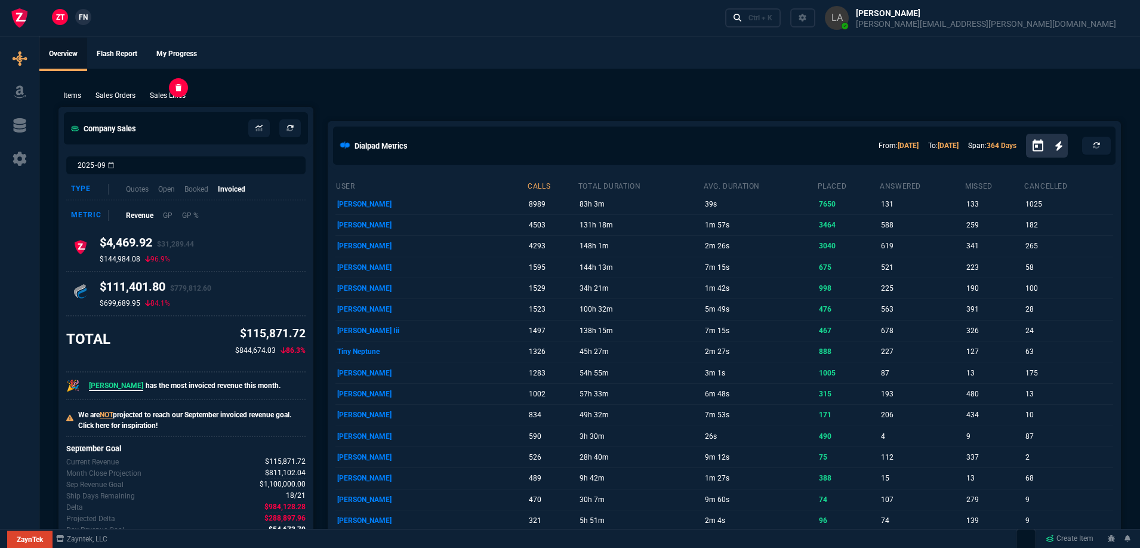
click at [158, 96] on p "Sales Lines" at bounding box center [168, 95] width 36 height 11
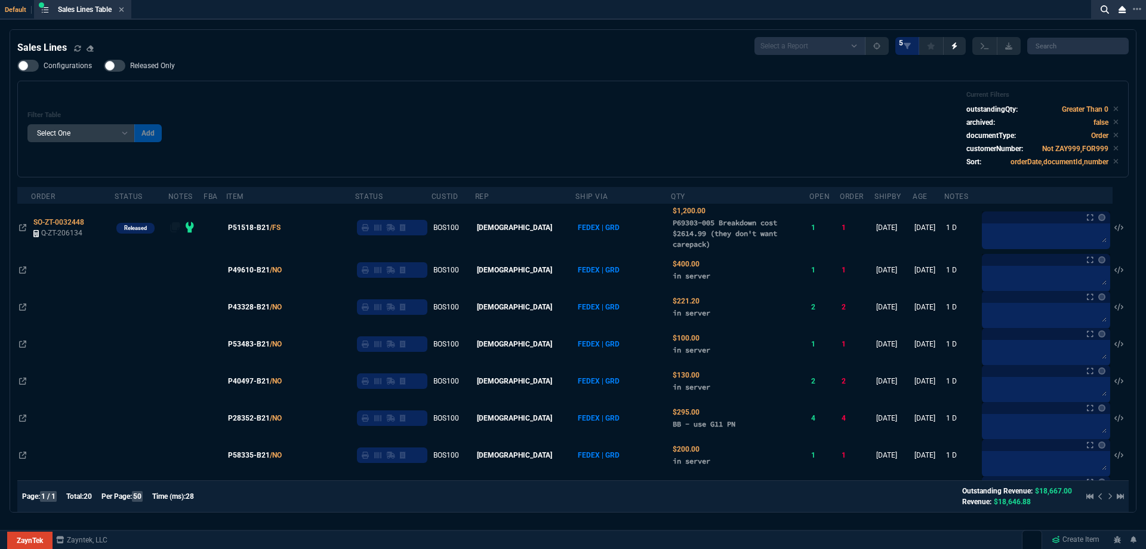
select select
click at [1114, 110] on icon at bounding box center [1116, 109] width 5 height 5
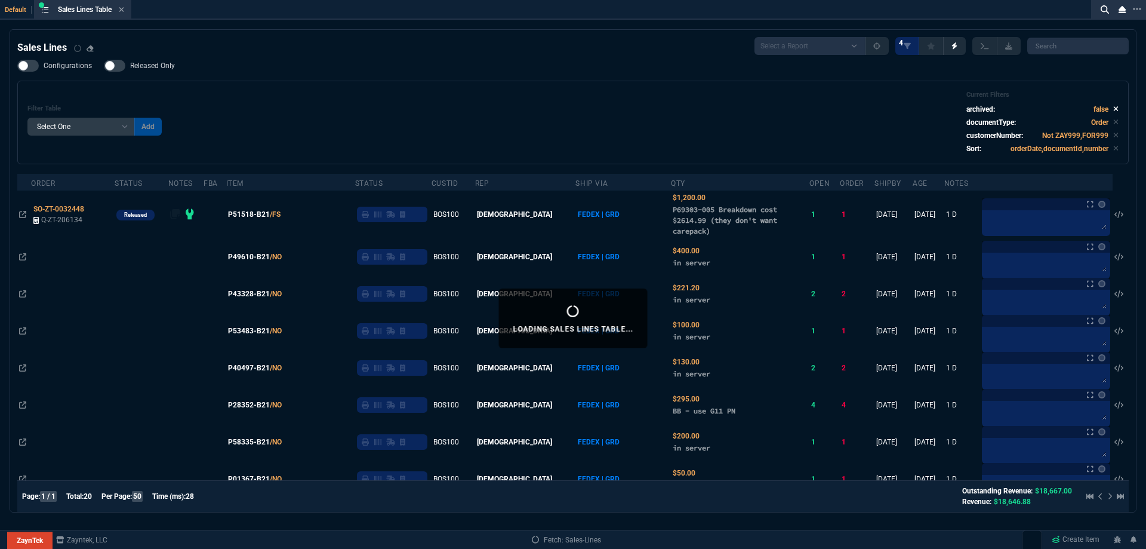
click at [1114, 110] on icon at bounding box center [1116, 109] width 5 height 5
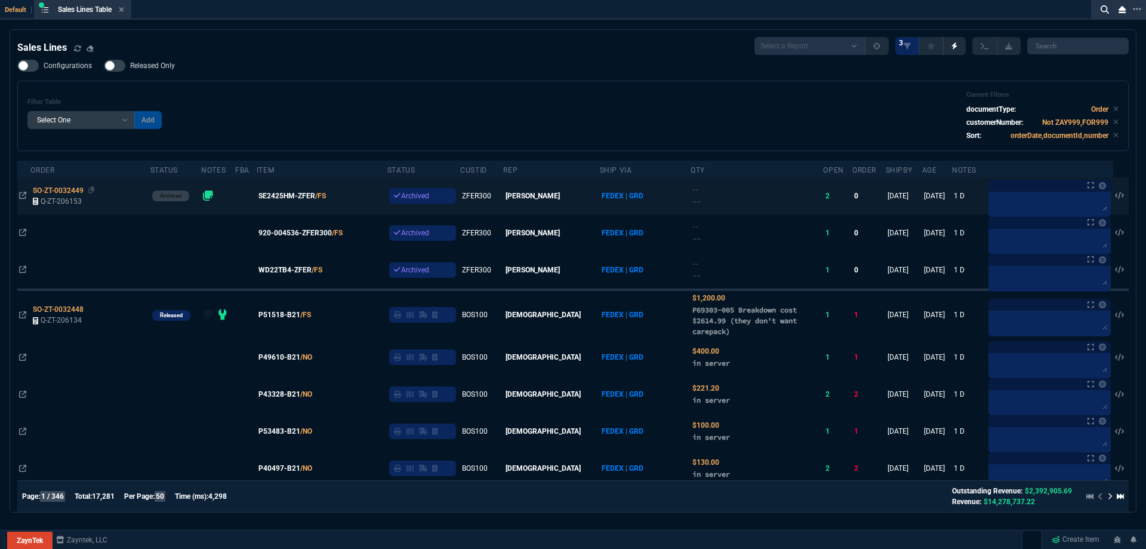
click at [55, 192] on span "SO-ZT-0032449" at bounding box center [58, 190] width 51 height 8
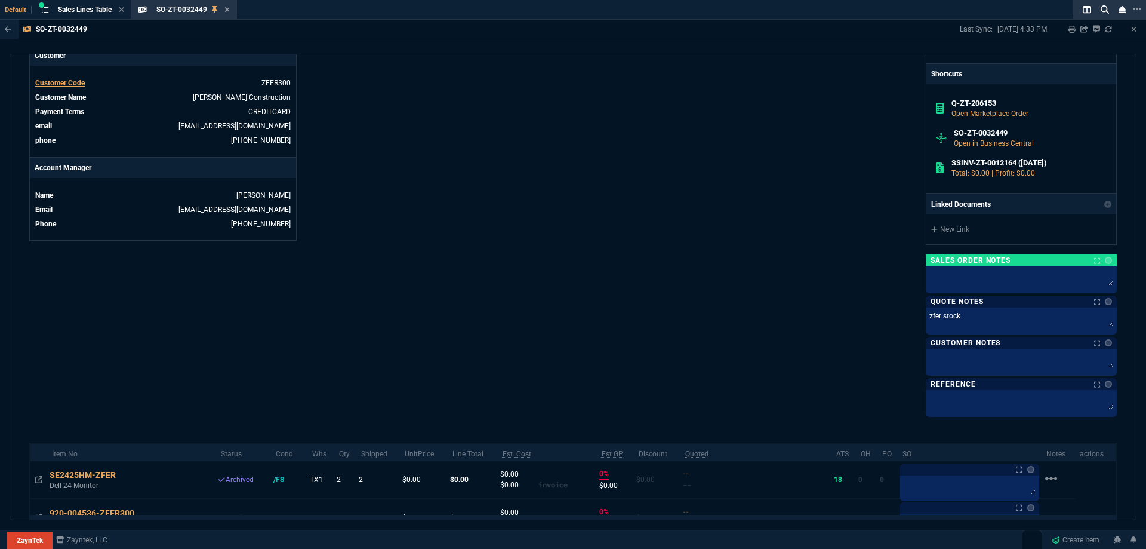
scroll to position [60, 0]
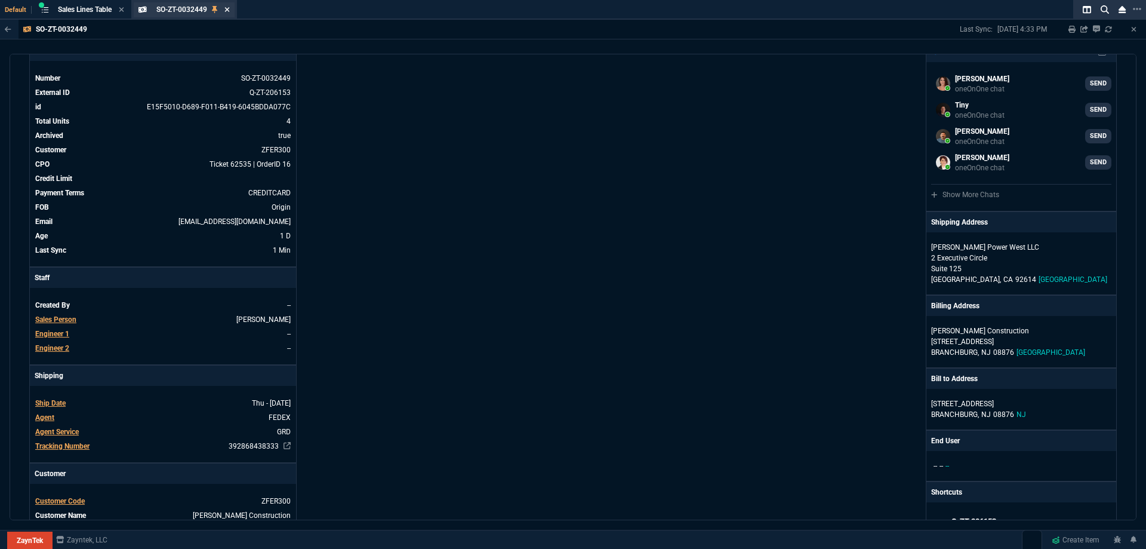
click at [230, 7] on icon at bounding box center [226, 9] width 5 height 7
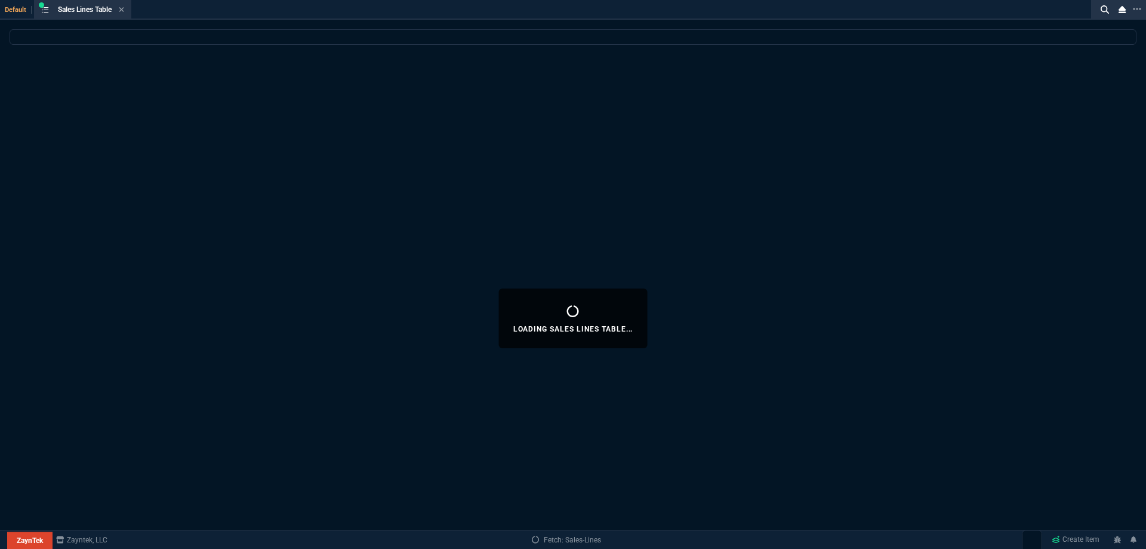
select select
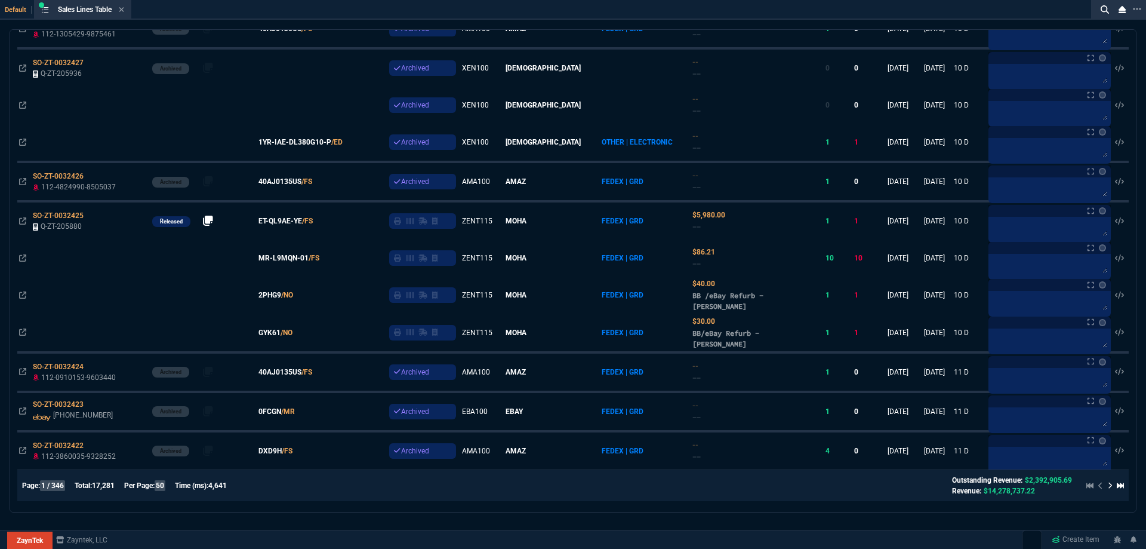
scroll to position [1632, 0]
click at [1108, 488] on icon at bounding box center [1110, 484] width 5 height 7
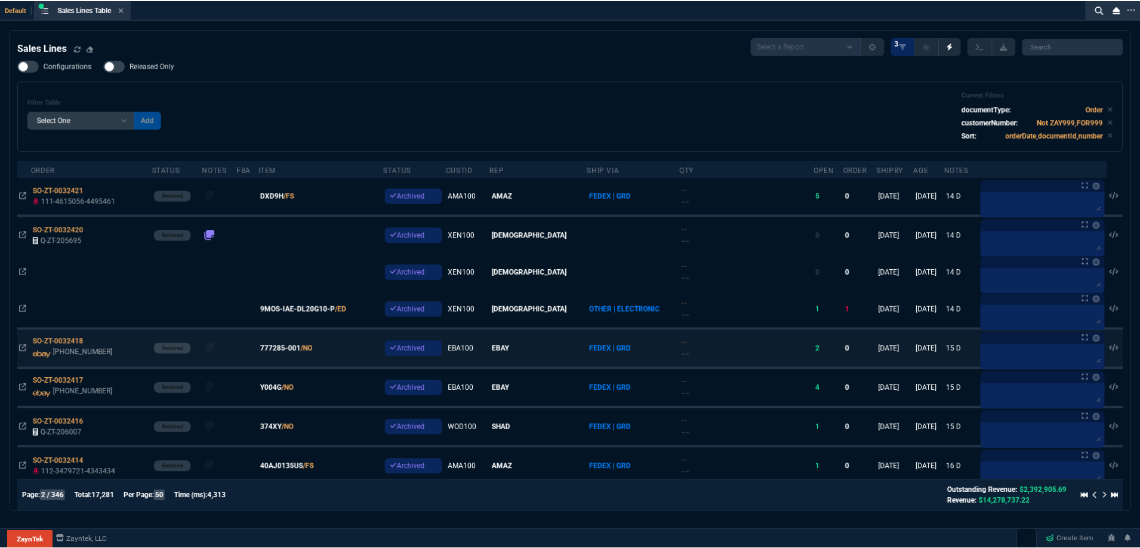
scroll to position [421, 0]
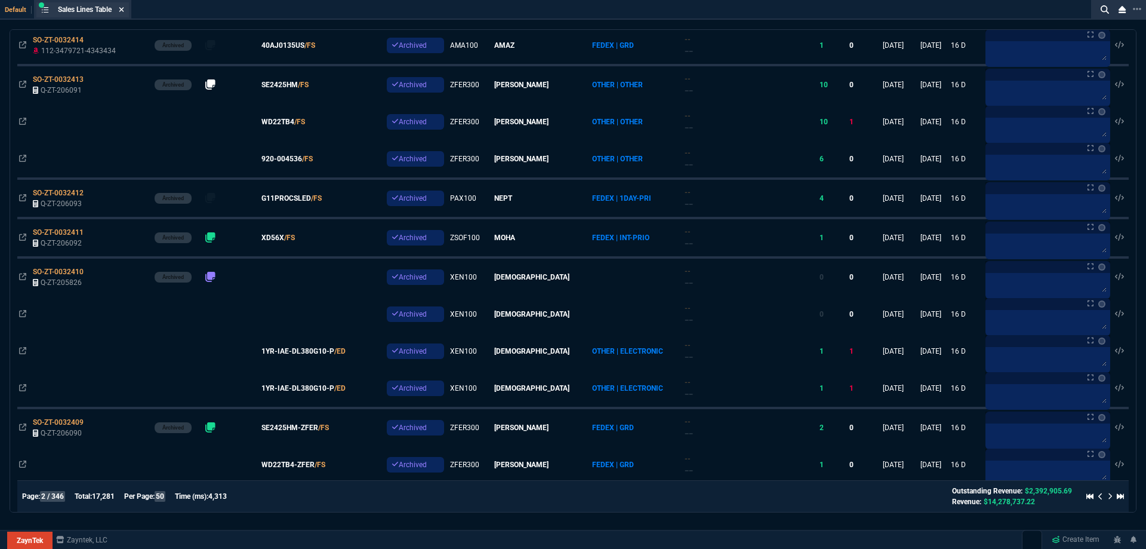
click at [122, 8] on icon at bounding box center [121, 9] width 5 height 5
